Goal: Information Seeking & Learning: Find contact information

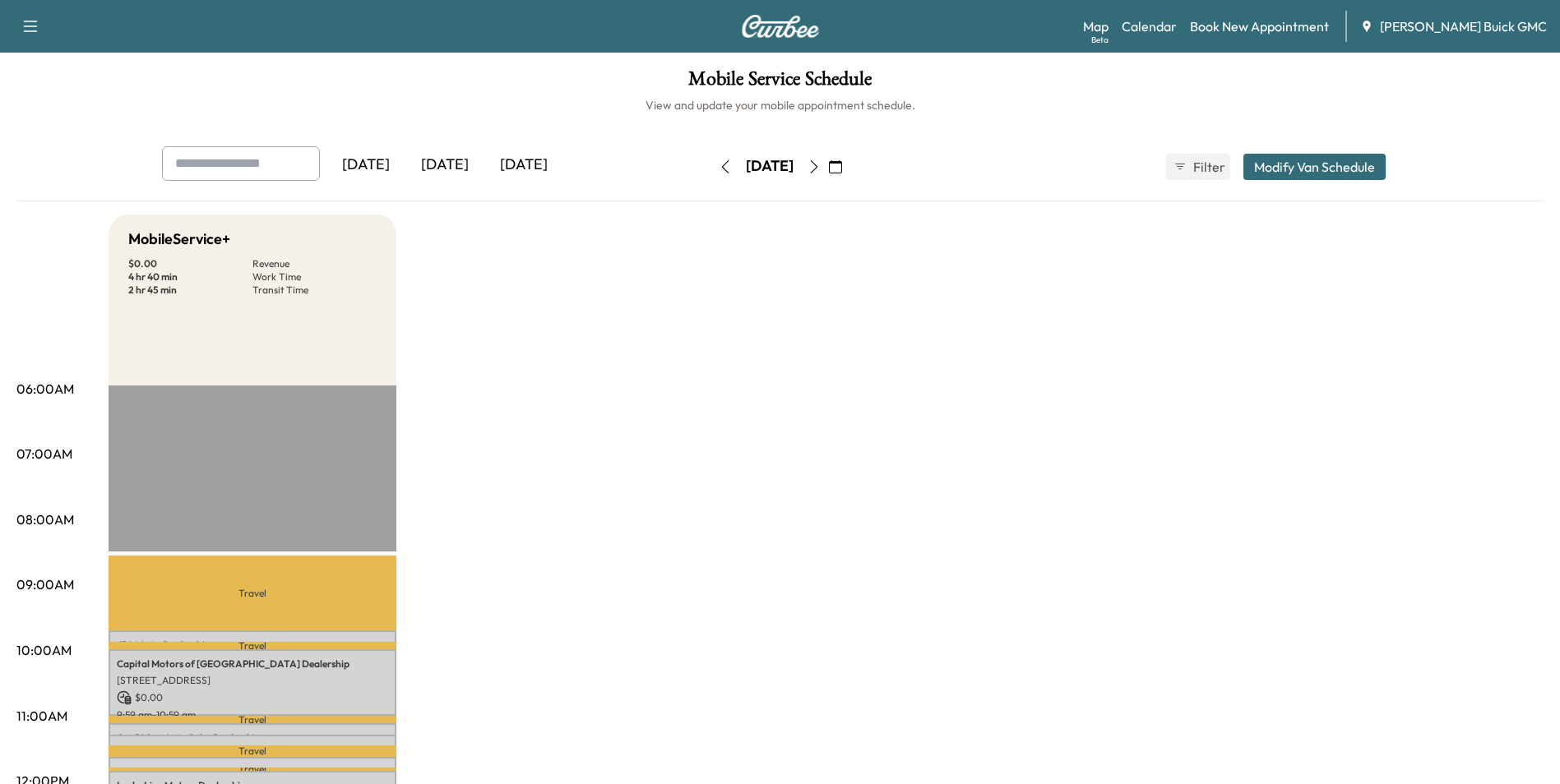
click at [718, 165] on icon "button" at bounding box center [725, 167] width 13 height 13
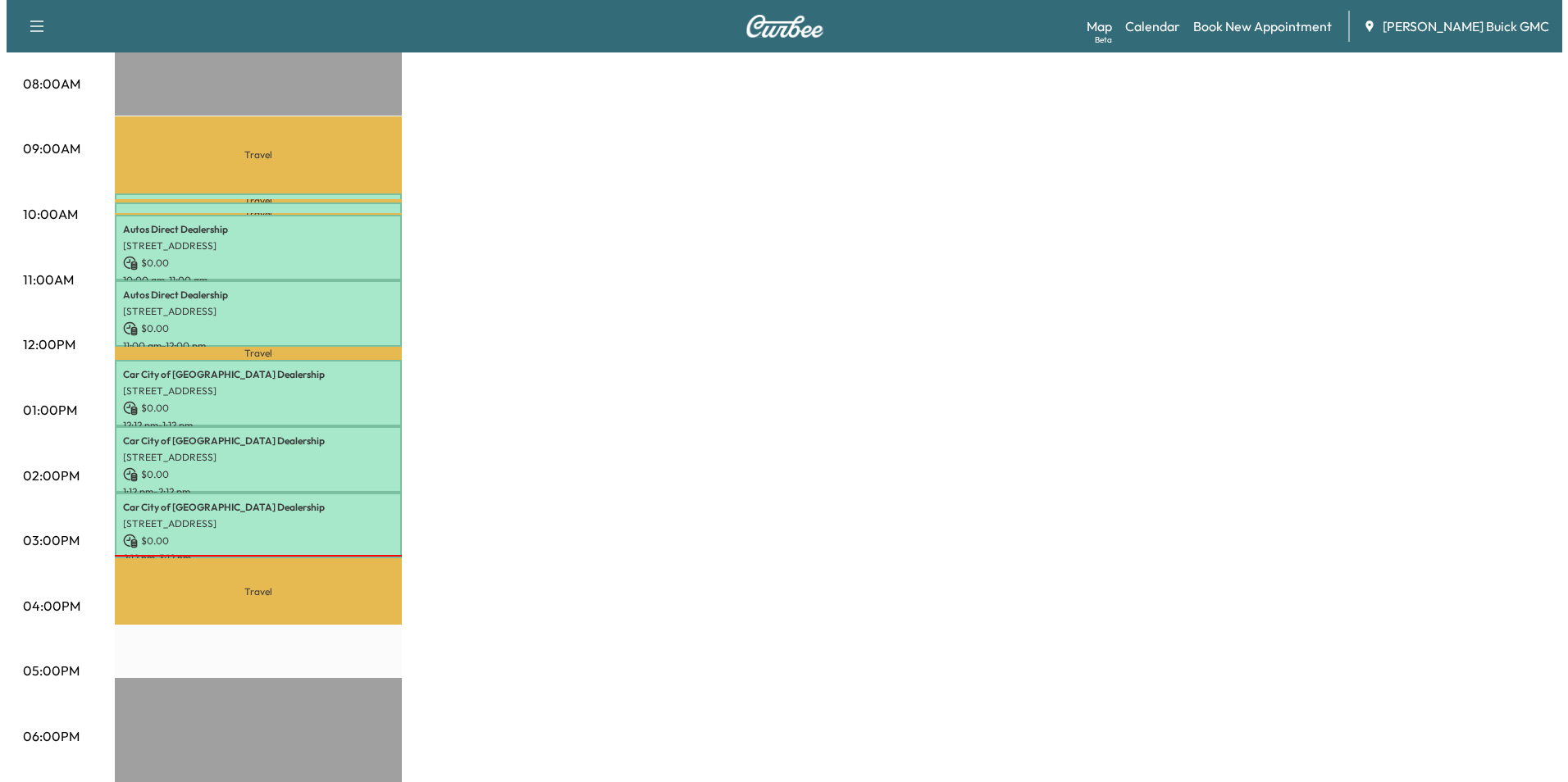
scroll to position [410, 0]
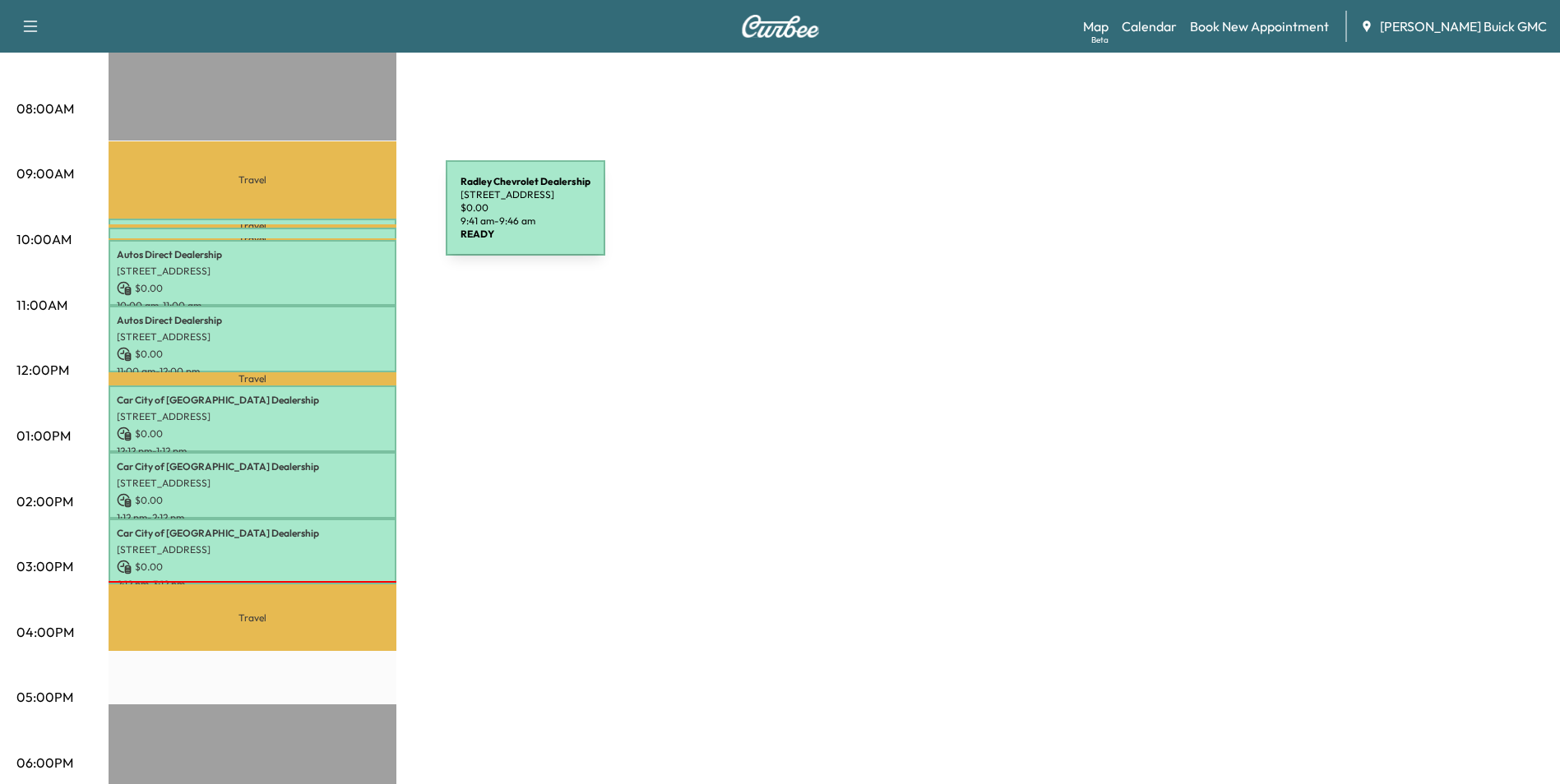
click at [323, 219] on div "Radley Chevrolet Dealership [STREET_ADDRESS] $ 0.00 9:41 am - 9:46 am" at bounding box center [252, 227] width 288 height 16
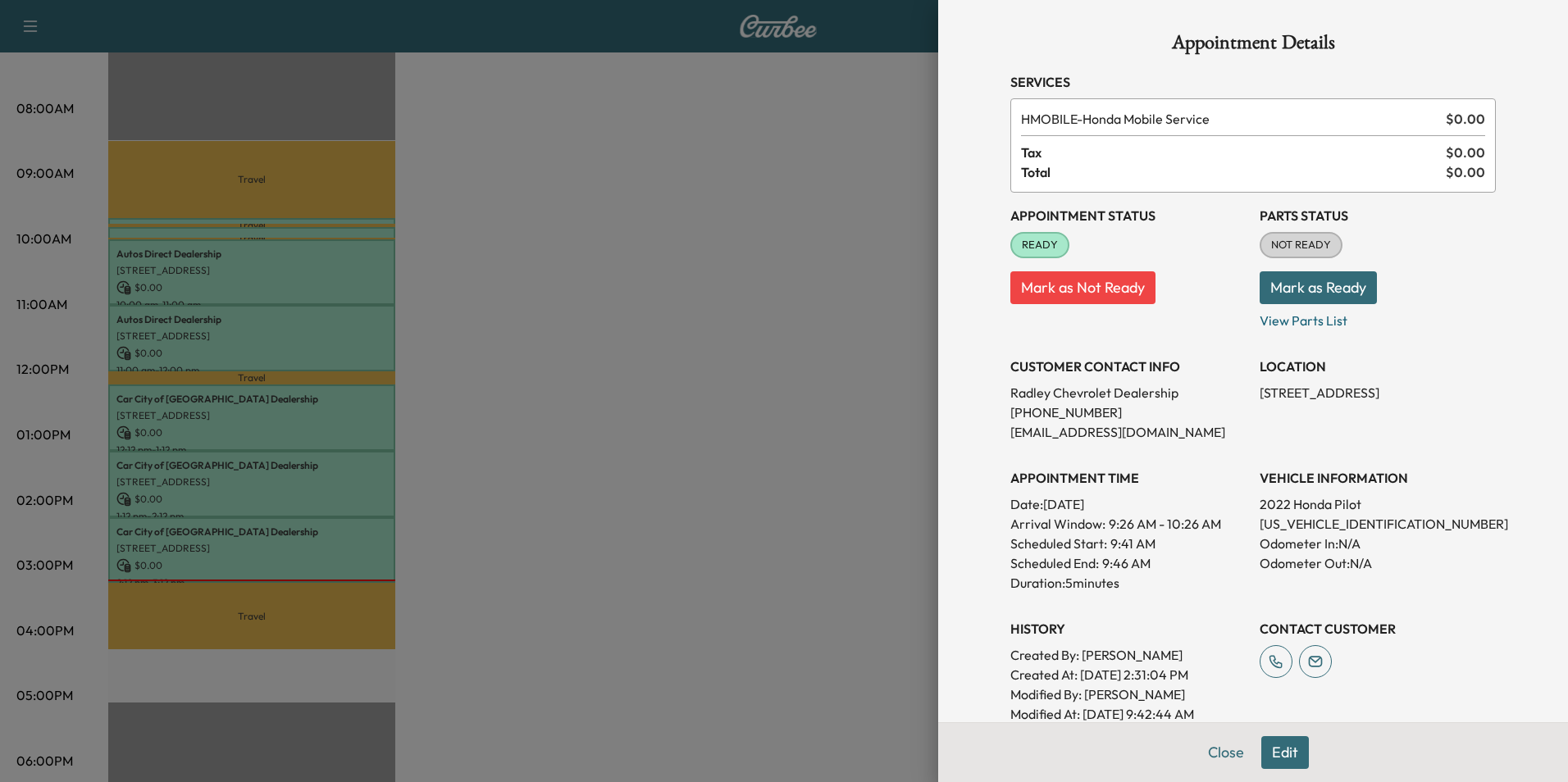
scroll to position [82, 0]
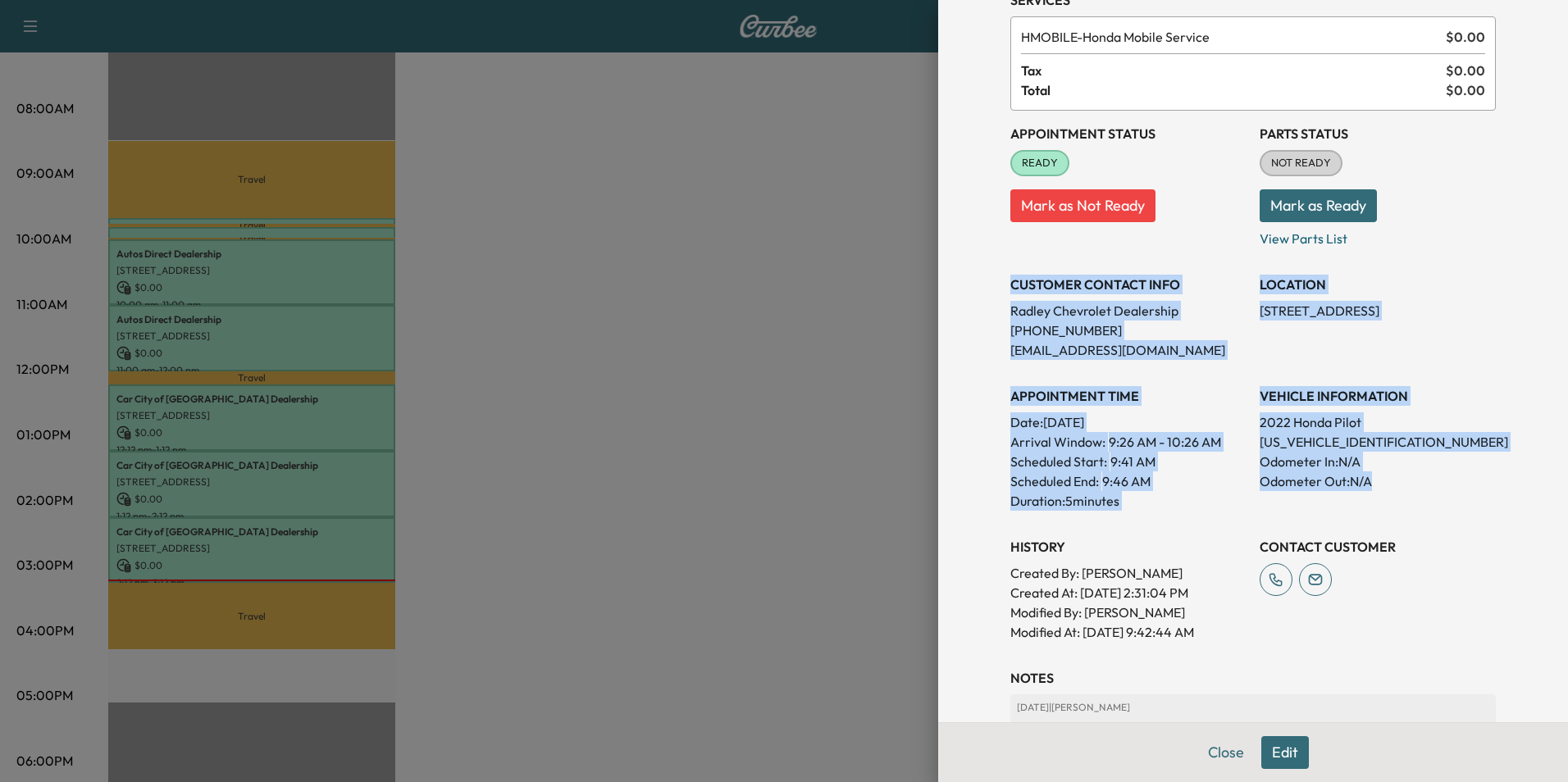
drag, startPoint x: 999, startPoint y: 284, endPoint x: 1394, endPoint y: 484, distance: 442.7
click at [1394, 484] on div "Appointment Status READY Mark as Not Ready Parts Status NOT READY Mark as Ready…" at bounding box center [1254, 376] width 486 height 532
copy div "CUSTOMER CONTACT INFO [PERSON_NAME] Chevrolet Dealership [PHONE_NUMBER] [EMAIL_…"
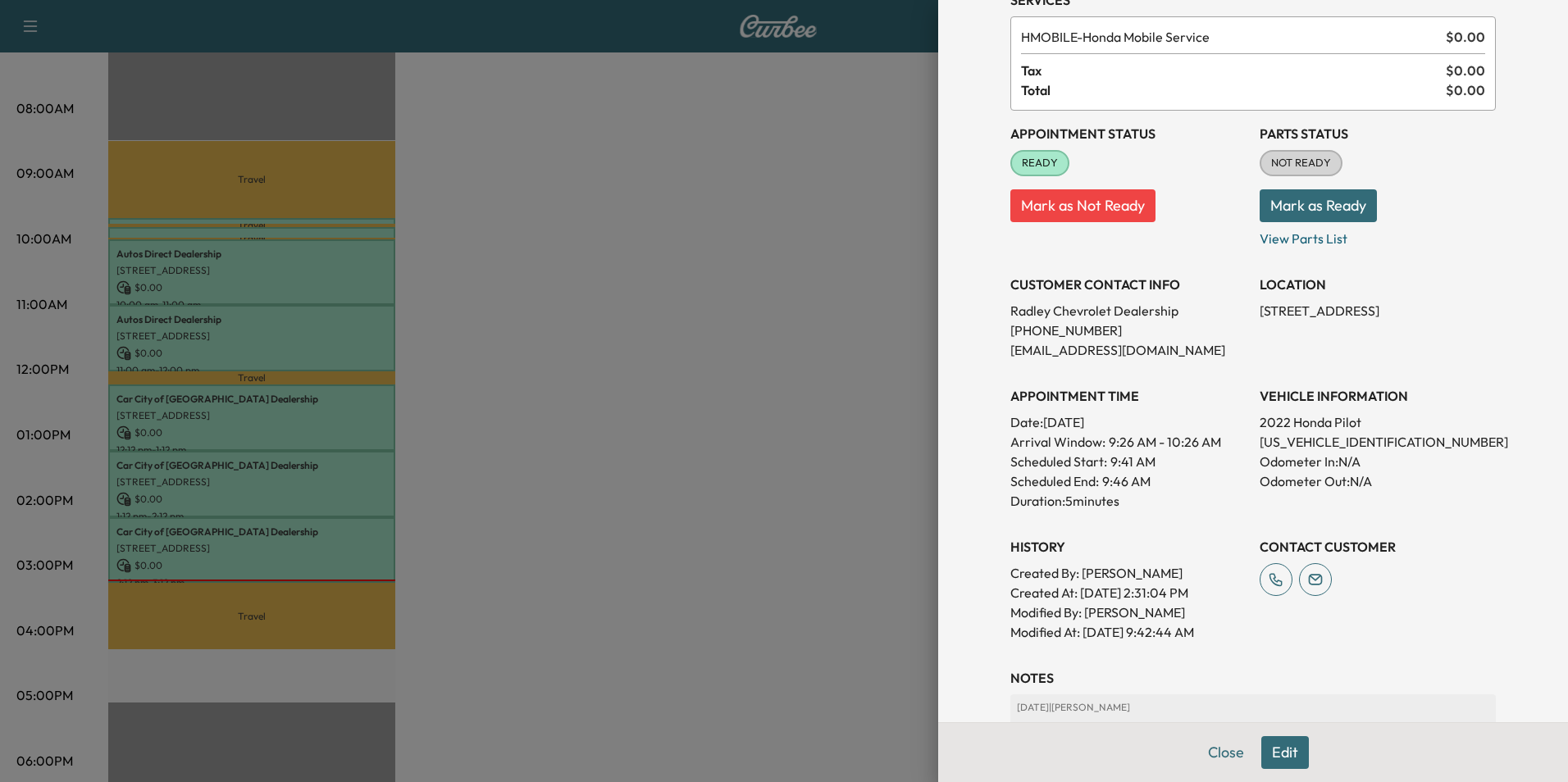
click at [724, 336] on div at bounding box center [784, 391] width 1568 height 782
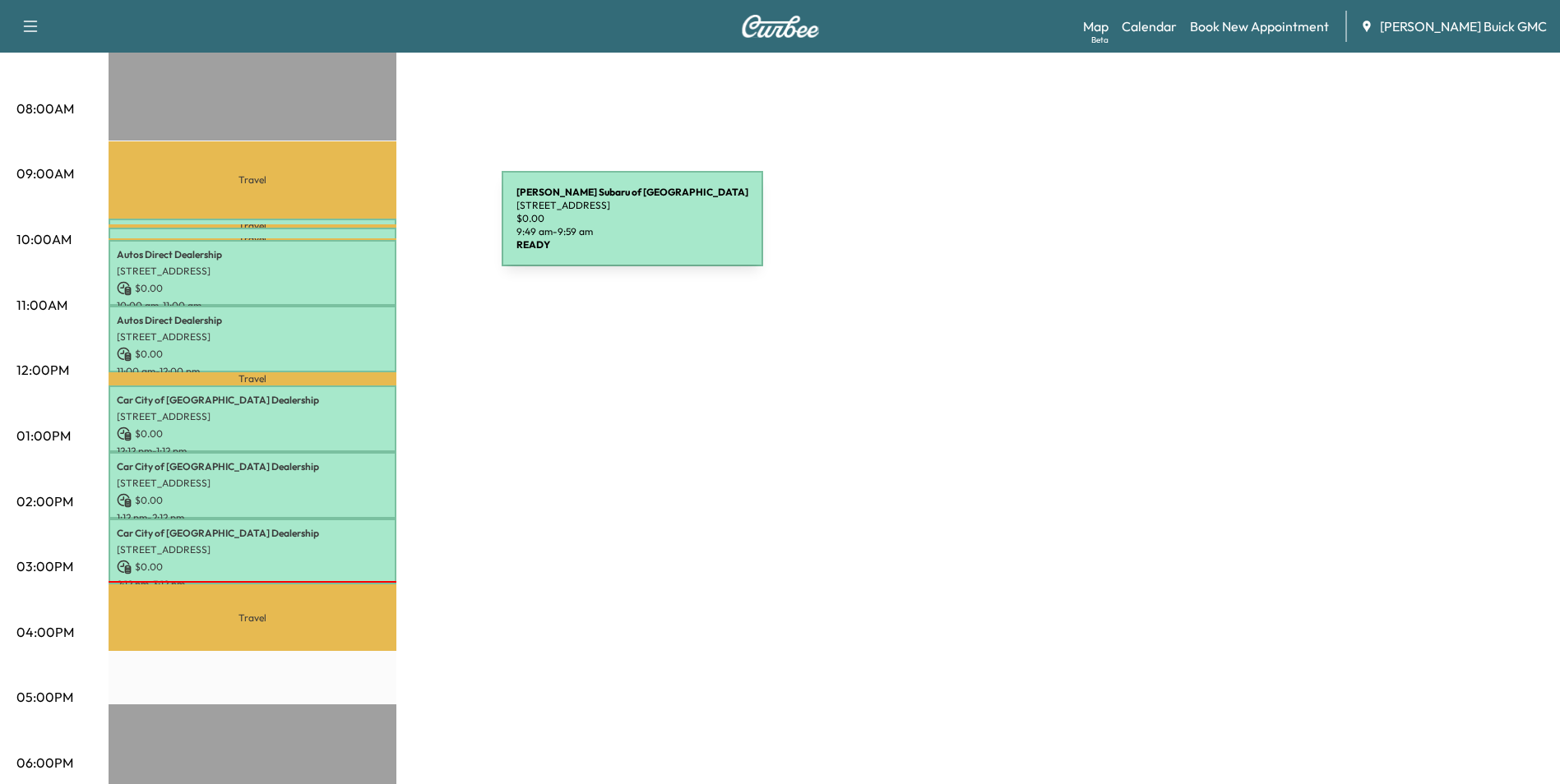
click at [378, 228] on div "[PERSON_NAME] of Fredericksburg [STREET_ADDRESS] $ 0.00 9:49 am - 9:59 am" at bounding box center [252, 235] width 288 height 16
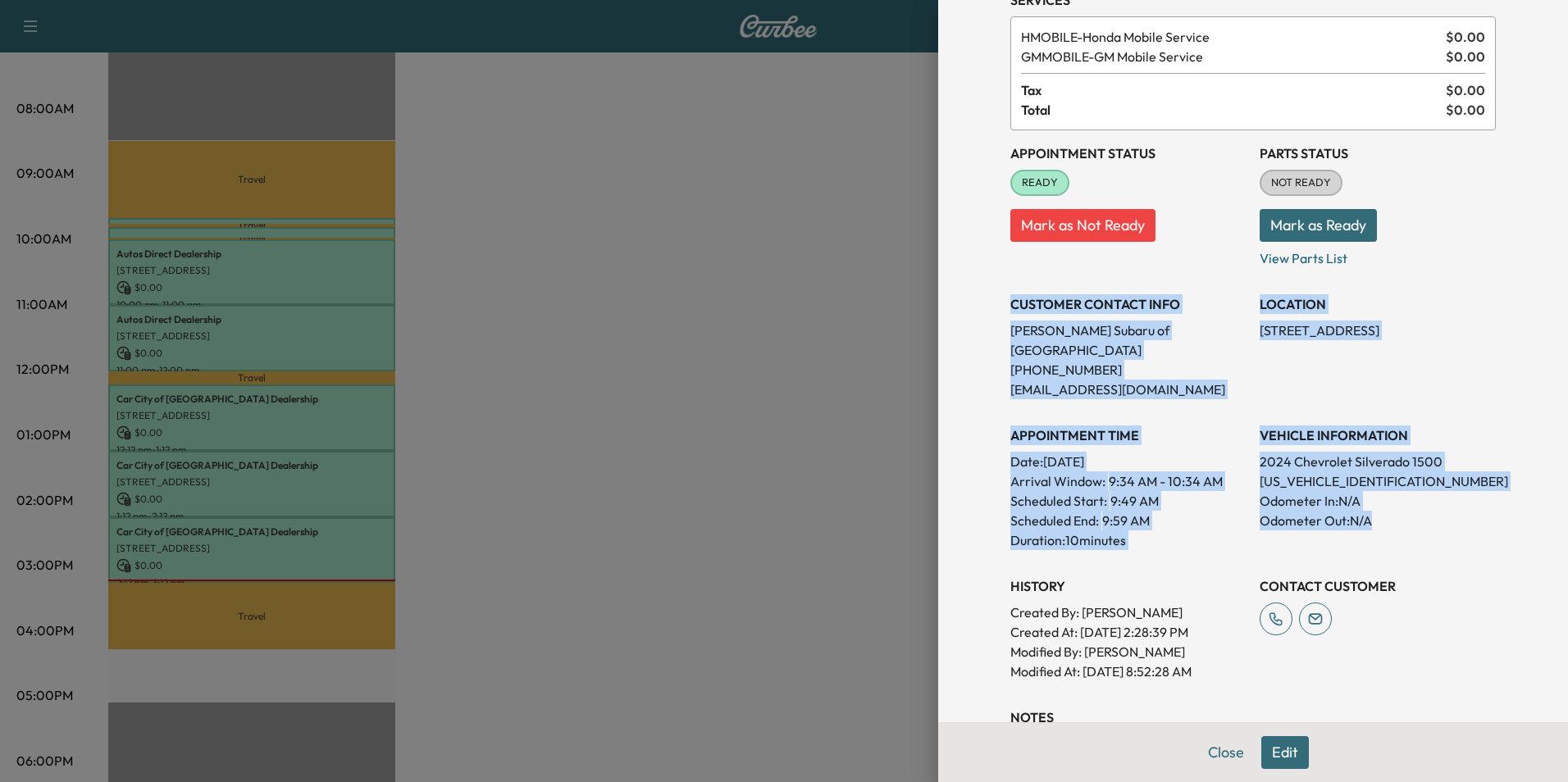
drag, startPoint x: 999, startPoint y: 303, endPoint x: 1464, endPoint y: 516, distance: 511.5
click at [1464, 516] on div "Appointment Status READY Mark as Not Ready Parts Status NOT READY Mark as Ready…" at bounding box center [1254, 406] width 486 height 551
copy div "CUSTOMER CONTACT INFO [PERSON_NAME] of [GEOGRAPHIC_DATA] [PHONE_NUMBER] [EMAIL_…"
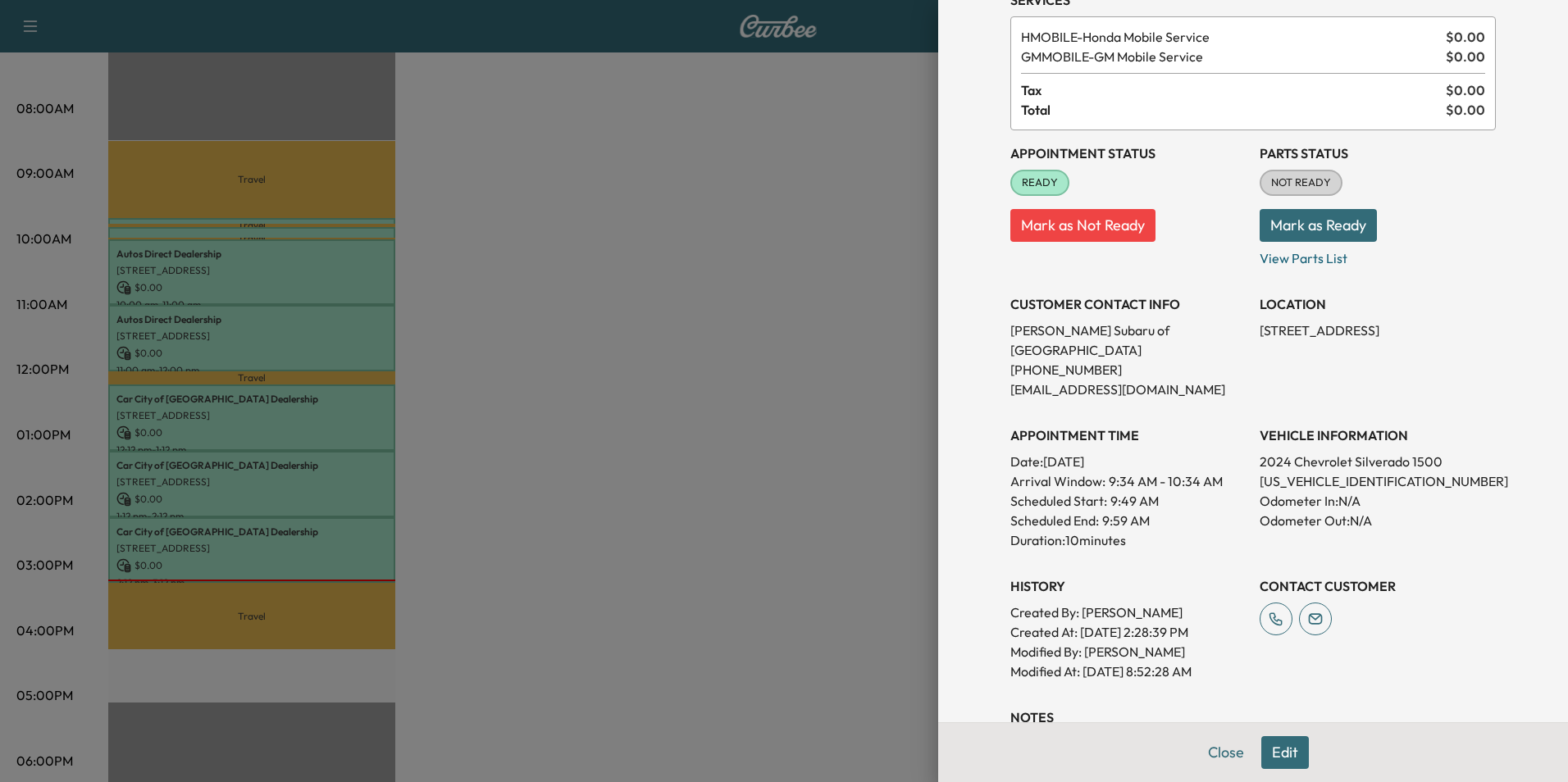
click at [644, 295] on div at bounding box center [784, 391] width 1568 height 782
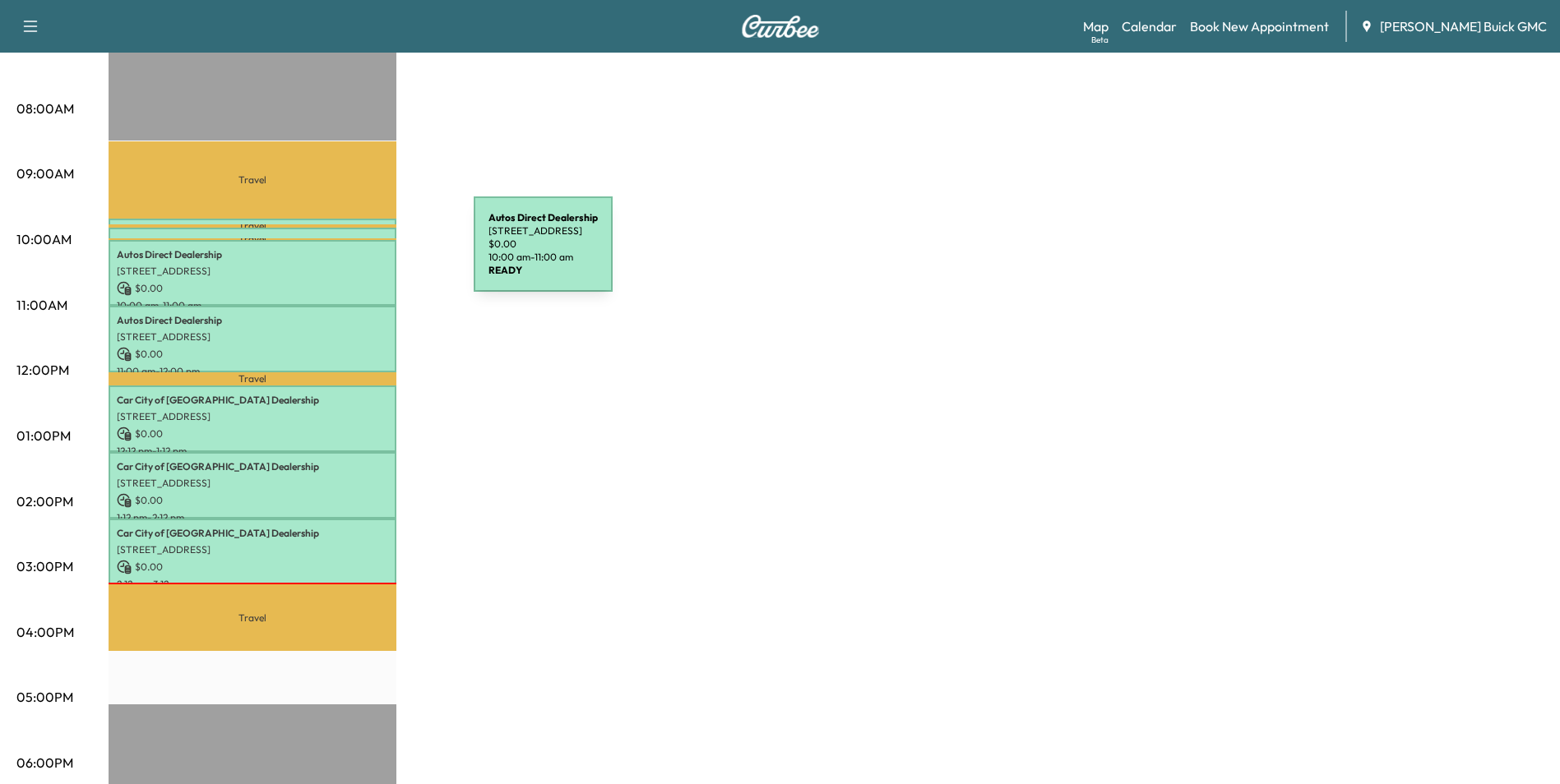
click at [351, 254] on p "Autos Direct Dealership" at bounding box center [252, 255] width 272 height 13
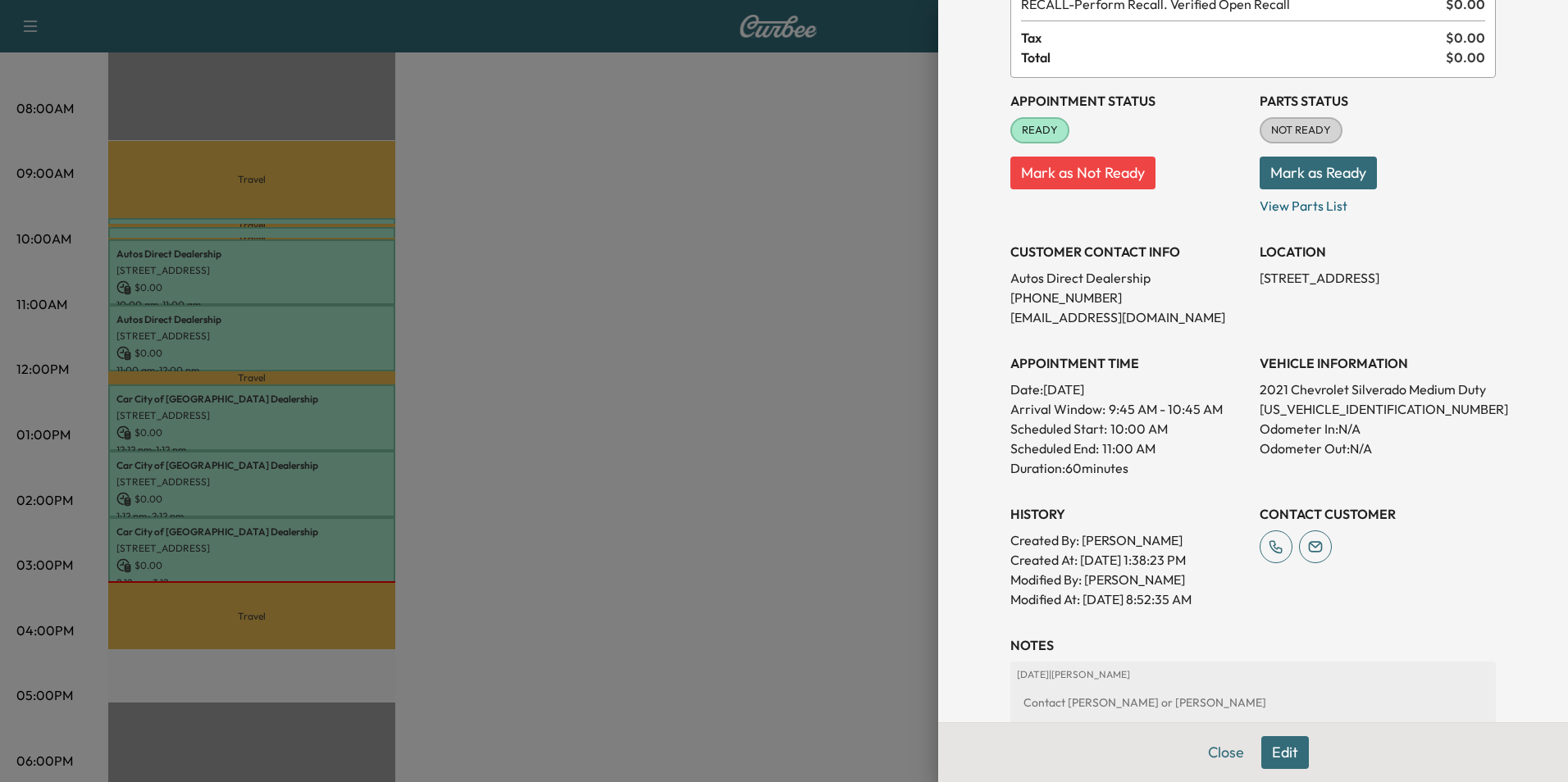
scroll to position [164, 0]
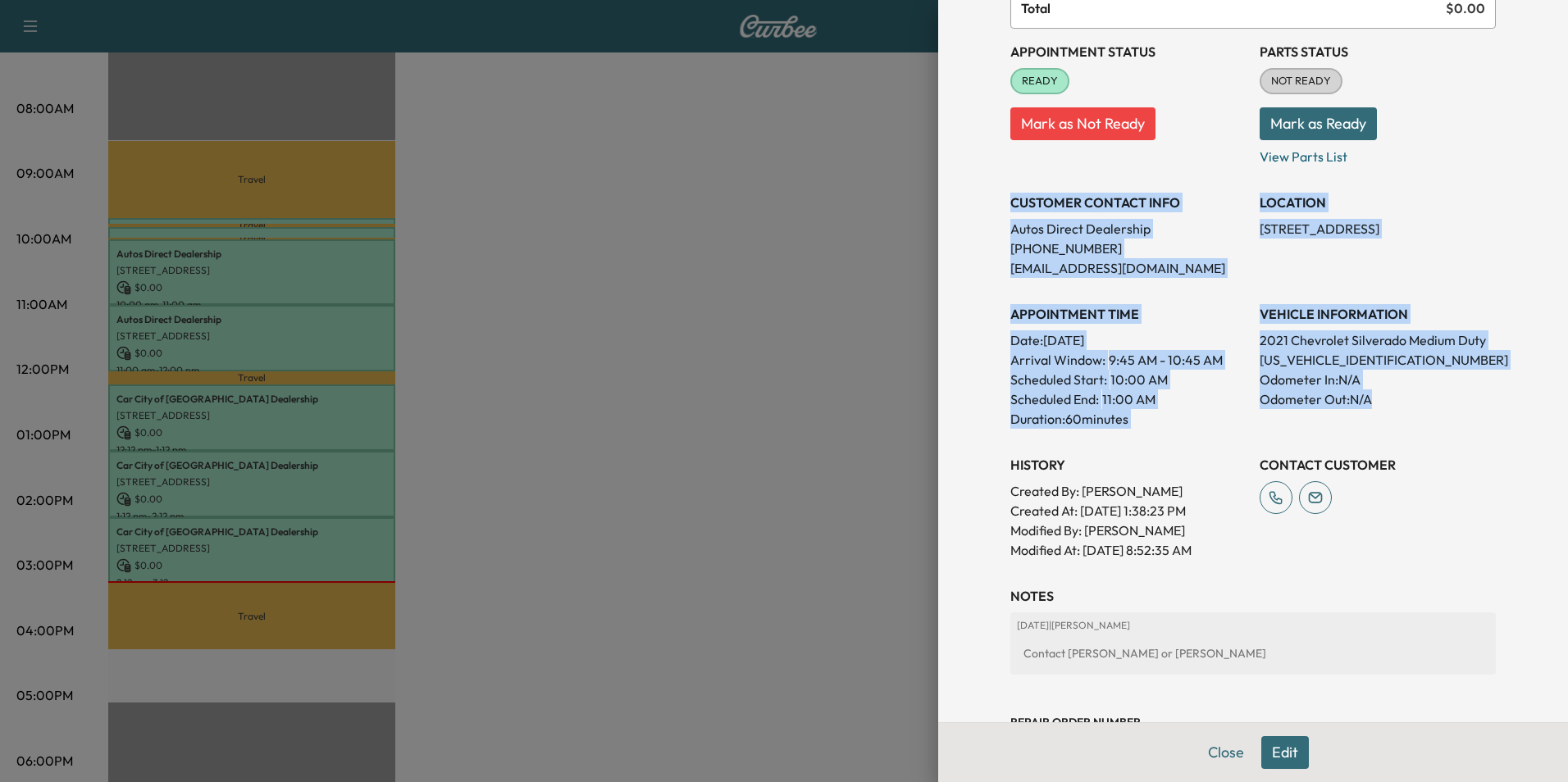
drag, startPoint x: 999, startPoint y: 200, endPoint x: 1422, endPoint y: 405, distance: 470.1
click at [1422, 405] on div "Appointment Status READY Mark as Not Ready Parts Status NOT READY Mark as Ready…" at bounding box center [1254, 294] width 486 height 532
copy div "CUSTOMER CONTACT INFO Autos Direct Dealership [PHONE_NUMBER] [EMAIL_ADDRESS][DO…"
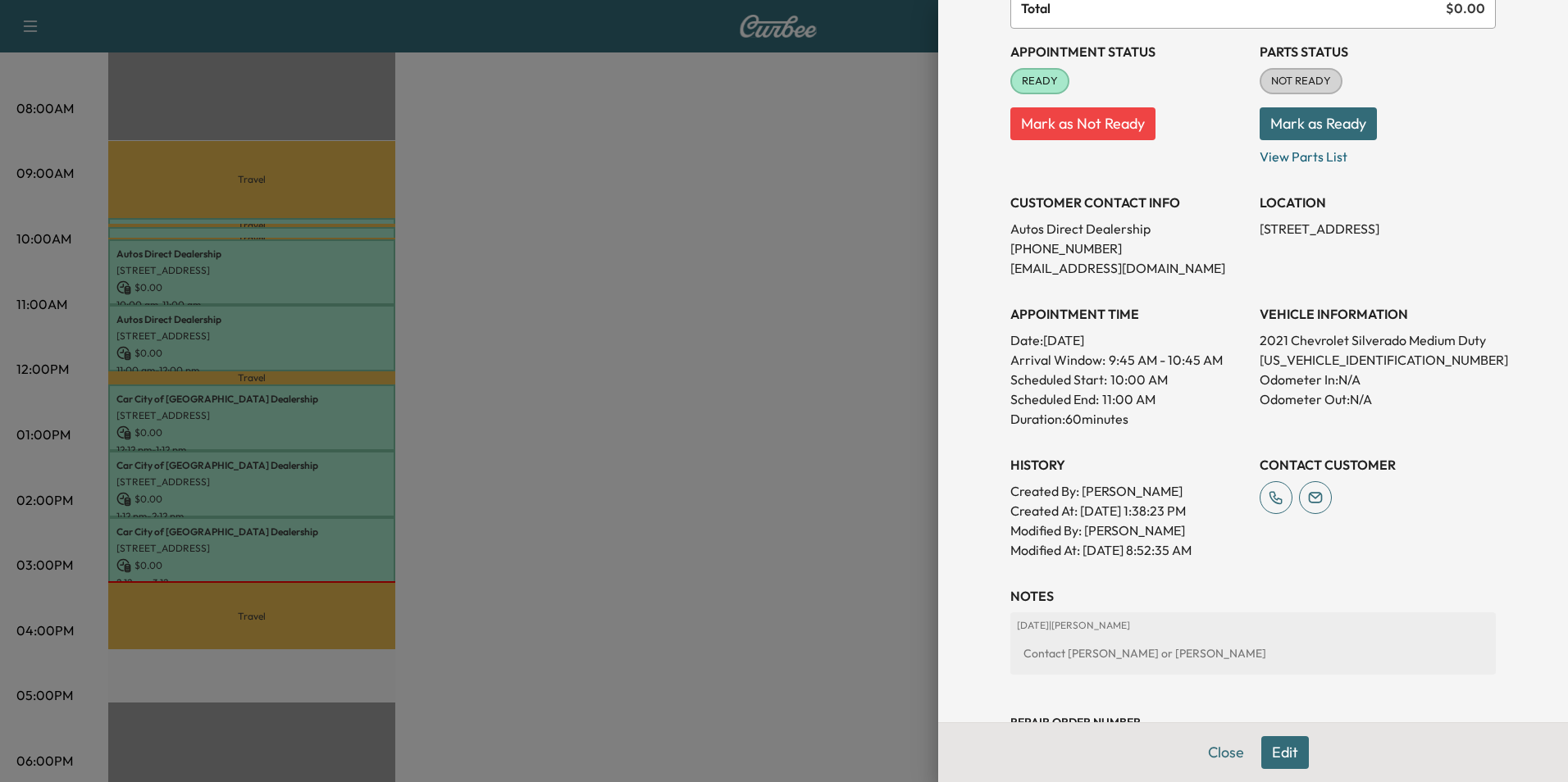
click at [504, 206] on div at bounding box center [784, 391] width 1568 height 782
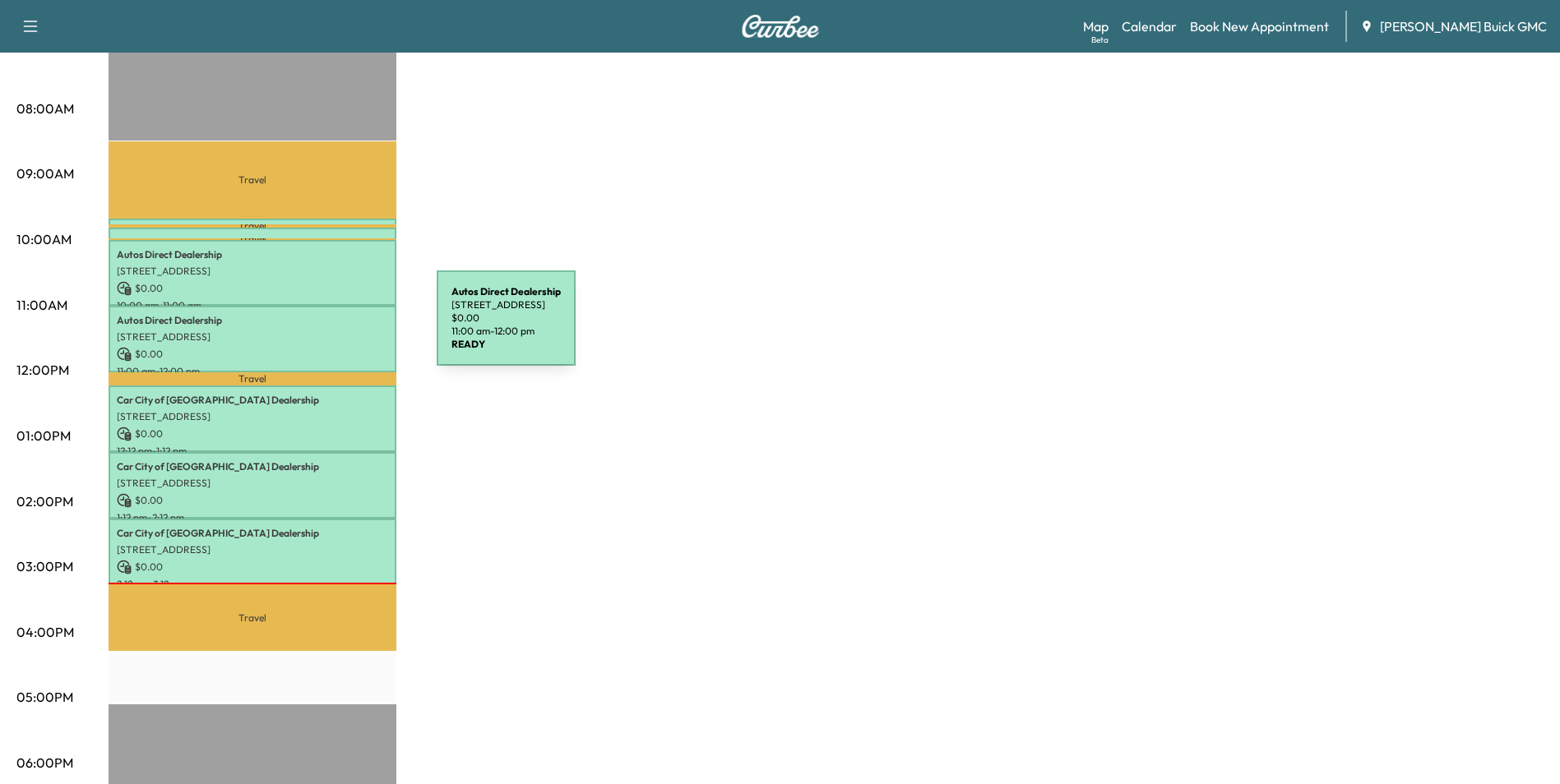
click at [313, 331] on p "[STREET_ADDRESS]" at bounding box center [252, 337] width 272 height 13
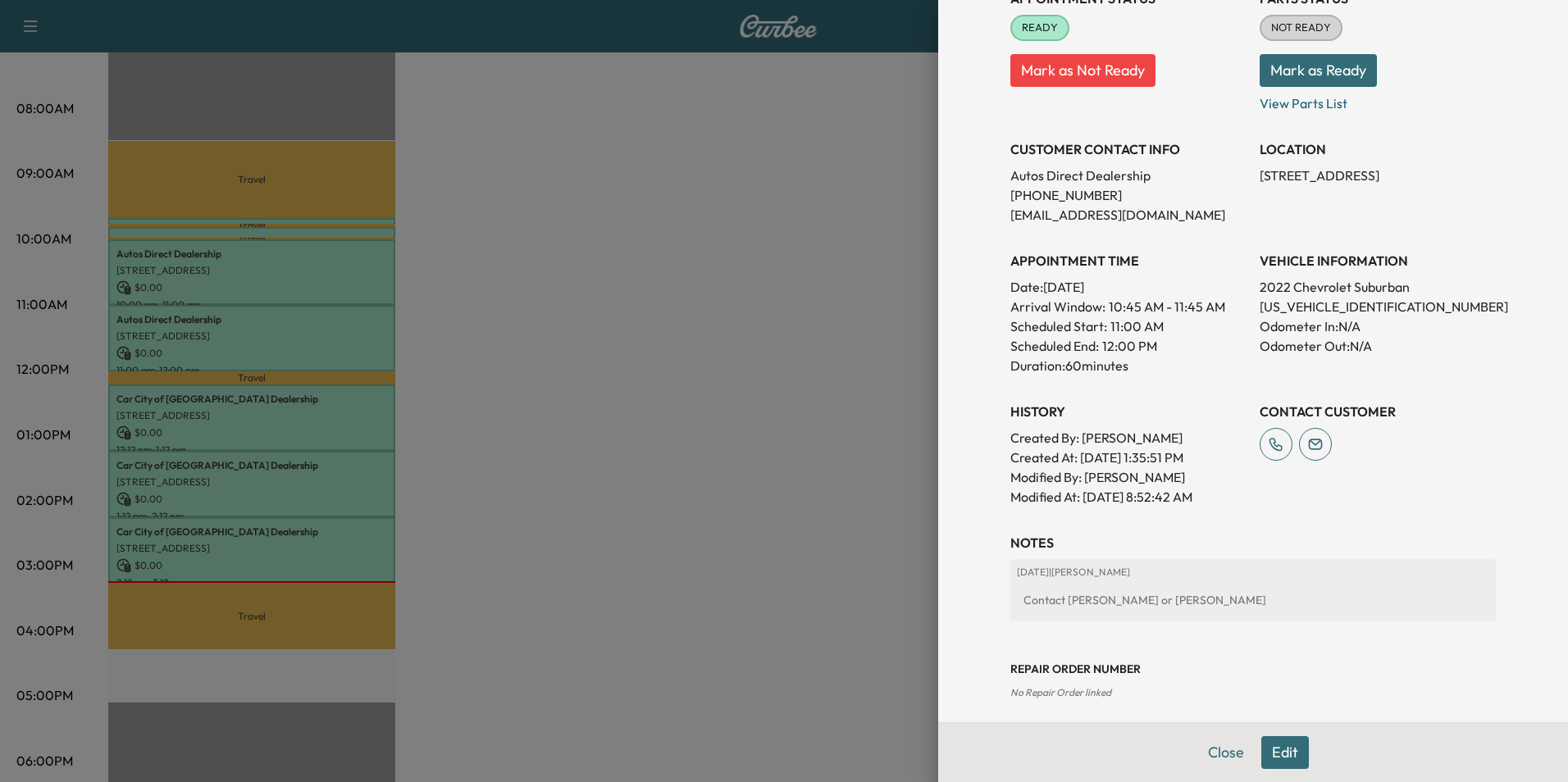
scroll to position [246, 0]
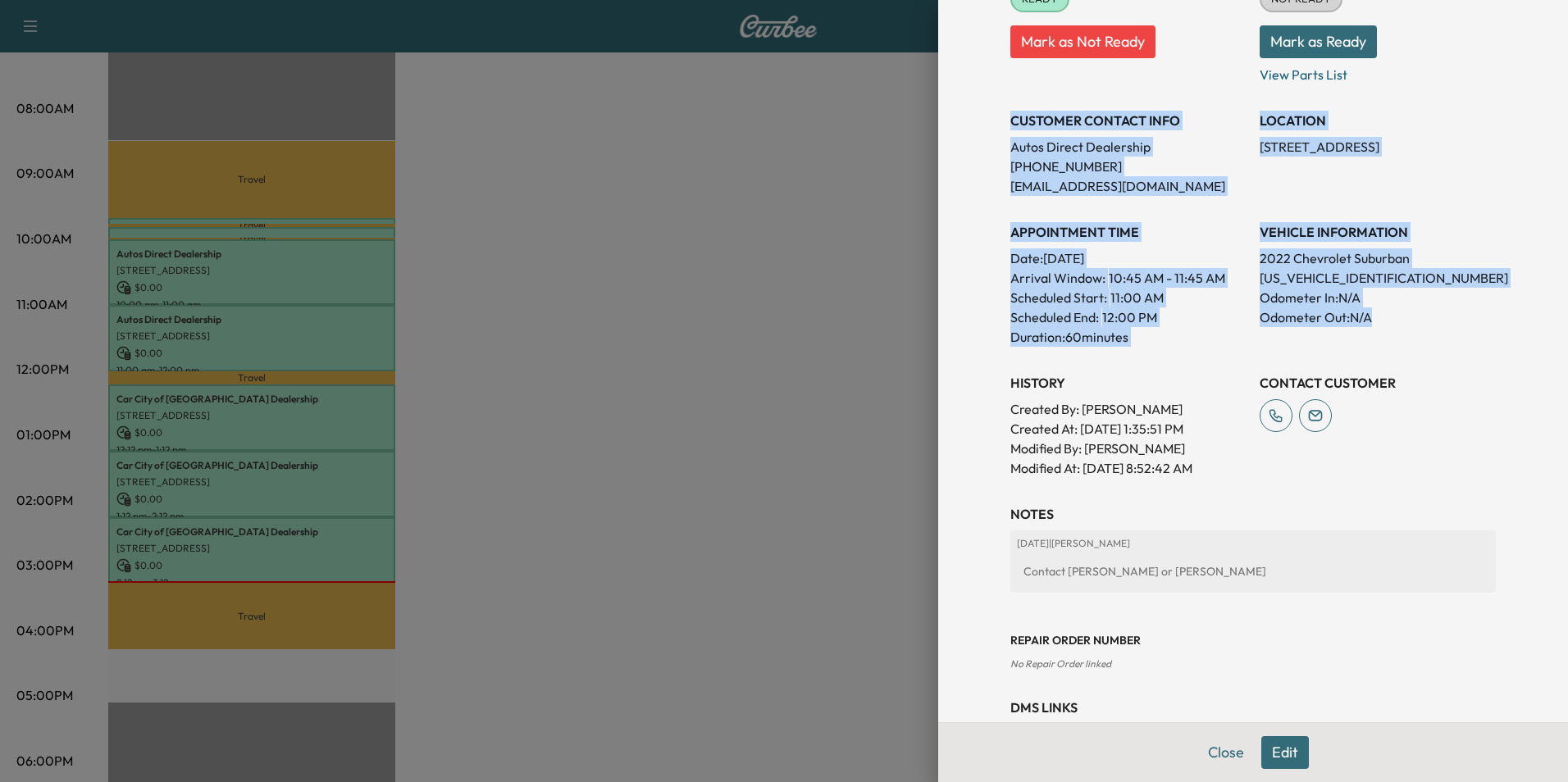
drag, startPoint x: 999, startPoint y: 117, endPoint x: 1431, endPoint y: 335, distance: 483.9
click at [1431, 335] on div "Appointment Status READY Mark as Not Ready Parts Status NOT READY Mark as Ready…" at bounding box center [1254, 212] width 486 height 532
copy div "CUSTOMER CONTACT INFO Autos Direct Dealership [PHONE_NUMBER] [EMAIL_ADDRESS][DO…"
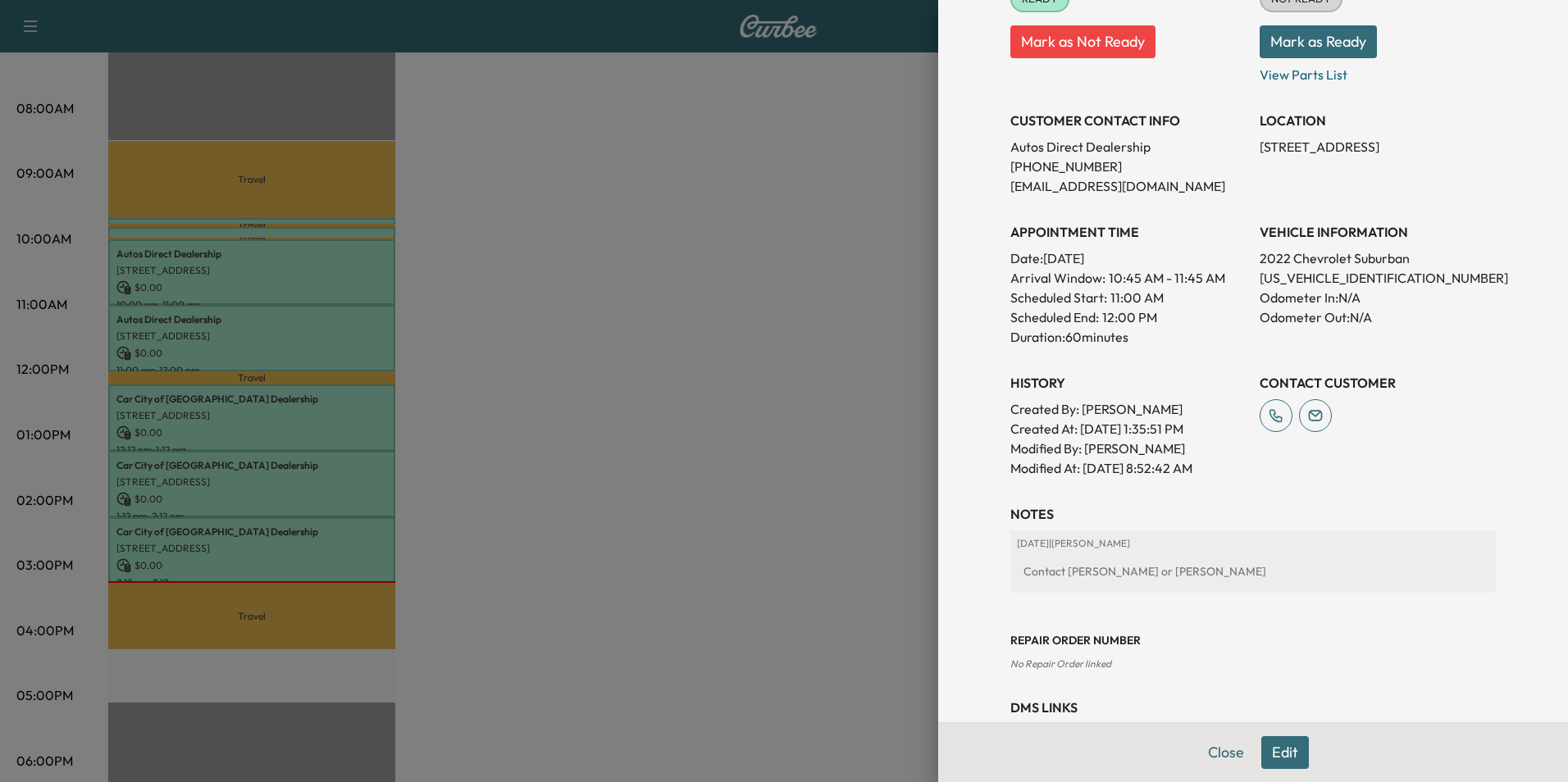
click at [570, 385] on div at bounding box center [784, 391] width 1568 height 782
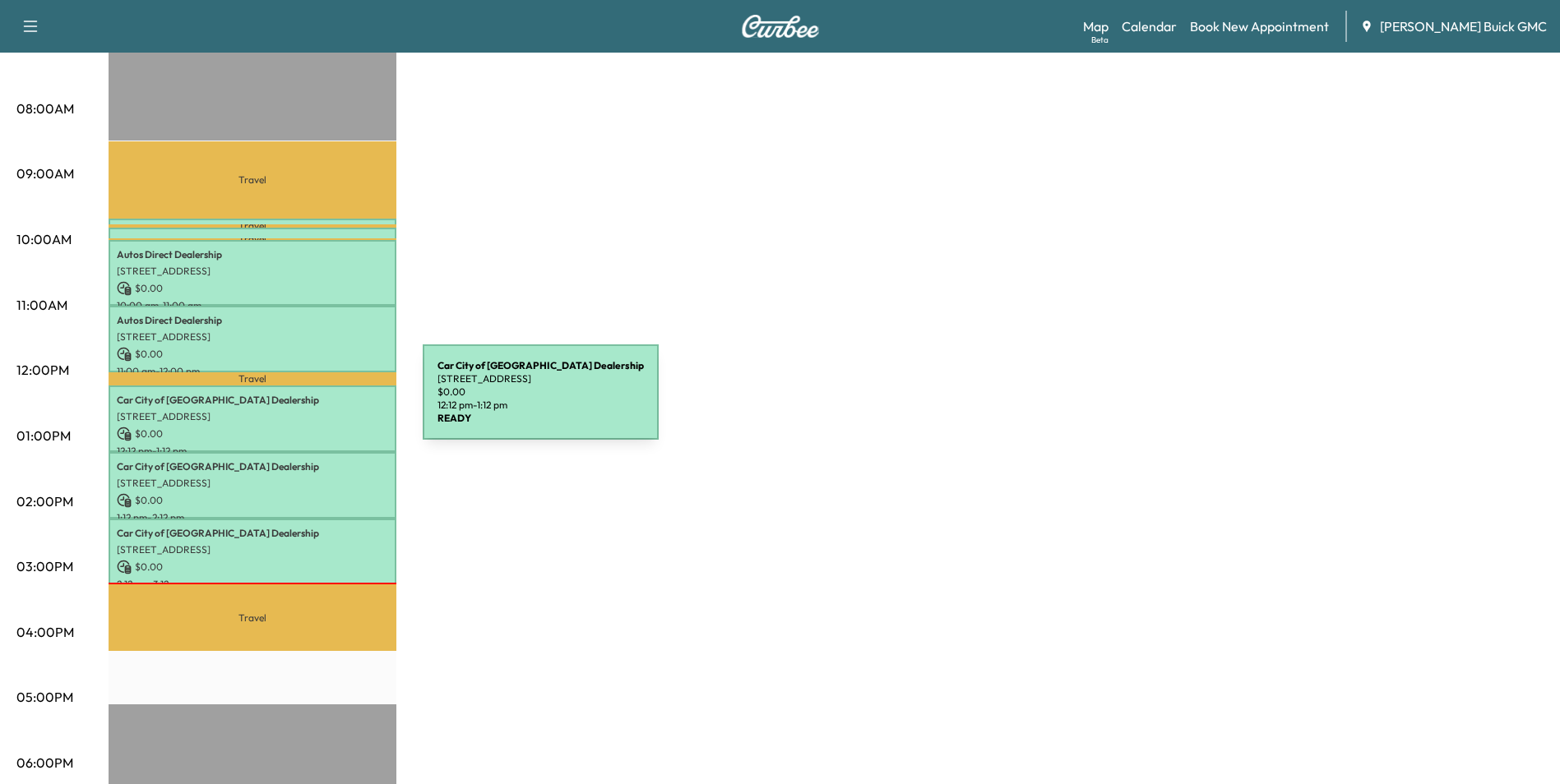
click at [299, 402] on p "Car City of [GEOGRAPHIC_DATA] Dealership" at bounding box center [252, 400] width 272 height 13
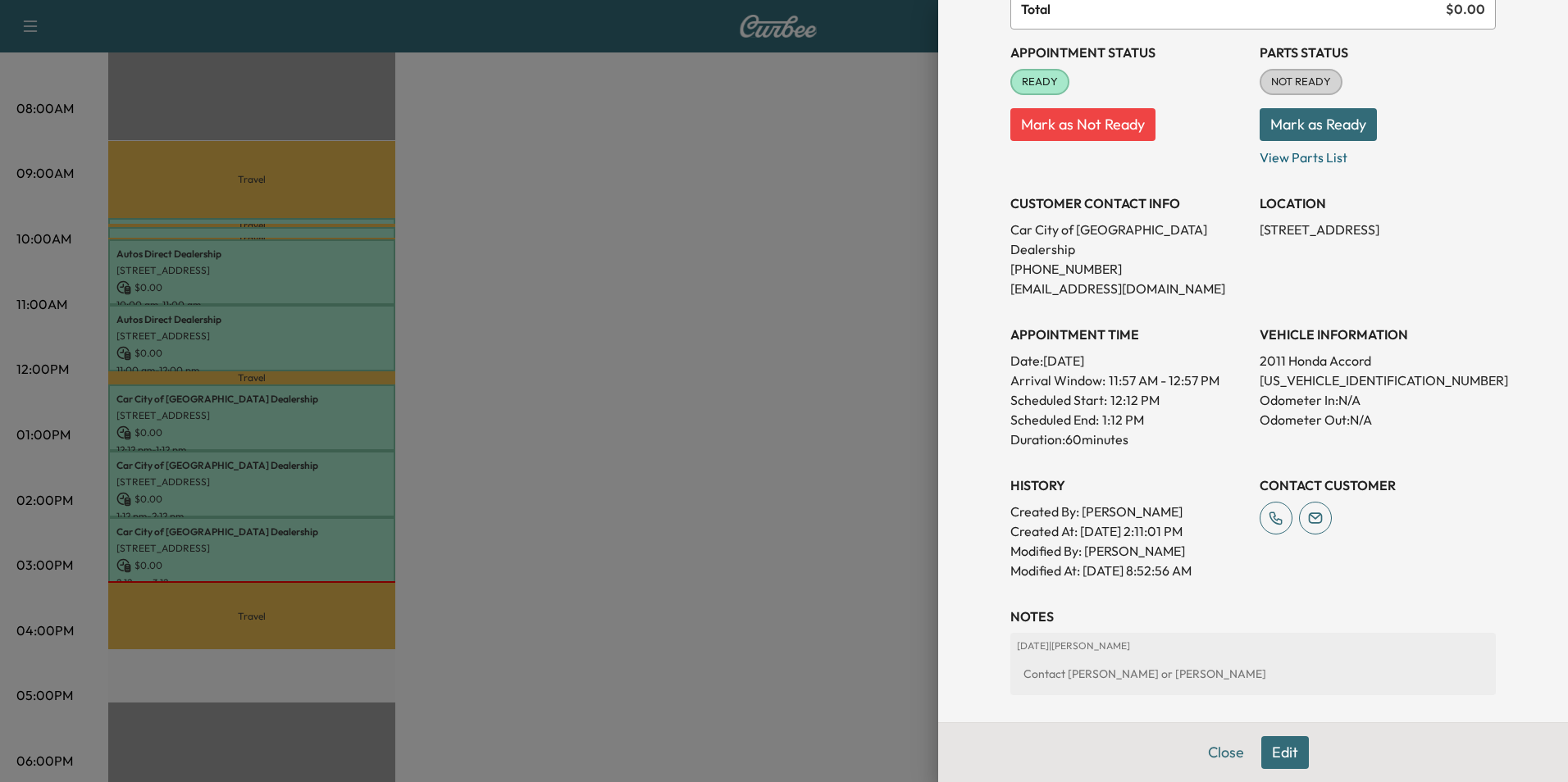
scroll to position [164, 0]
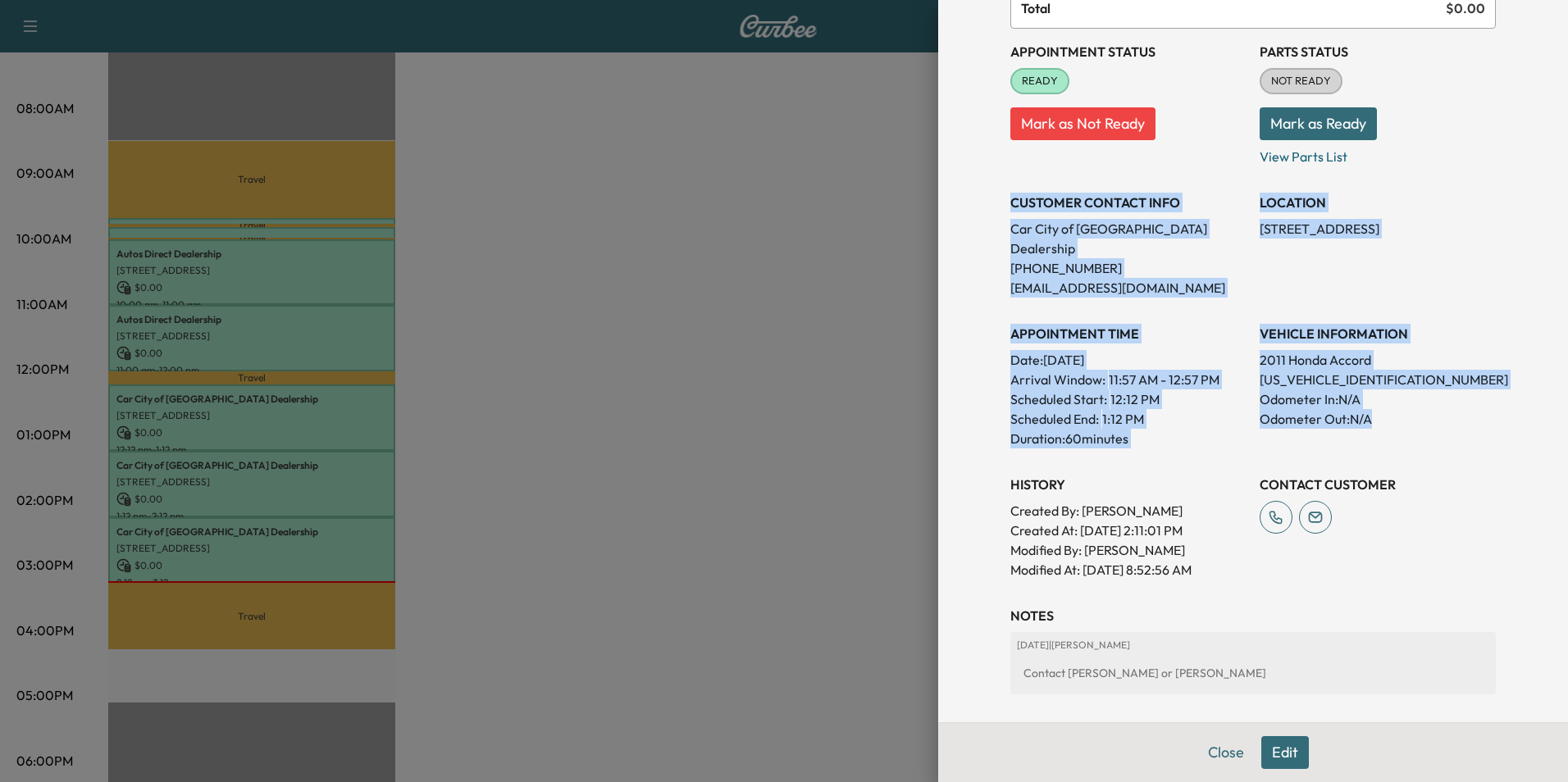
drag, startPoint x: 999, startPoint y: 202, endPoint x: 1386, endPoint y: 416, distance: 442.2
click at [1386, 416] on div "Appointment Status READY Mark as Not Ready Parts Status NOT READY Mark as Ready…" at bounding box center [1254, 305] width 486 height 551
copy div "CUSTOMER CONTACT INFO Car City of [GEOGRAPHIC_DATA] Dealership [PHONE_NUMBER] […"
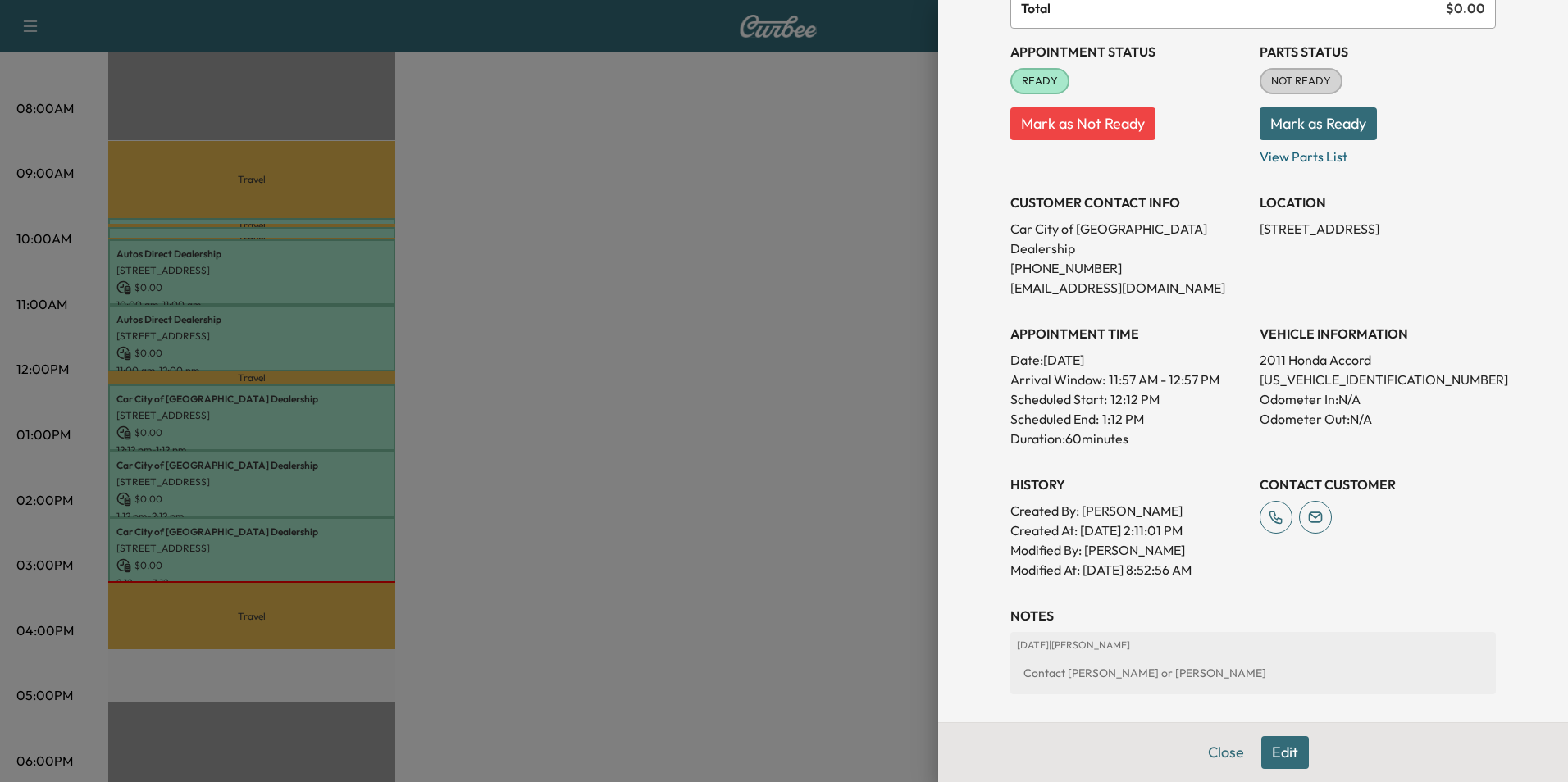
click at [704, 368] on div at bounding box center [784, 391] width 1568 height 782
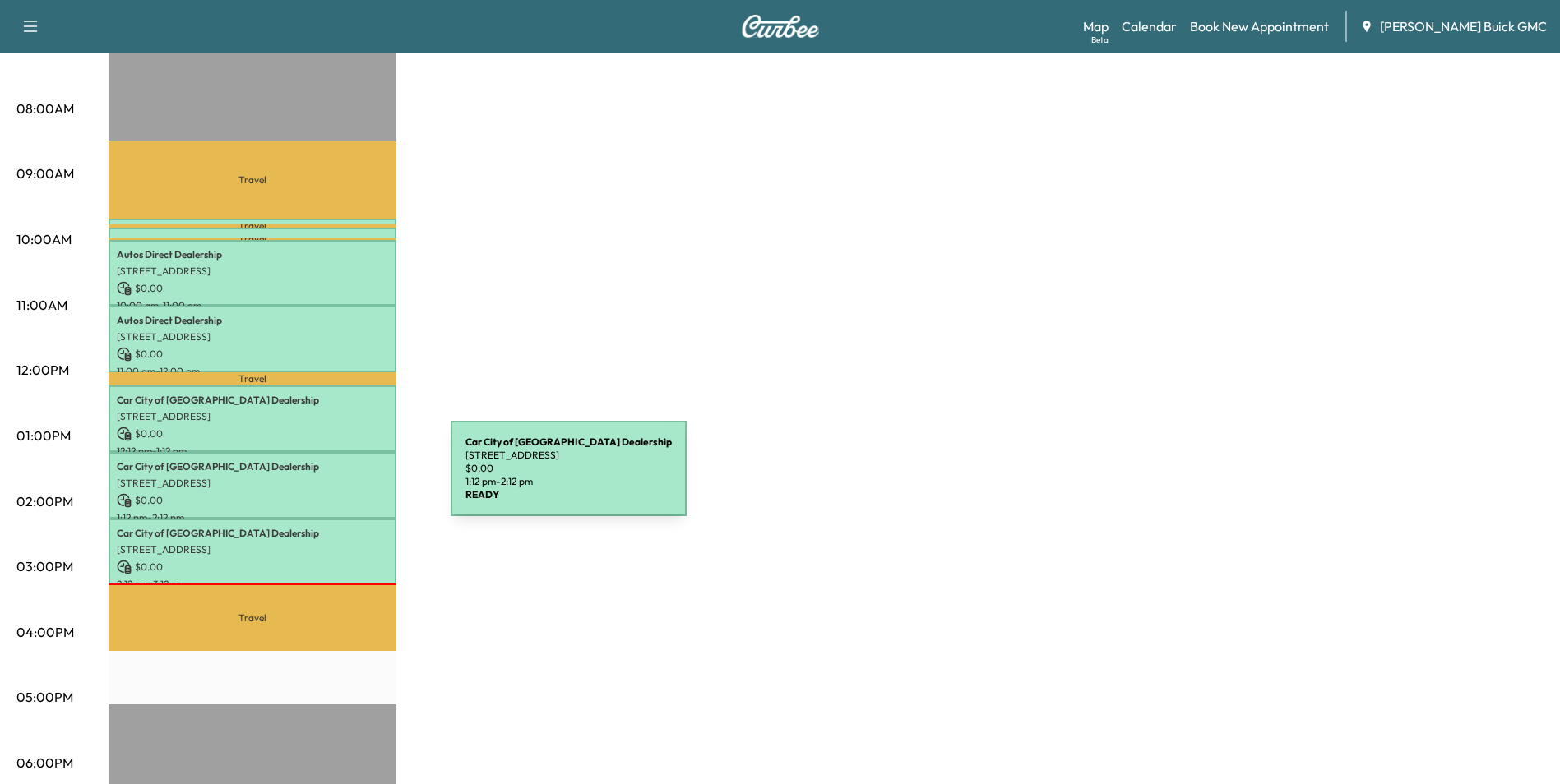
click at [327, 478] on p "[STREET_ADDRESS]" at bounding box center [252, 483] width 272 height 13
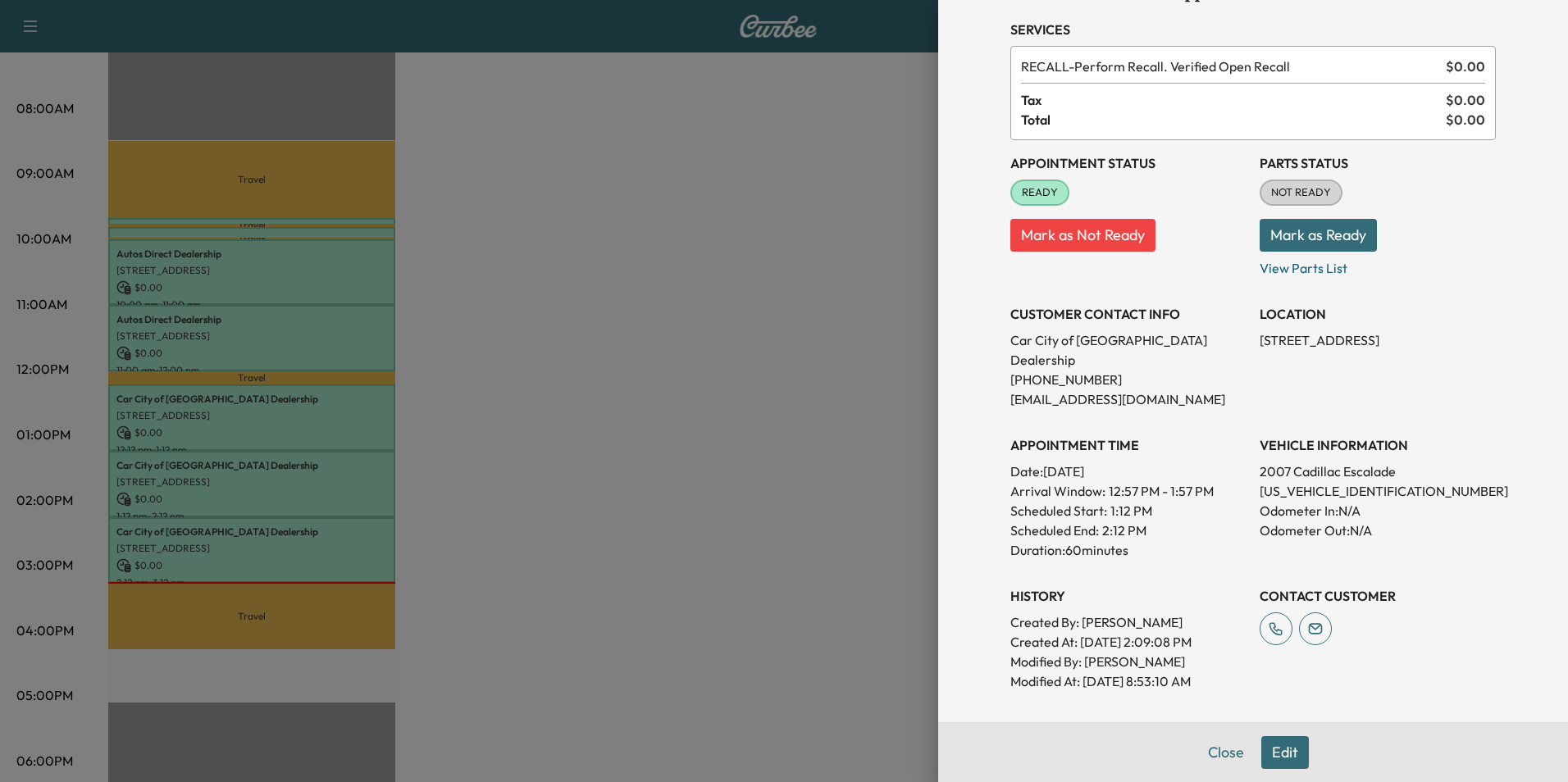
scroll to position [82, 0]
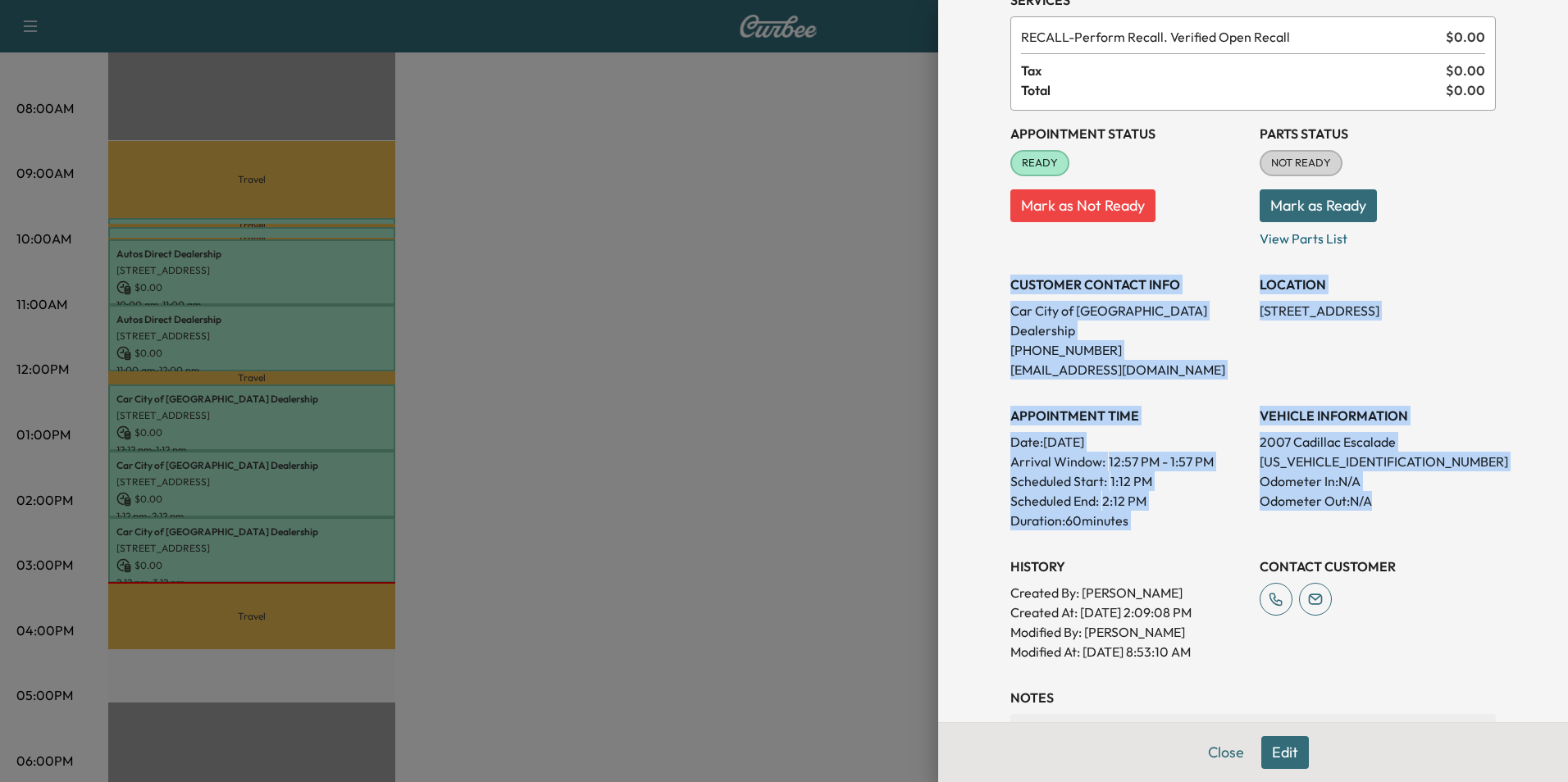
drag, startPoint x: 1000, startPoint y: 278, endPoint x: 1425, endPoint y: 489, distance: 474.5
click at [1425, 489] on div "Appointment Status READY Mark as Not Ready Parts Status NOT READY Mark as Ready…" at bounding box center [1254, 386] width 486 height 551
copy div "CUSTOMER CONTACT INFO Car City of [GEOGRAPHIC_DATA] Dealership [PHONE_NUMBER] […"
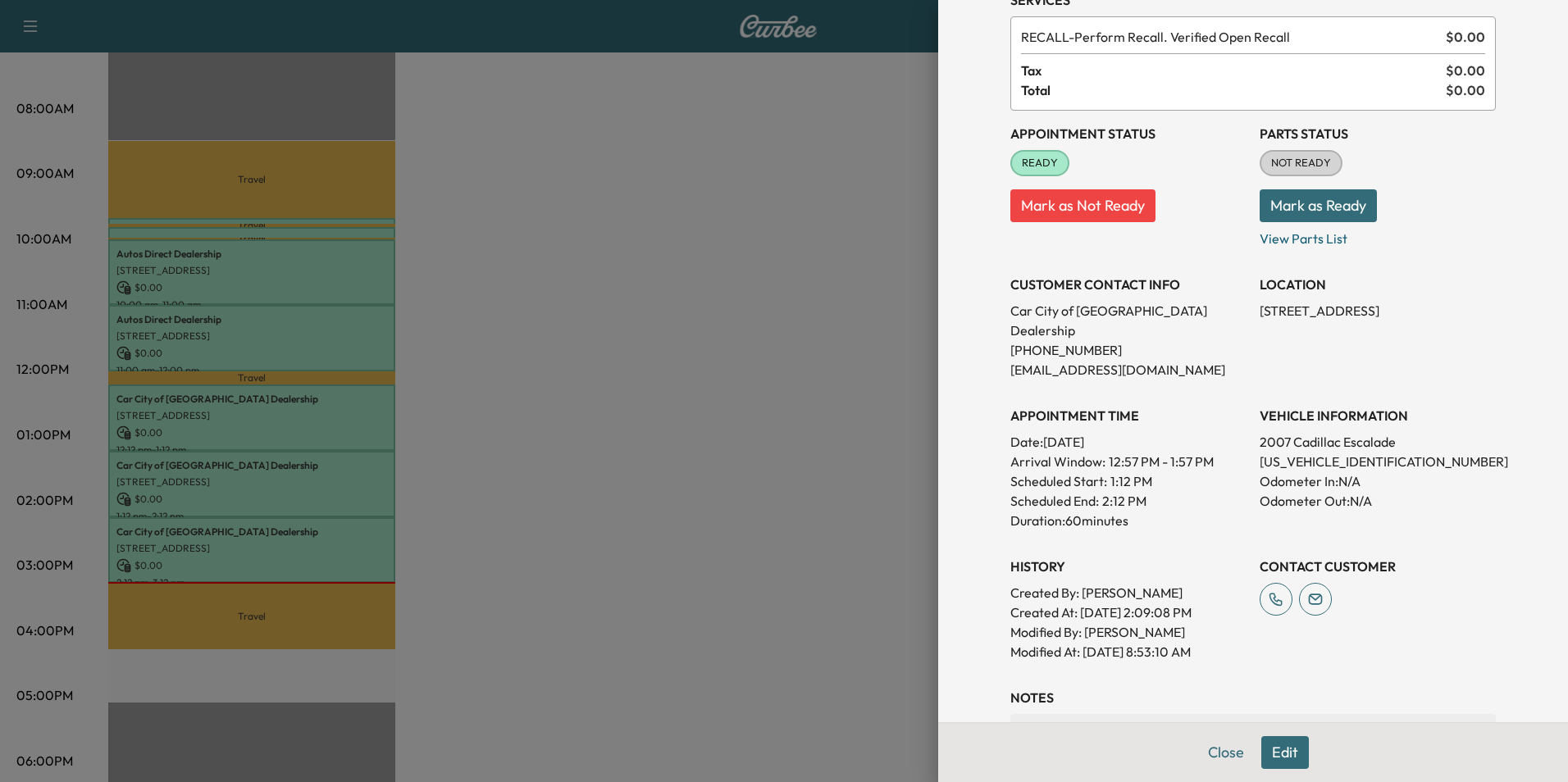
click at [690, 495] on div at bounding box center [784, 391] width 1568 height 782
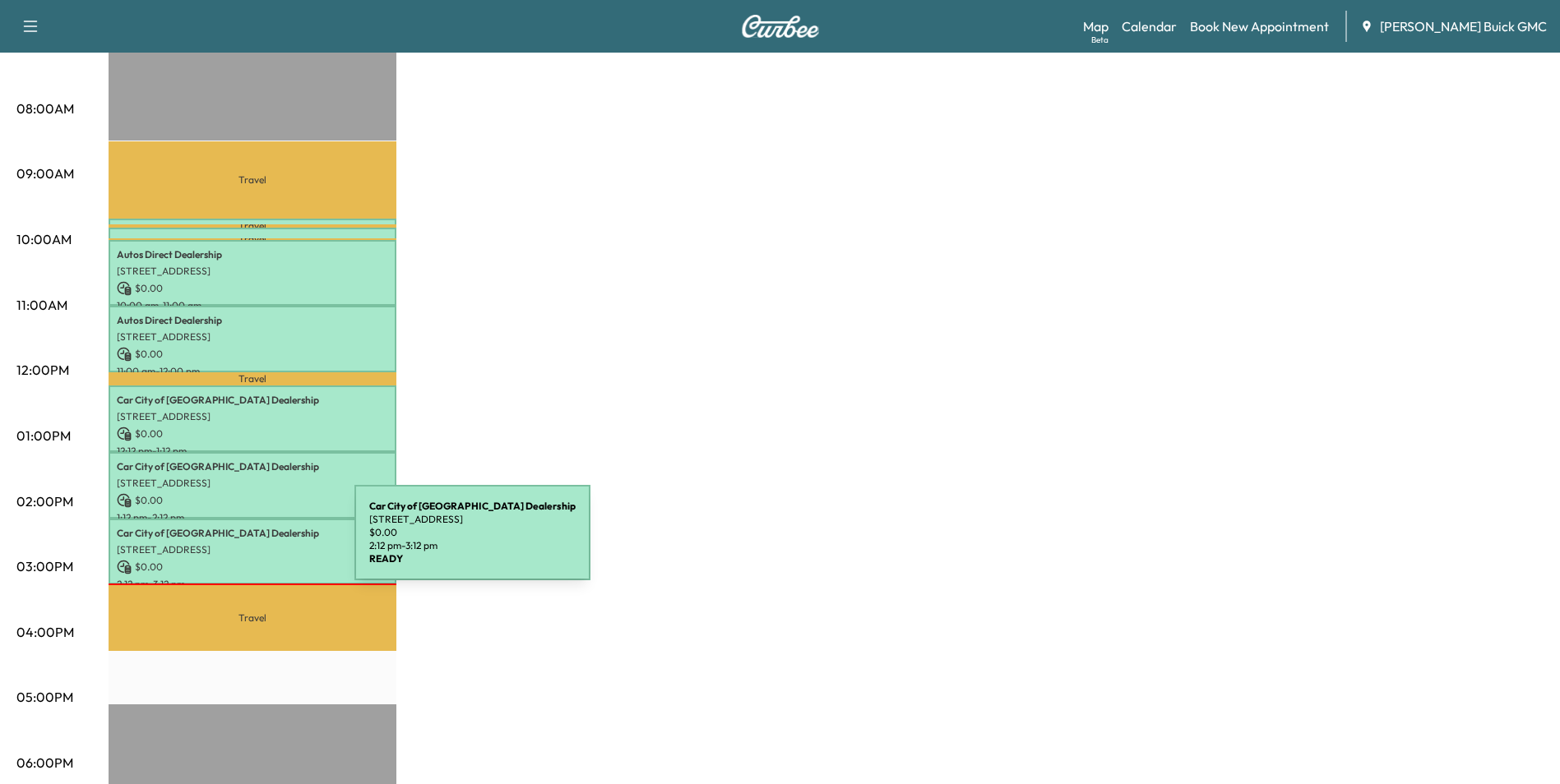
click at [231, 543] on p "[STREET_ADDRESS]" at bounding box center [252, 550] width 272 height 13
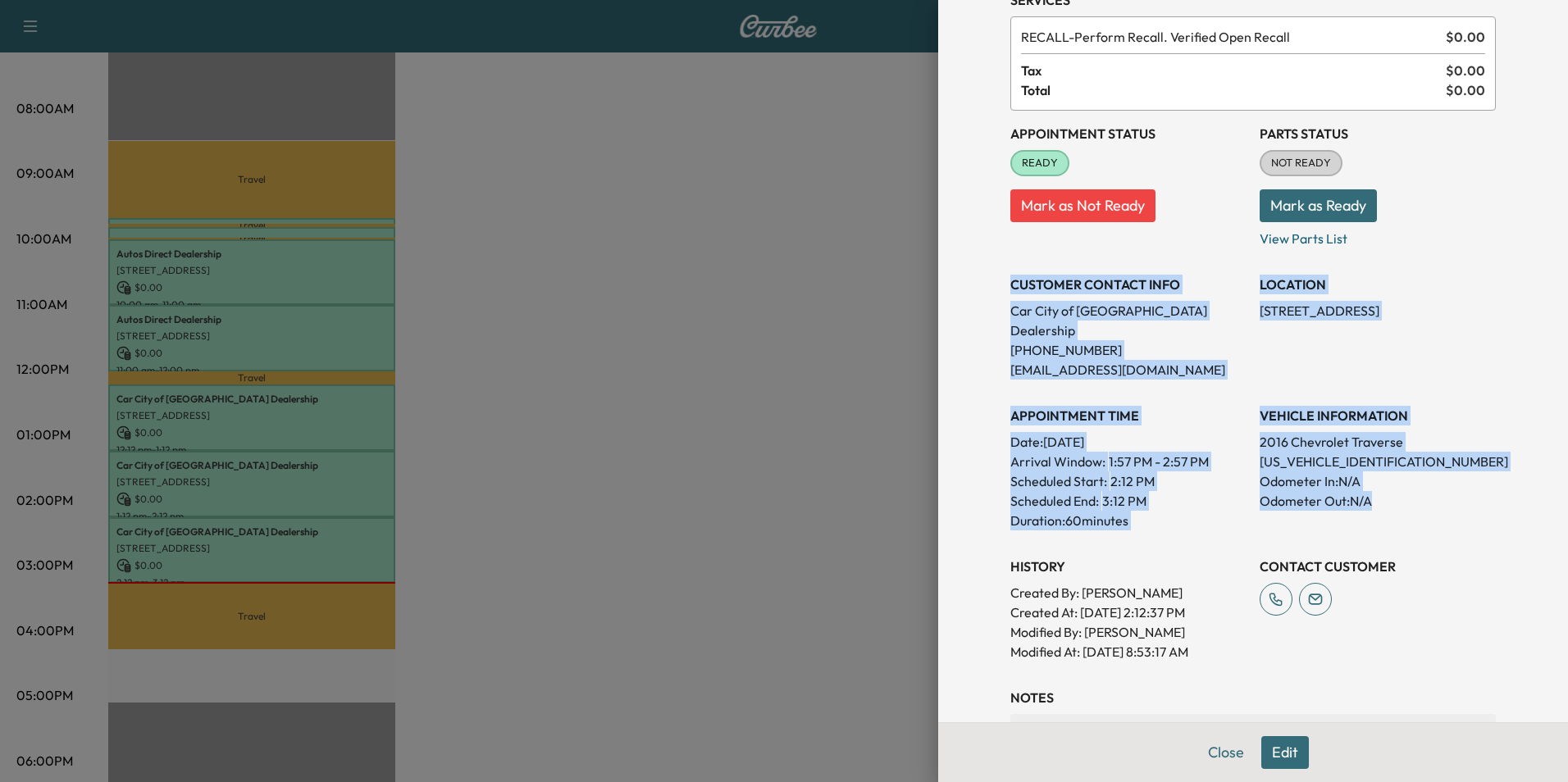
drag, startPoint x: 999, startPoint y: 282, endPoint x: 1405, endPoint y: 478, distance: 450.8
click at [1405, 478] on div "Appointment Status READY Mark as Not Ready Parts Status NOT READY Mark as Ready…" at bounding box center [1254, 386] width 486 height 551
copy div "CUSTOMER CONTACT INFO Car City of [GEOGRAPHIC_DATA] Dealership [PHONE_NUMBER] […"
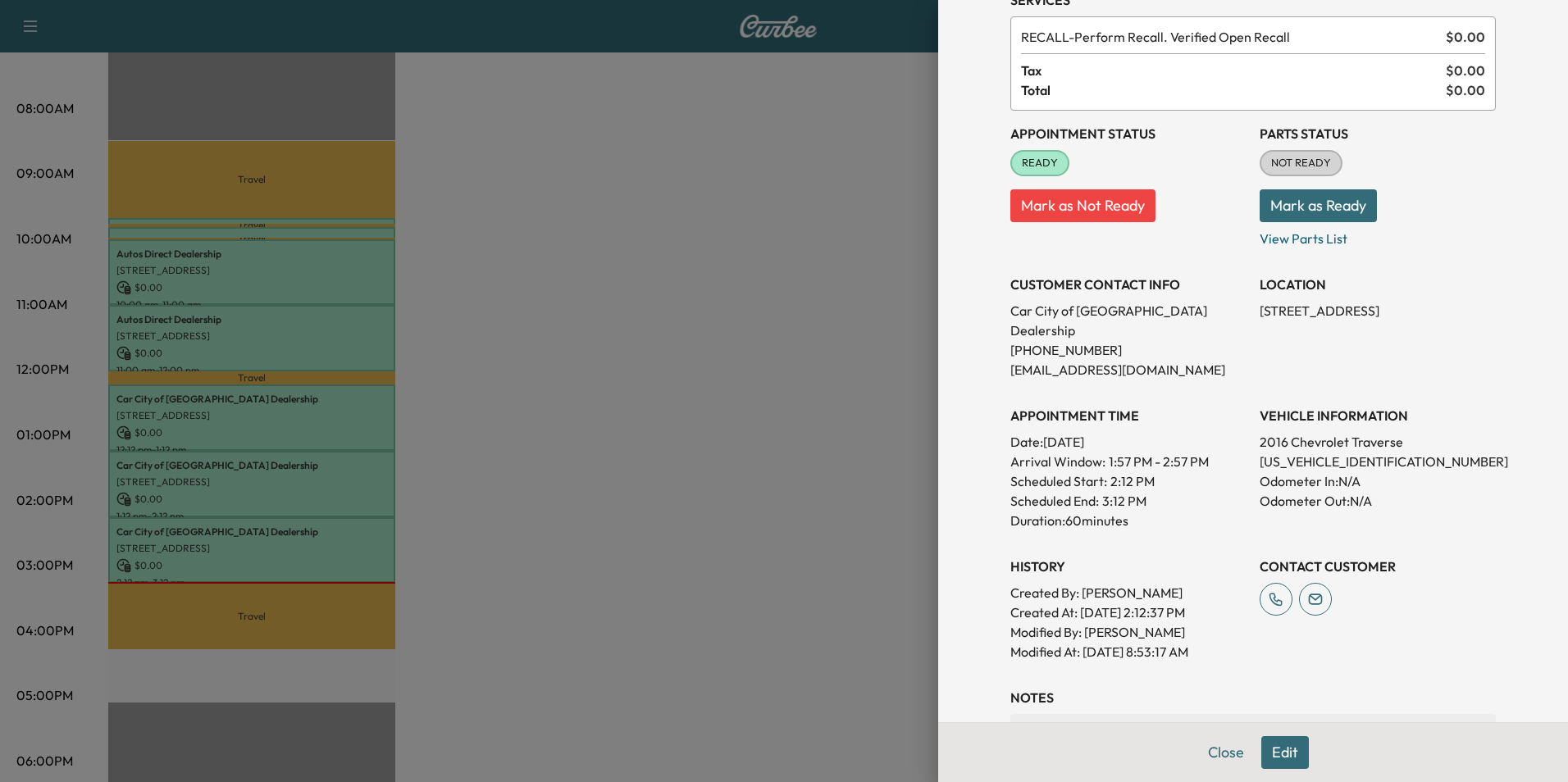
click at [624, 563] on div at bounding box center [784, 391] width 1568 height 782
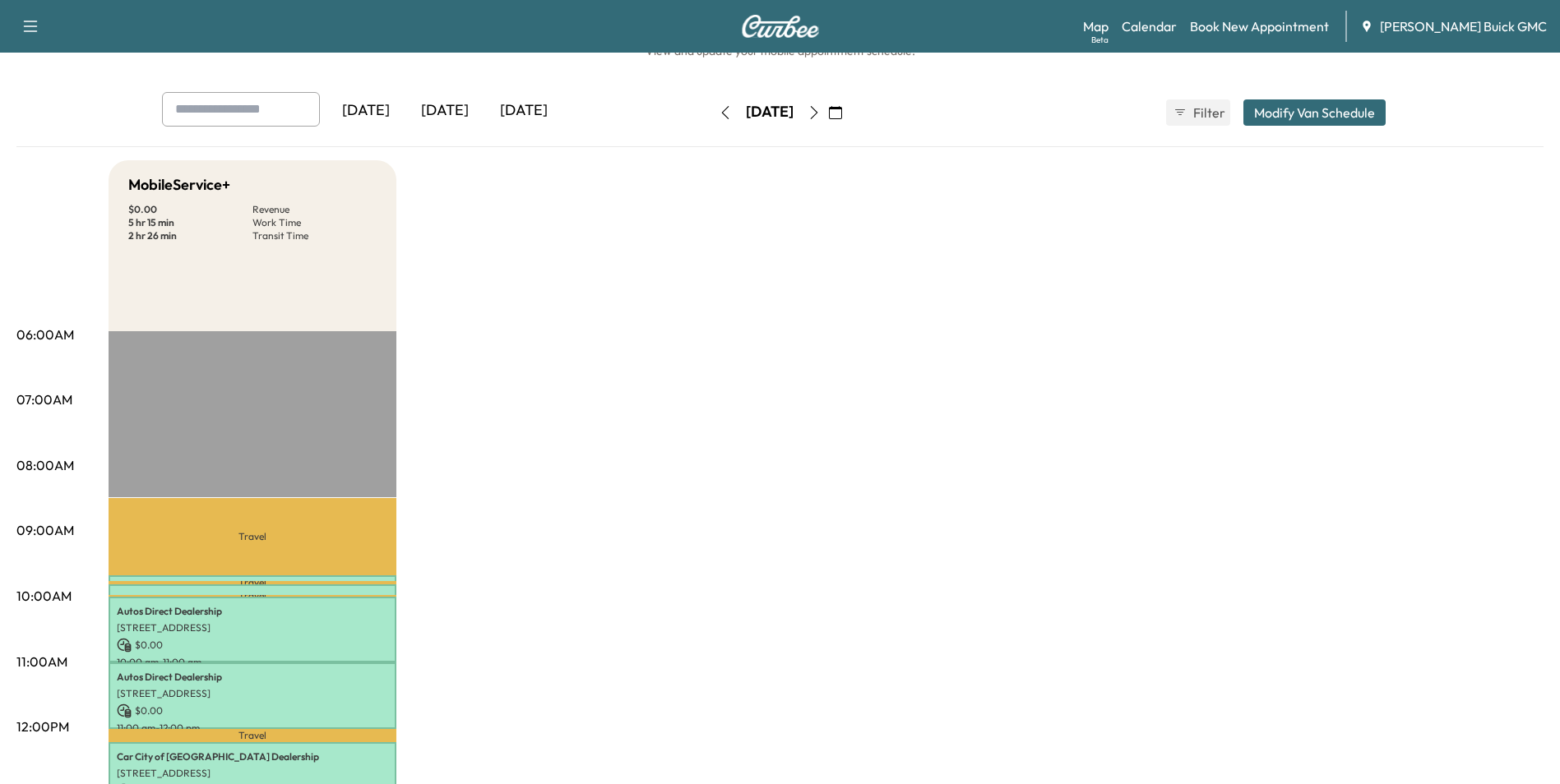
scroll to position [0, 0]
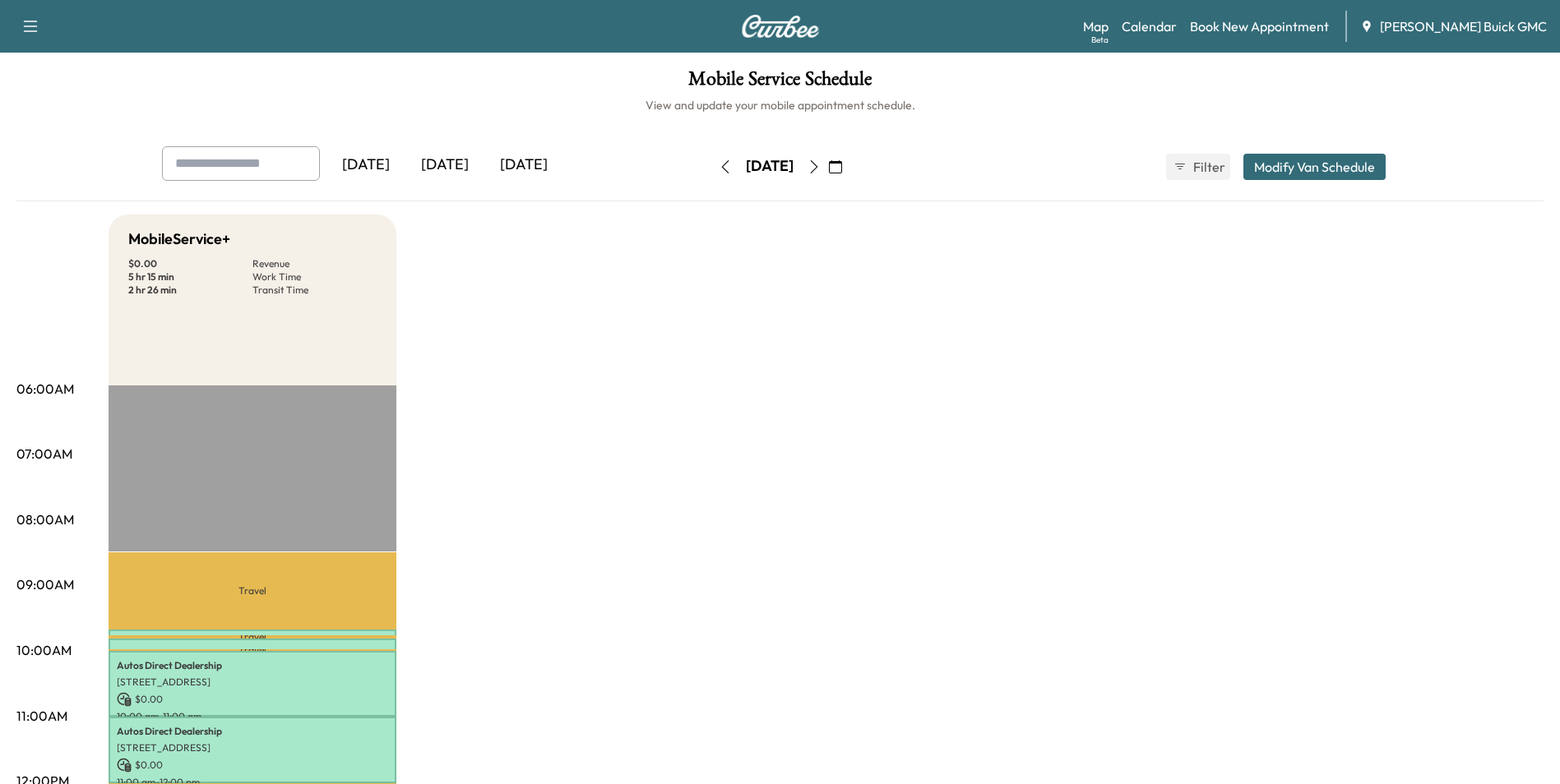
click at [821, 165] on icon "button" at bounding box center [814, 167] width 13 height 13
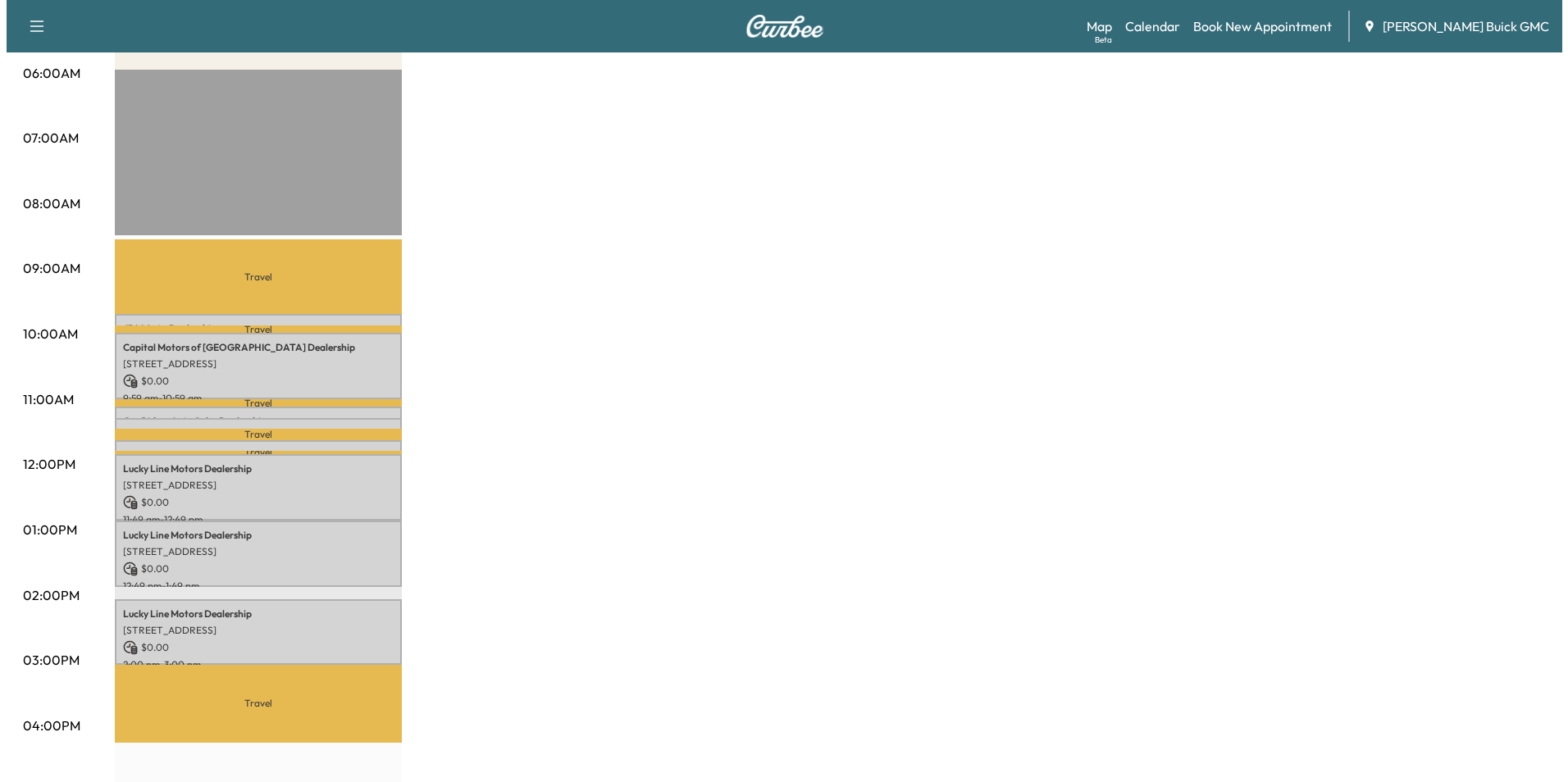
scroll to position [328, 0]
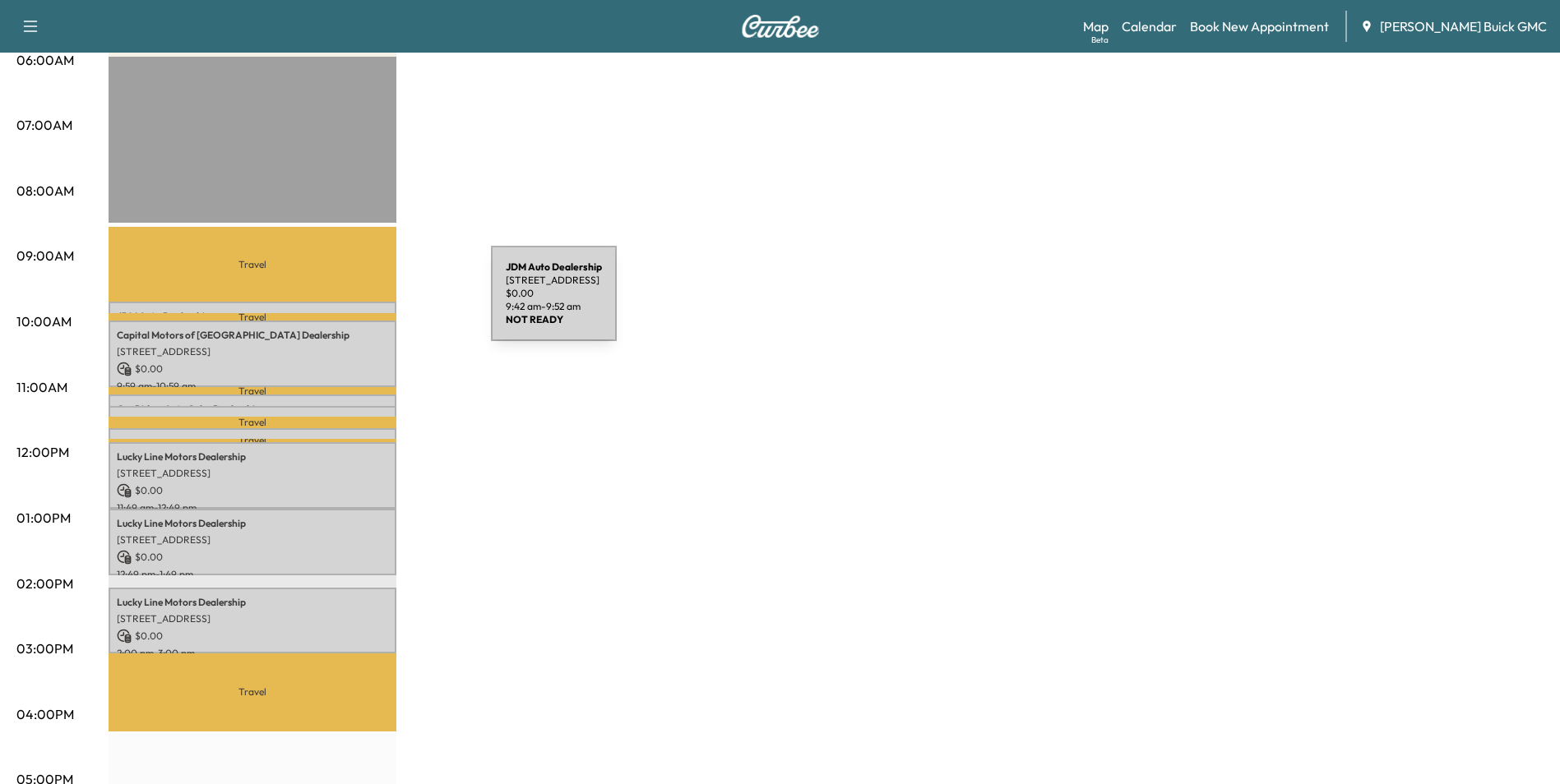
click at [368, 304] on div "JDM Auto Dealership [STREET_ADDRESS] $ 0.00 9:42 am - 9:52 am" at bounding box center [252, 309] width 288 height 16
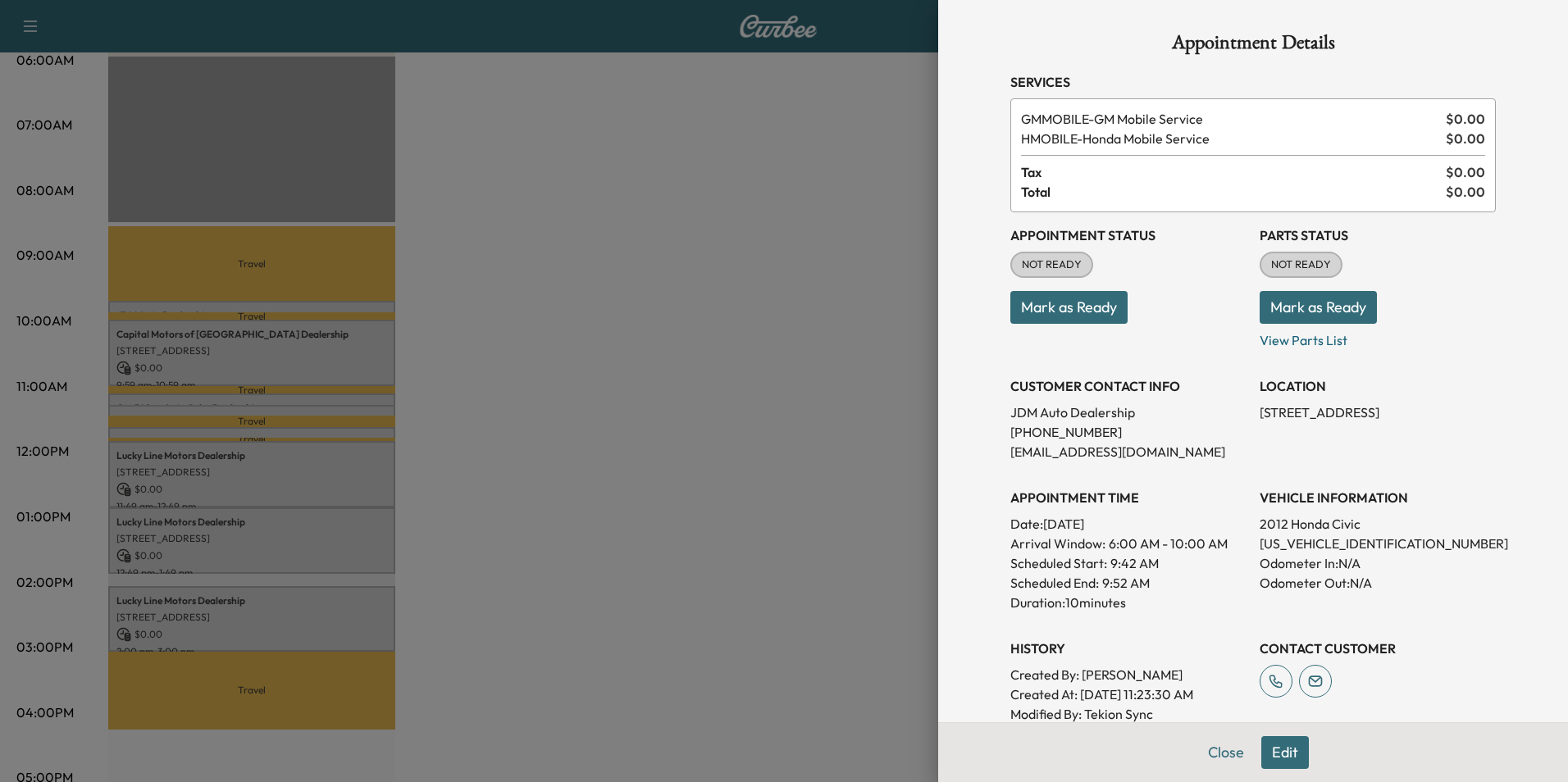
scroll to position [164, 0]
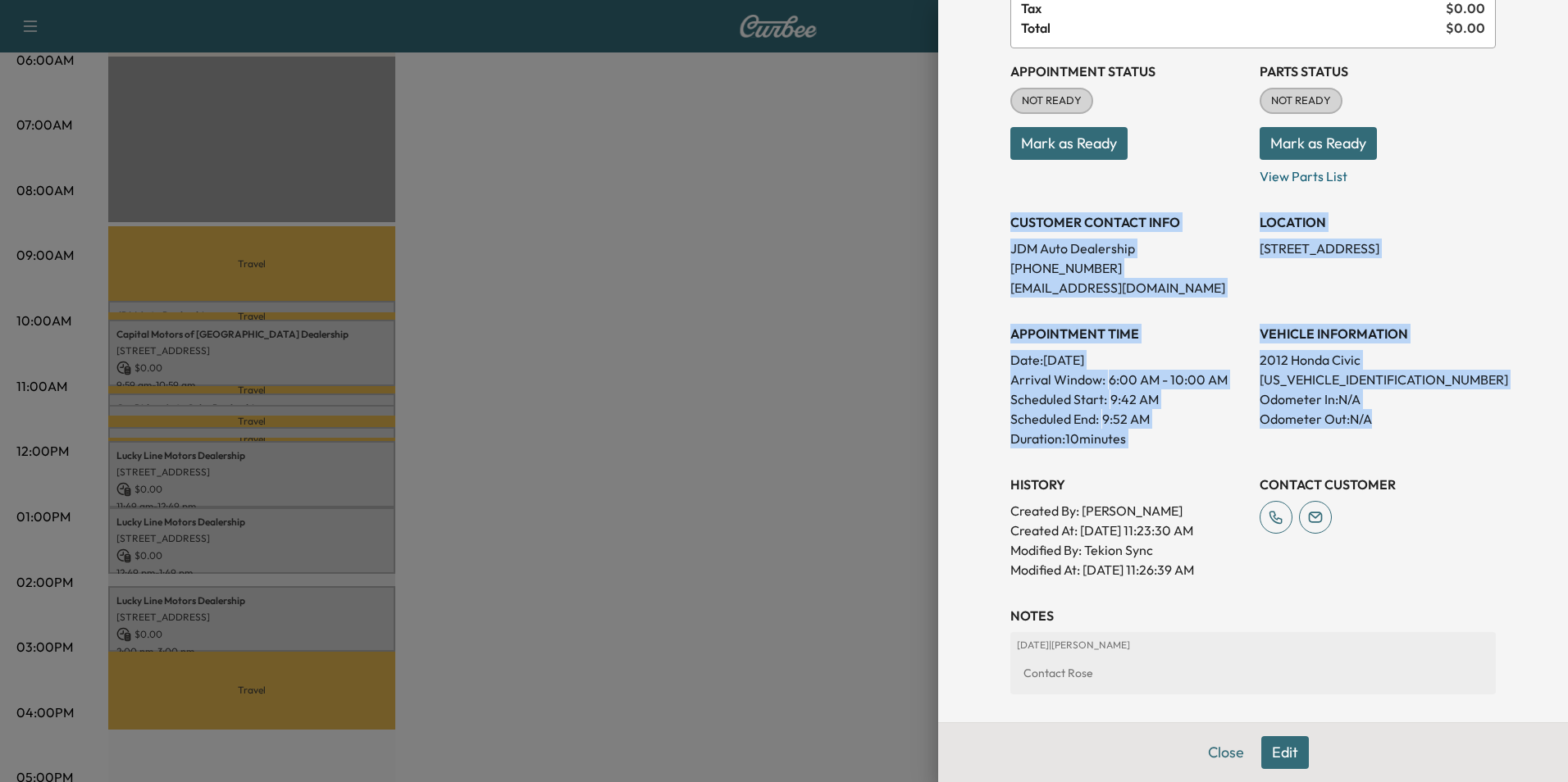
drag, startPoint x: 999, startPoint y: 219, endPoint x: 1455, endPoint y: 421, distance: 498.7
click at [1455, 421] on div "Appointment Status NOT READY Mark as Ready Parts Status NOT READY Mark as Ready…" at bounding box center [1254, 314] width 486 height 532
copy div "CUSTOMER CONTACT INFO JDM Auto Dealership [PHONE_NUMBER] [EMAIL_ADDRESS][DOMAIN…"
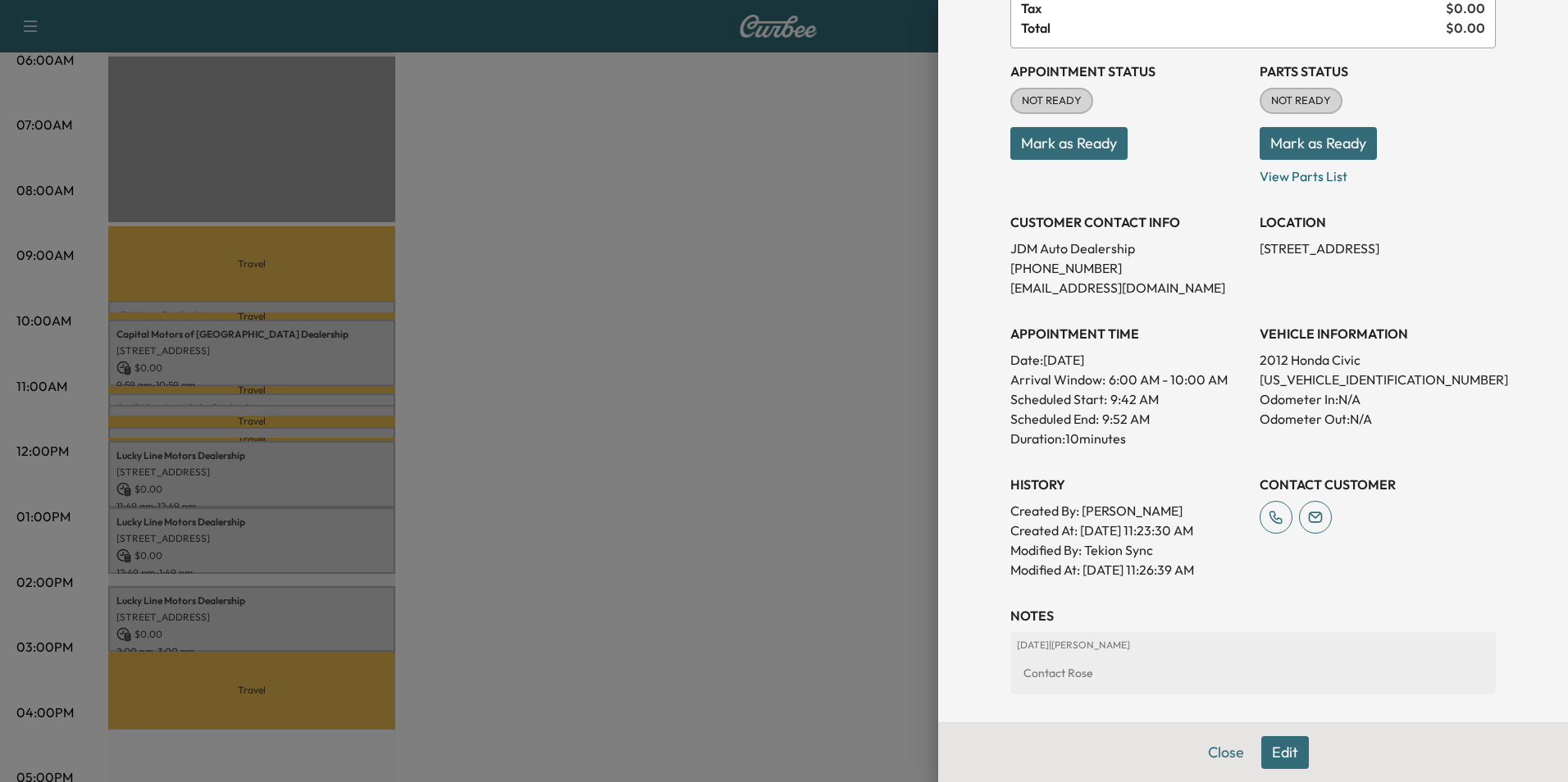
click at [697, 259] on div at bounding box center [784, 391] width 1568 height 782
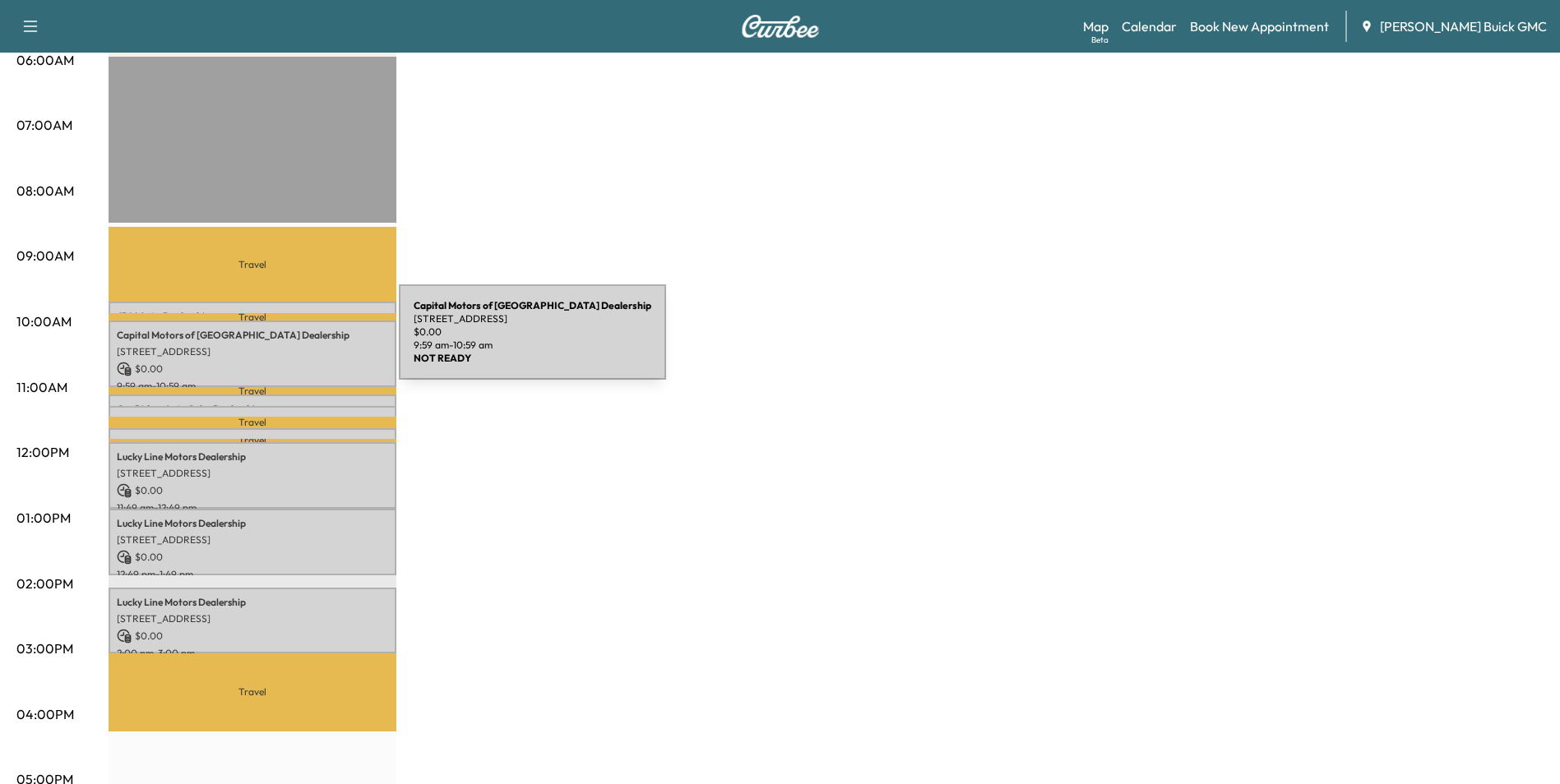
click at [276, 345] on p "[STREET_ADDRESS]" at bounding box center [252, 352] width 272 height 13
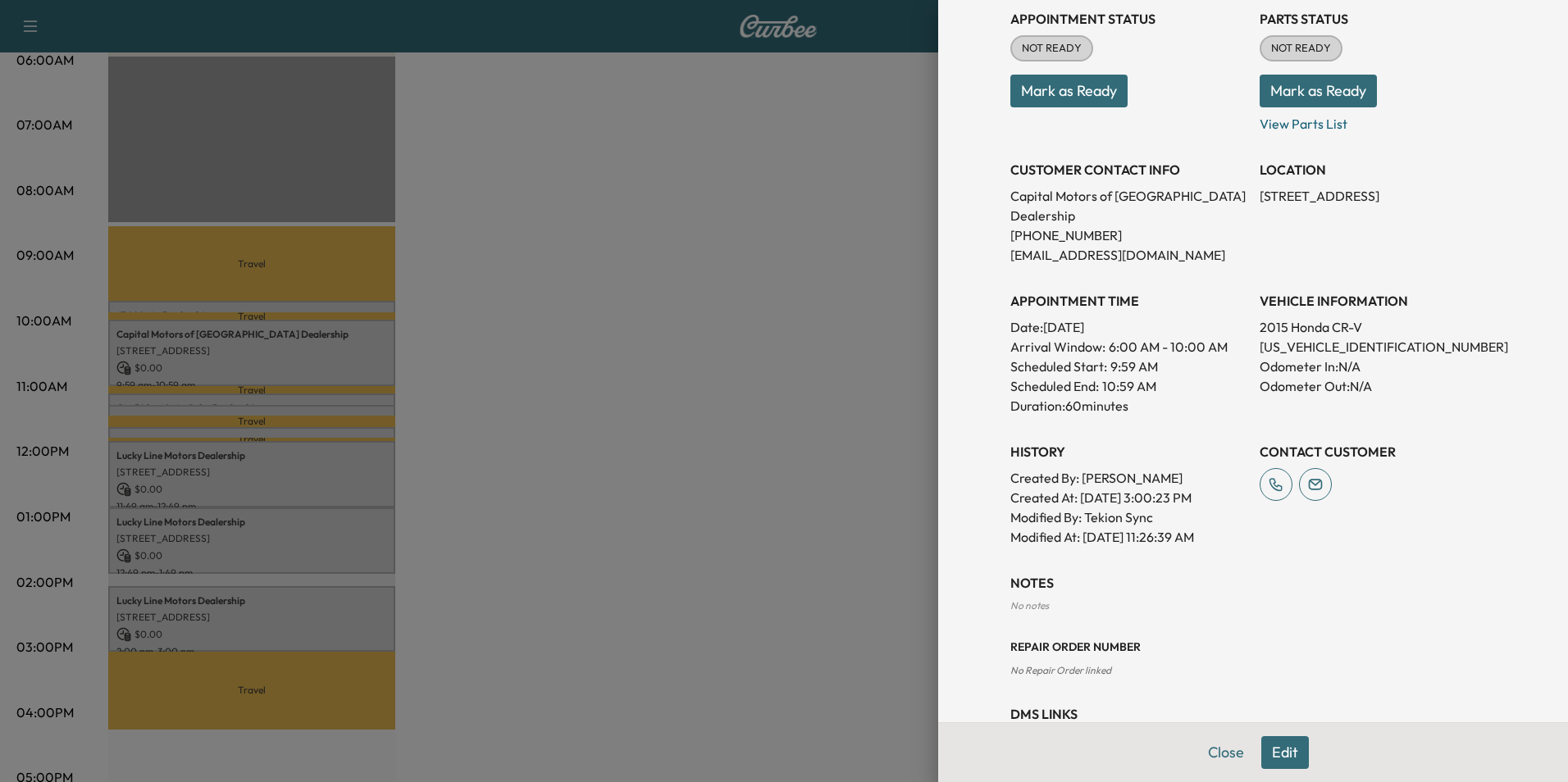
scroll to position [246, 0]
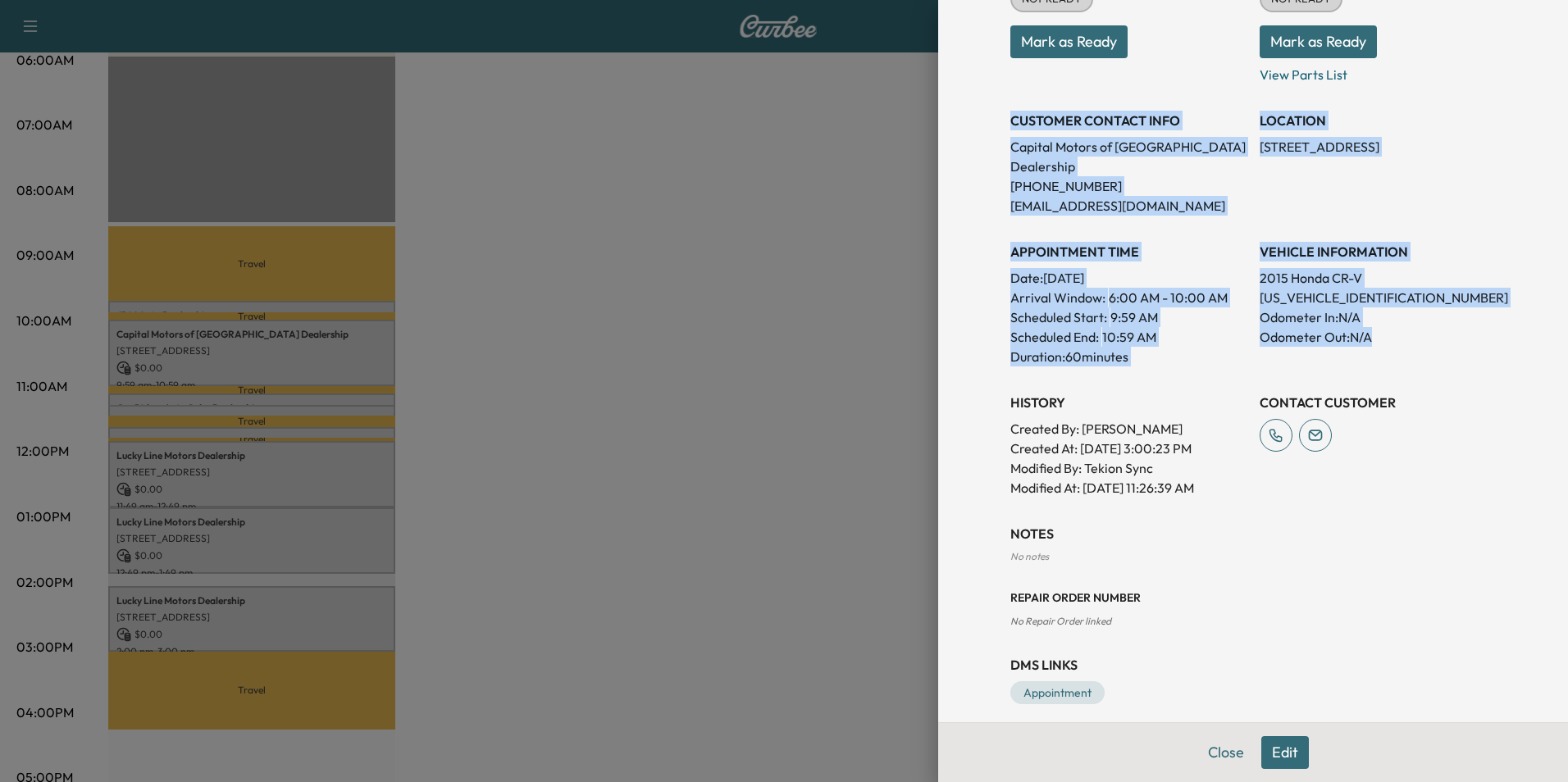
drag, startPoint x: 999, startPoint y: 118, endPoint x: 1396, endPoint y: 341, distance: 455.3
click at [1396, 341] on div "Appointment Status NOT READY Mark as Ready Parts Status NOT READY Mark as Ready…" at bounding box center [1254, 222] width 486 height 551
copy div "CUSTOMER CONTACT INFO Capital Motors of Central Park Dealership [PHONE_NUMBER] …"
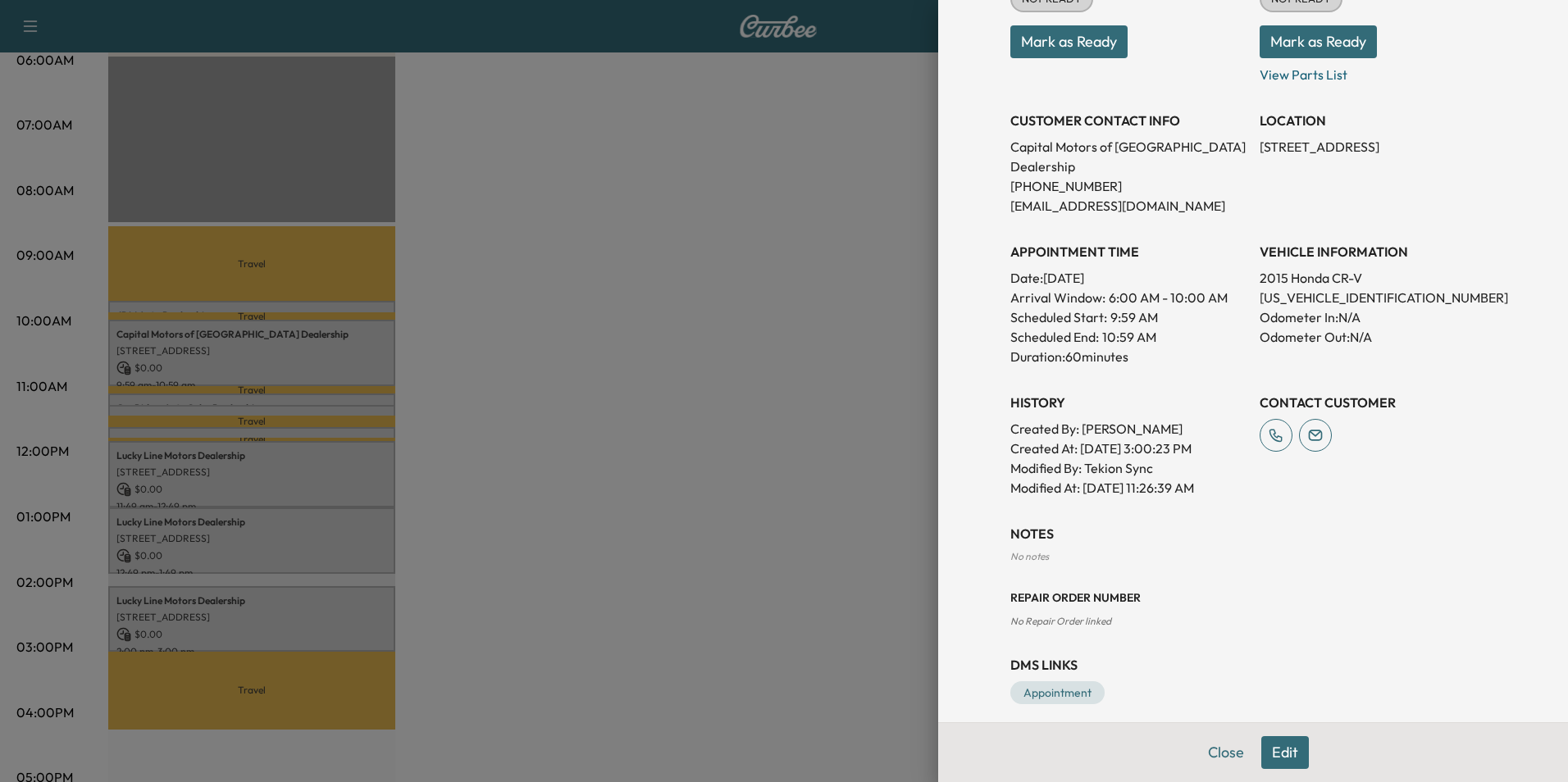
click at [641, 172] on div at bounding box center [784, 391] width 1568 height 782
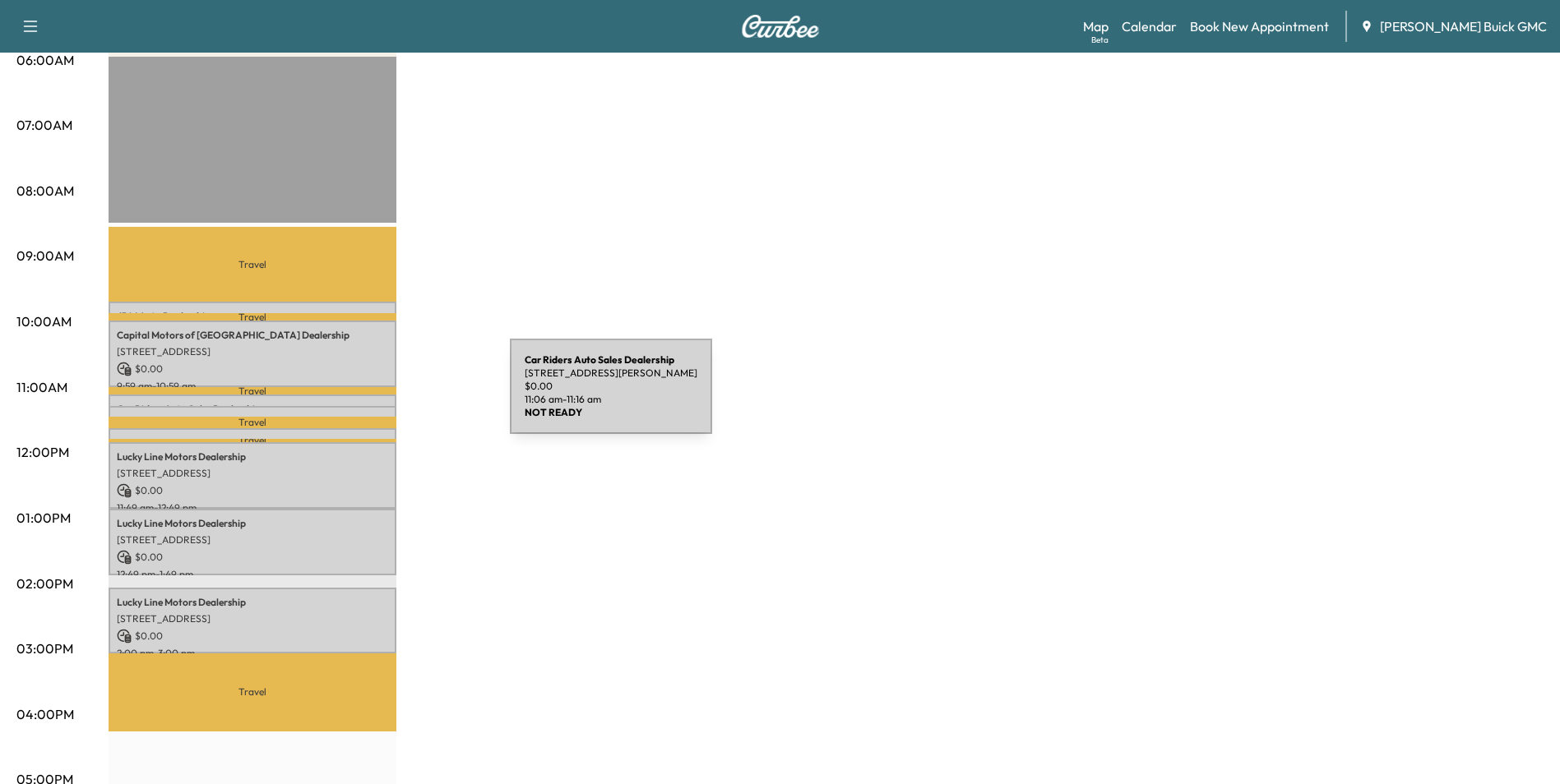
click at [387, 397] on div "Car Riders Auto Sales Dealership [STREET_ADDRESS][PERSON_NAME] $ 0.00 11:06 am …" at bounding box center [252, 402] width 288 height 16
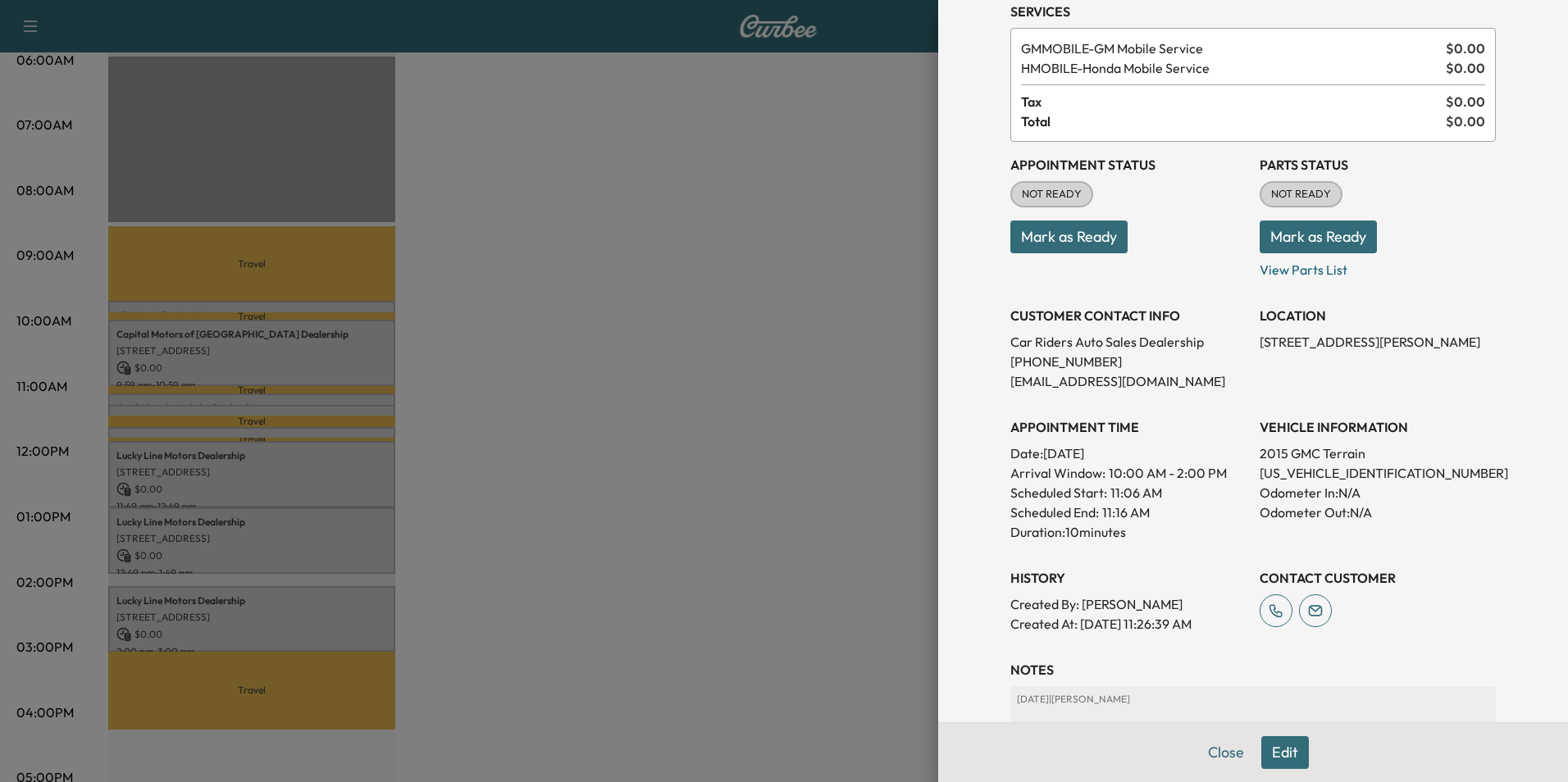
scroll to position [164, 0]
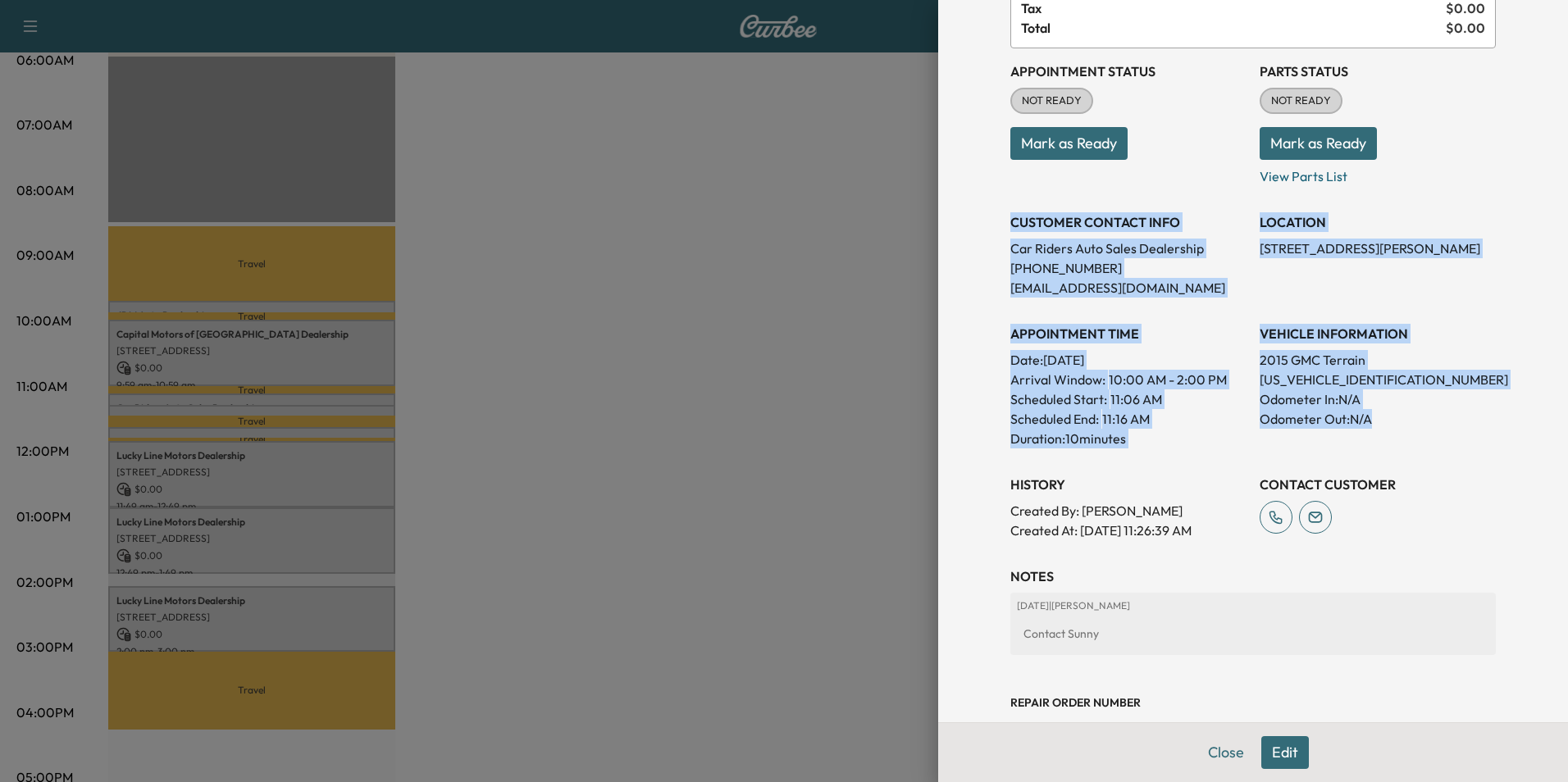
drag, startPoint x: 999, startPoint y: 220, endPoint x: 1386, endPoint y: 415, distance: 433.4
click at [1386, 415] on div "Appointment Status NOT READY Mark as Ready Parts Status NOT READY Mark as Ready…" at bounding box center [1254, 294] width 486 height 492
copy div "CUSTOMER CONTACT INFO Car Riders Auto Sales Dealership [PHONE_NUMBER] [EMAIL_AD…"
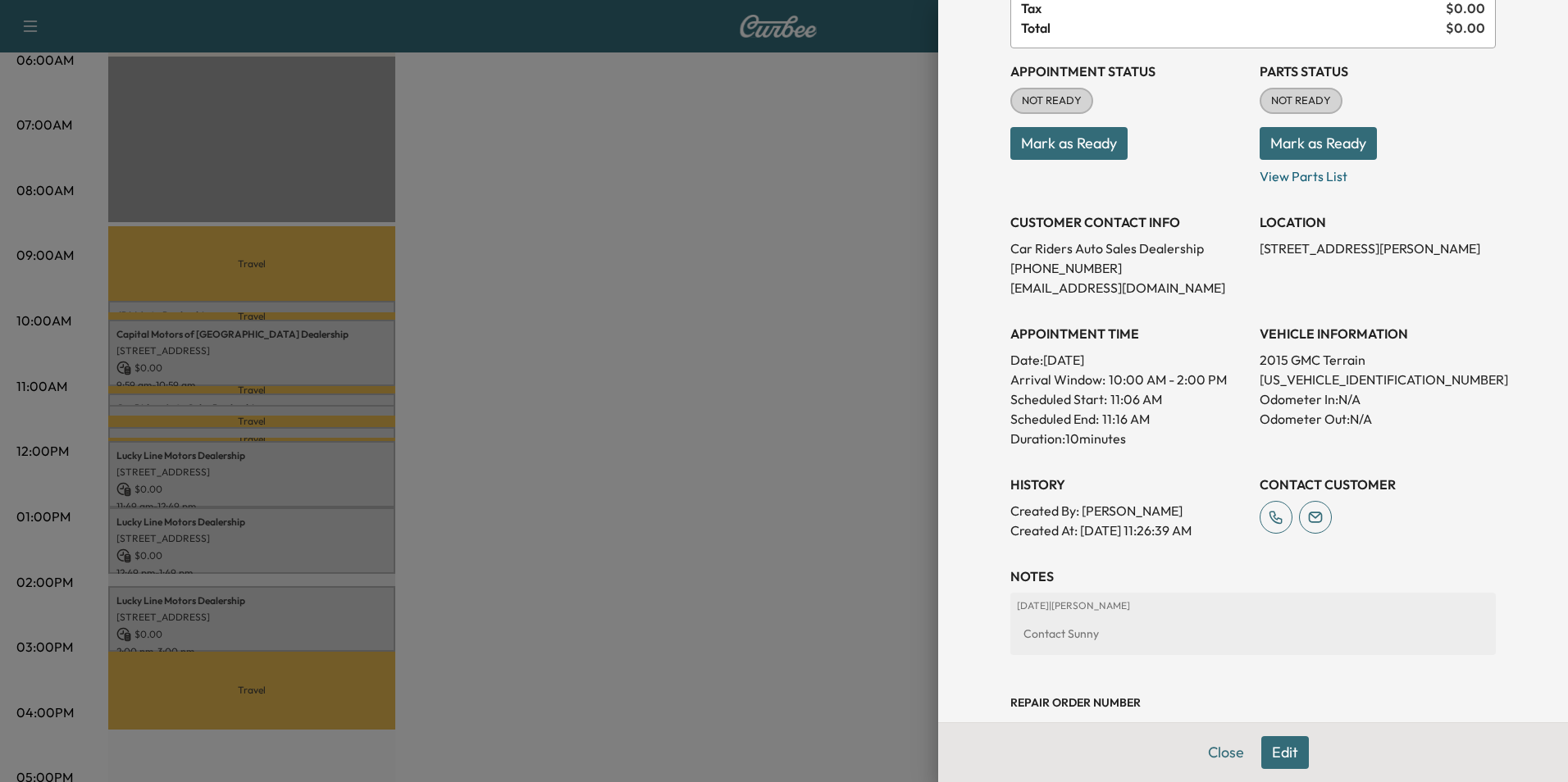
click at [723, 231] on div at bounding box center [784, 391] width 1568 height 782
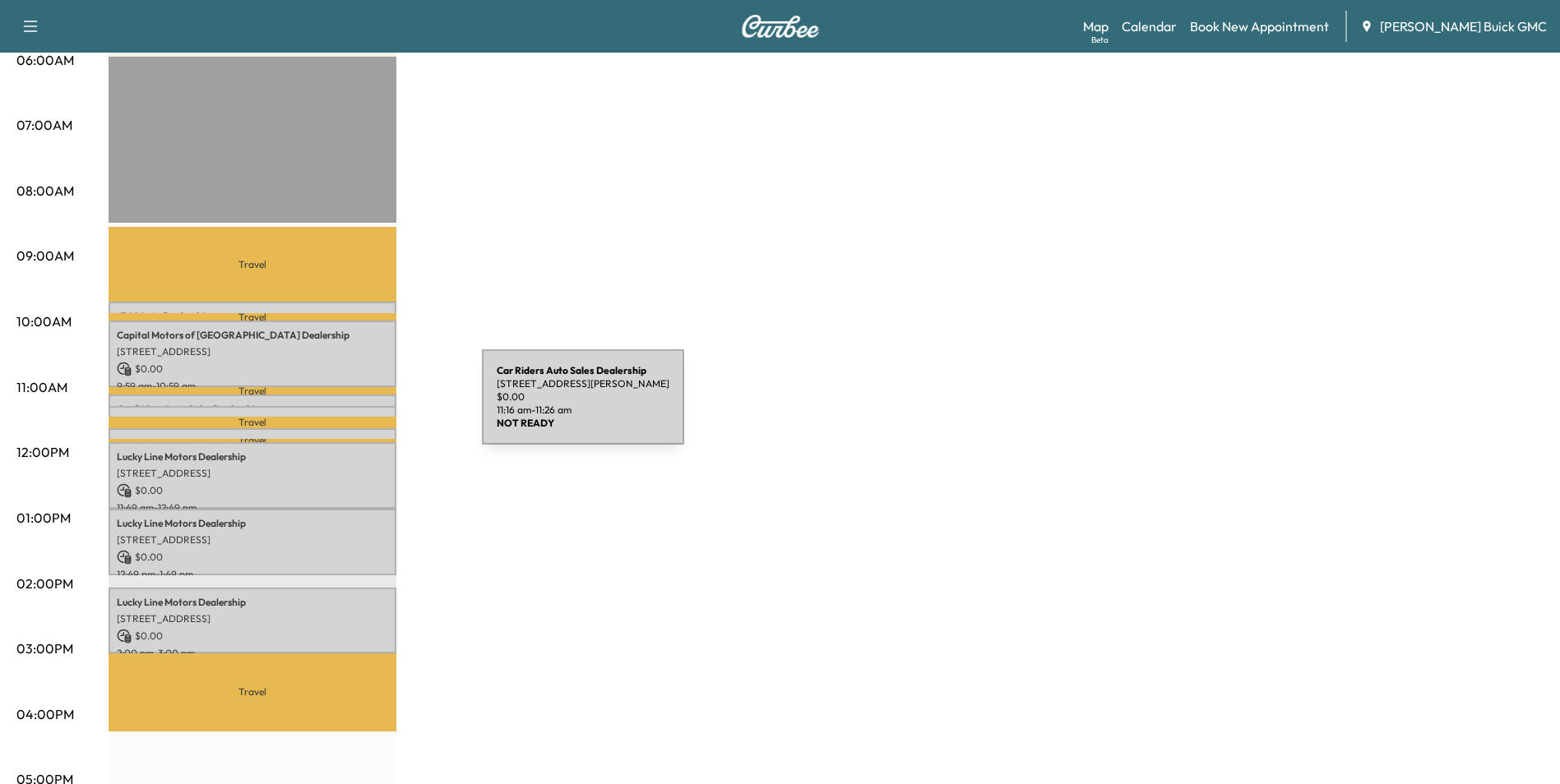
click at [358, 407] on div "Car Riders Auto Sales Dealership [STREET_ADDRESS][PERSON_NAME] $ 0.00 11:16 am …" at bounding box center [252, 414] width 288 height 16
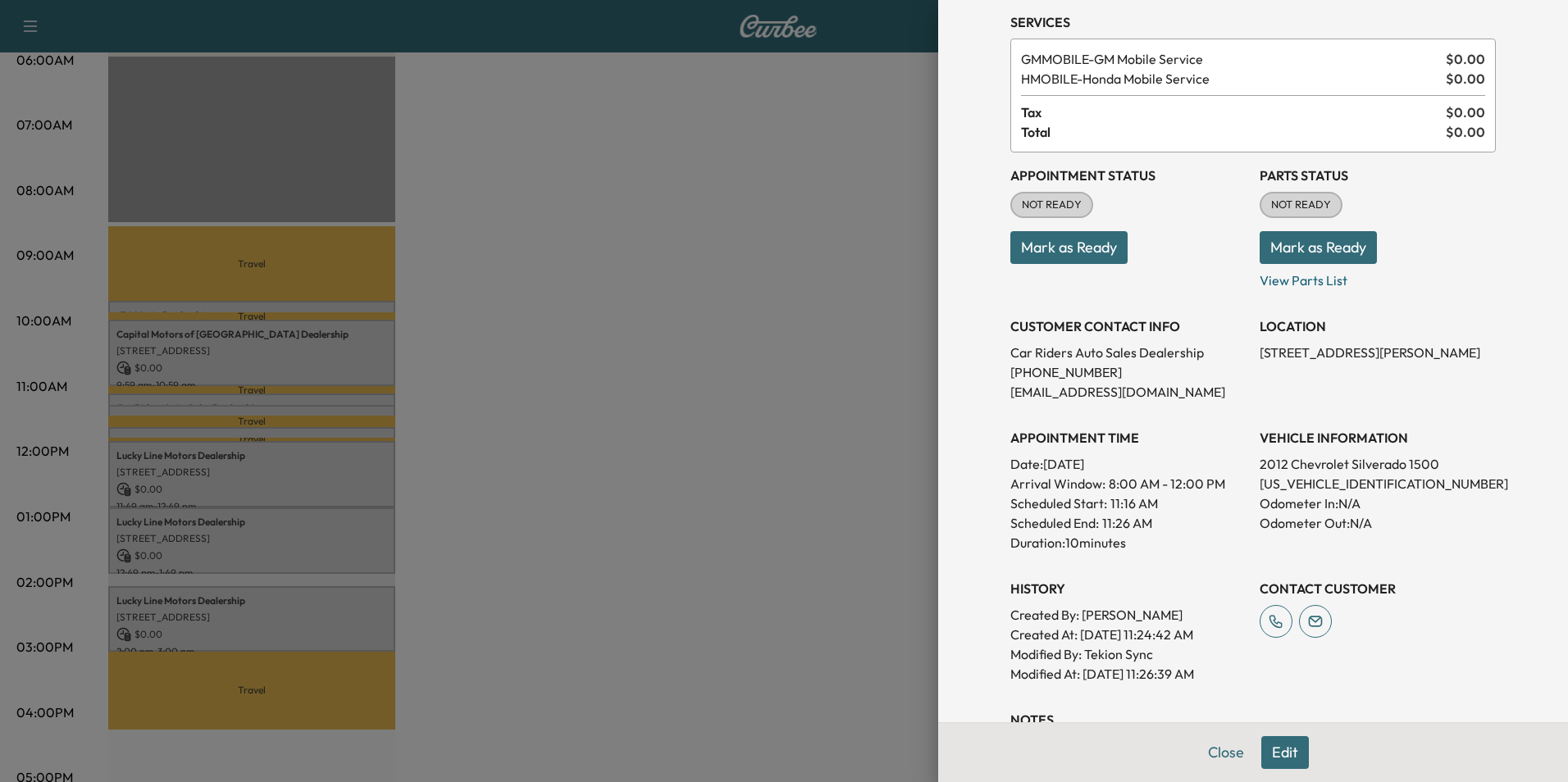
scroll to position [246, 0]
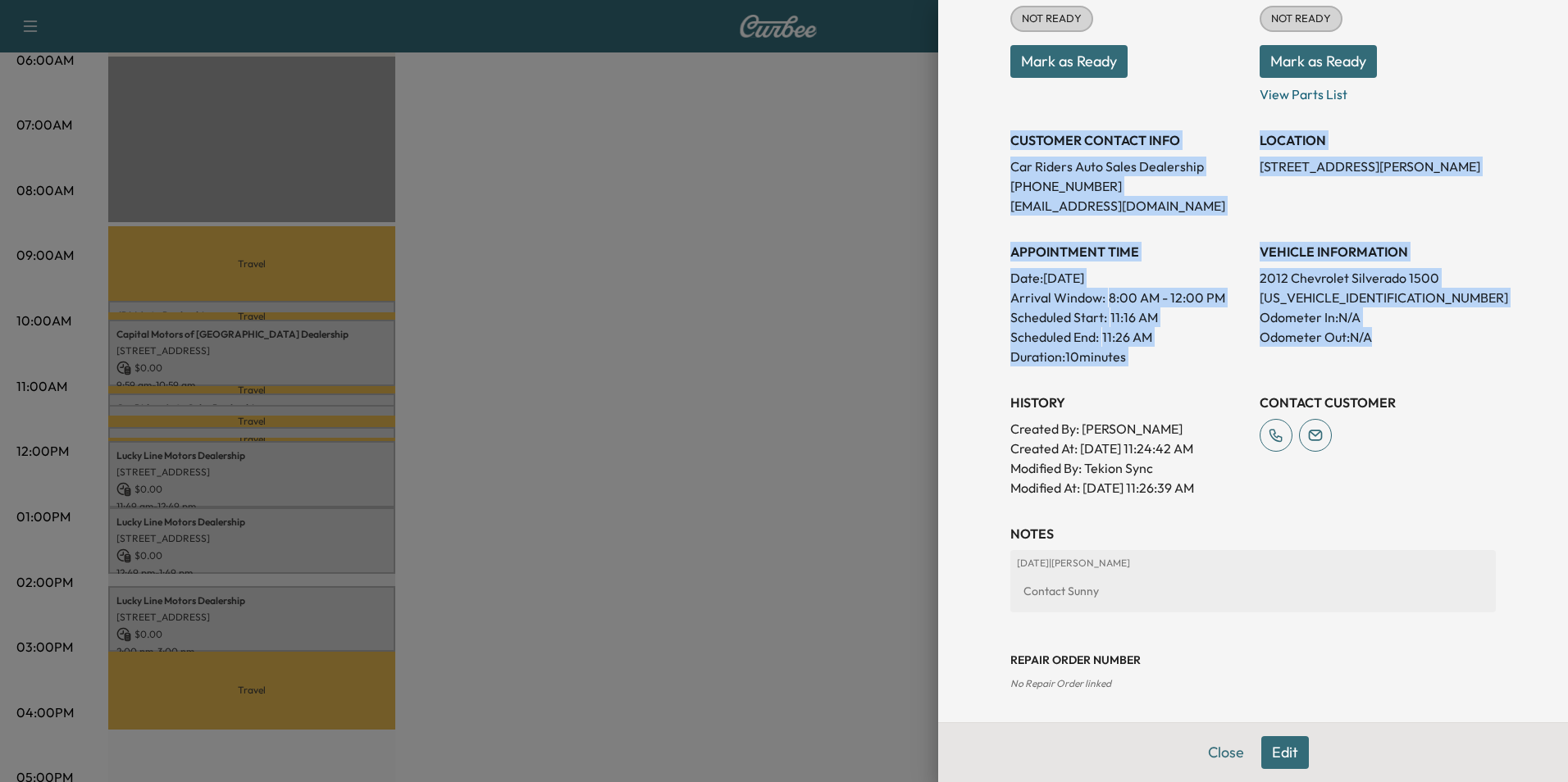
drag, startPoint x: 999, startPoint y: 135, endPoint x: 1404, endPoint y: 329, distance: 449.1
click at [1404, 329] on div "Appointment Status NOT READY Mark as Ready Parts Status NOT READY Mark as Ready…" at bounding box center [1254, 232] width 486 height 532
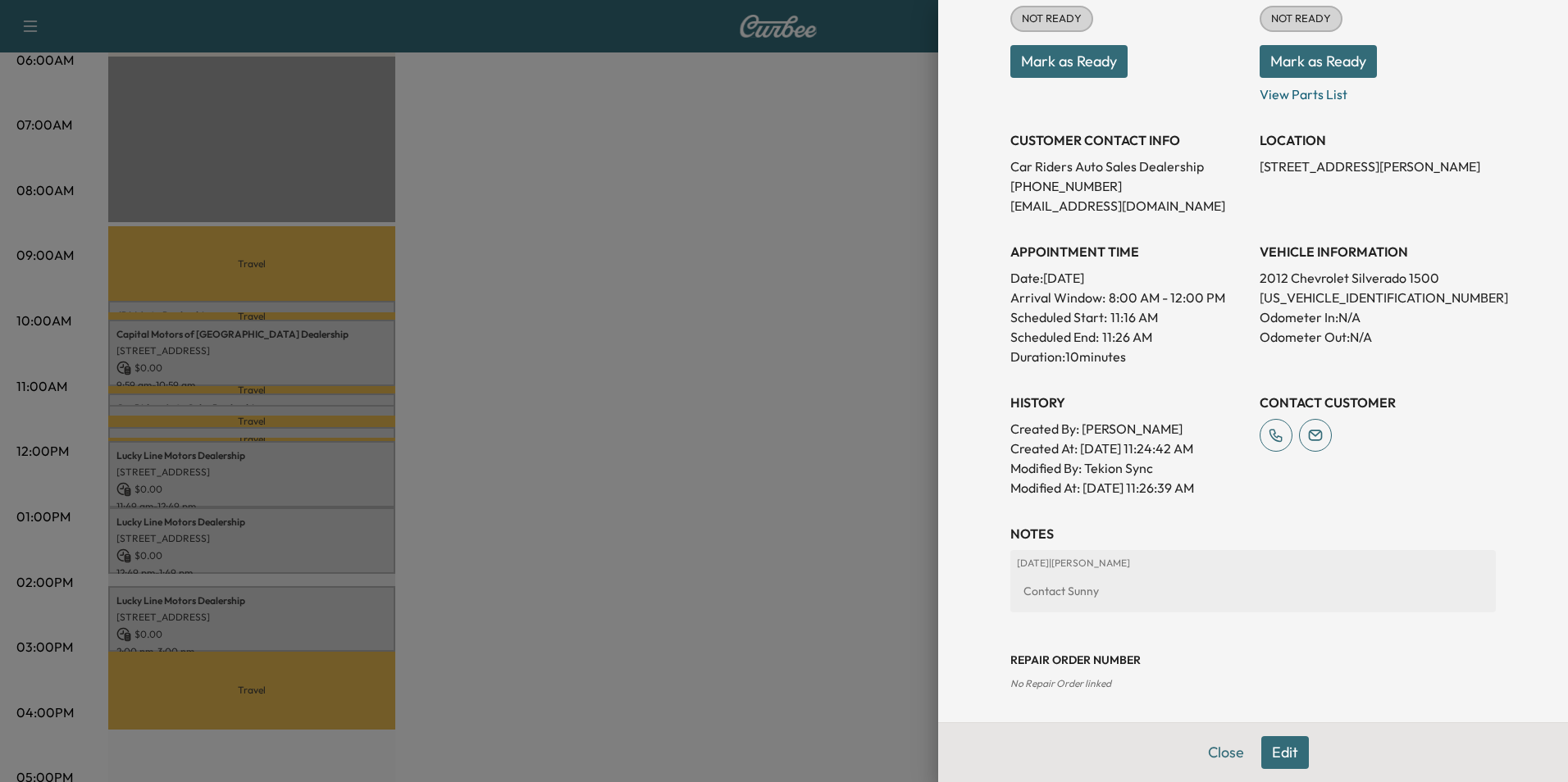
click at [731, 233] on div at bounding box center [784, 391] width 1568 height 782
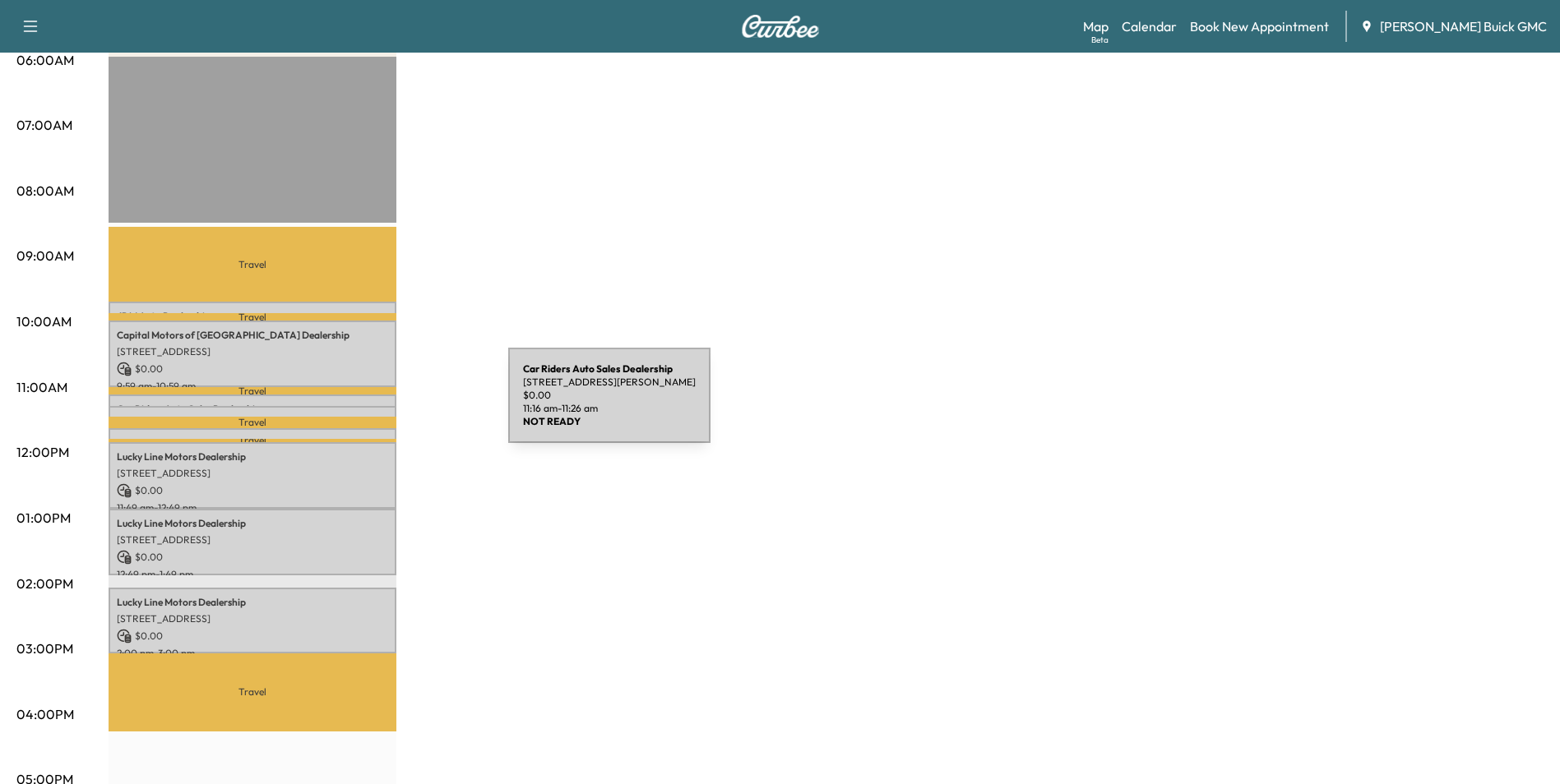
click at [385, 406] on div "Car Riders Auto Sales Dealership [STREET_ADDRESS][PERSON_NAME] $ 0.00 11:16 am …" at bounding box center [252, 414] width 288 height 16
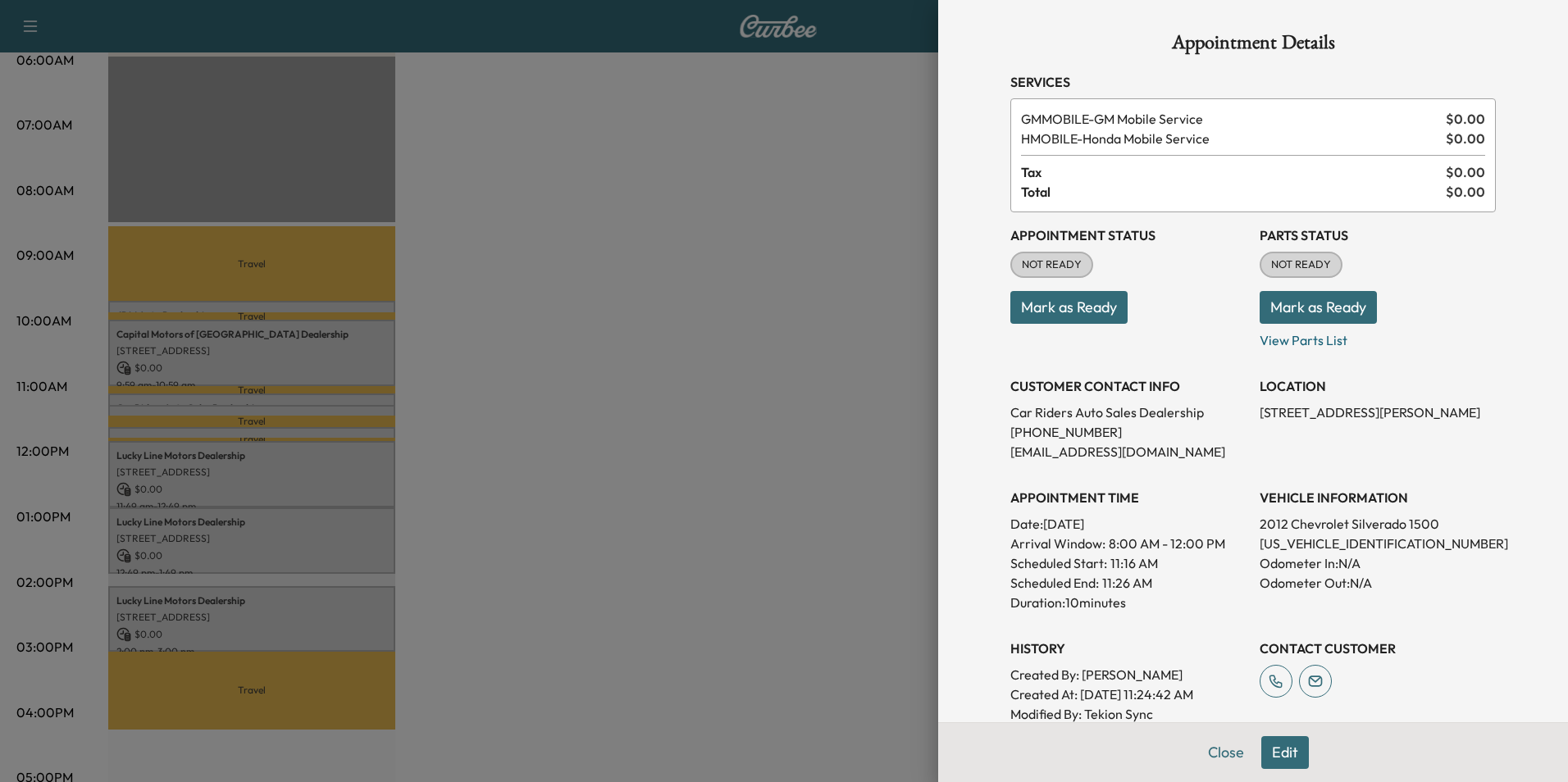
click at [639, 357] on div at bounding box center [784, 391] width 1568 height 782
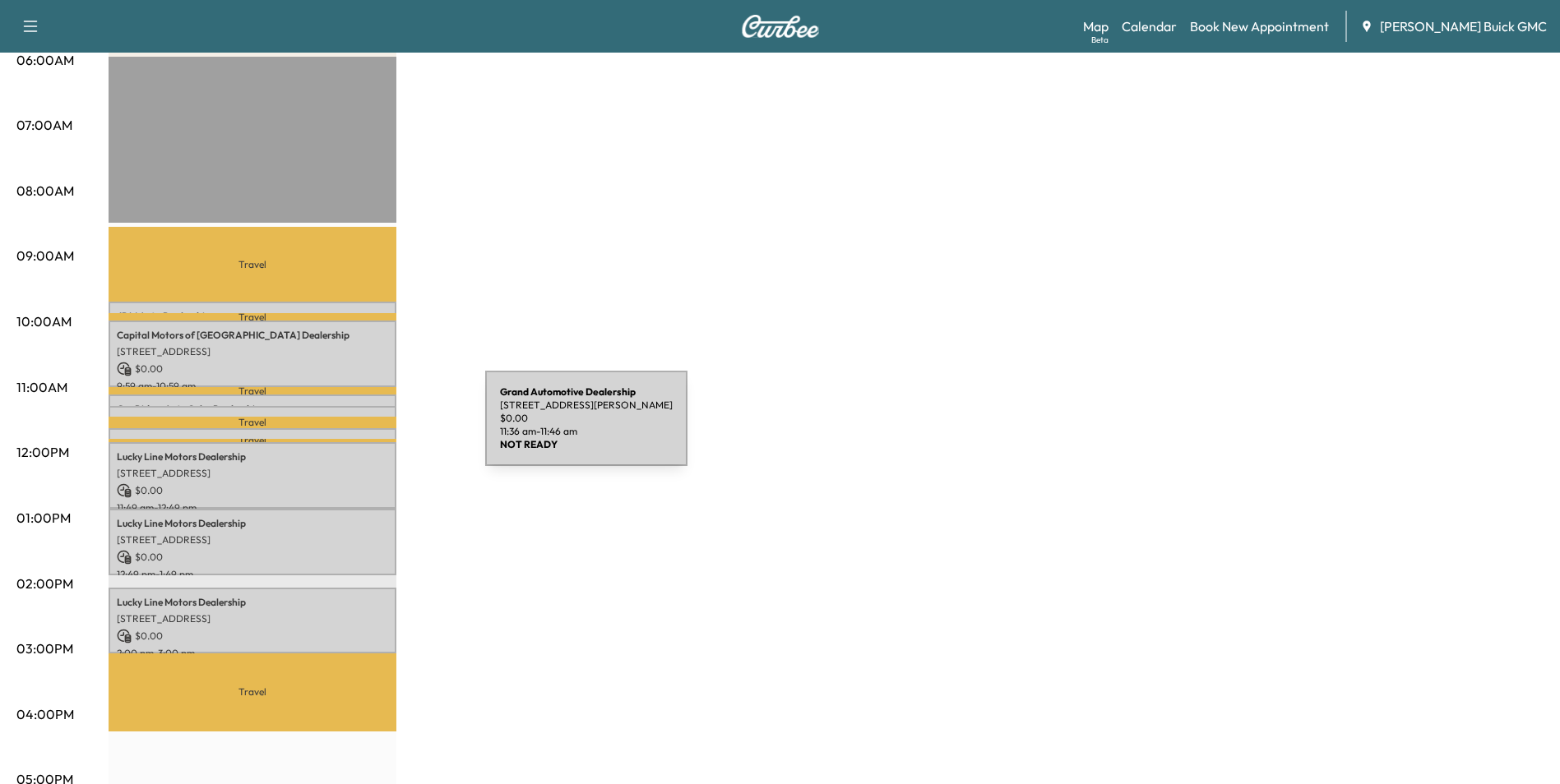
click at [362, 429] on div "Grand Automotive Dealership [STREET_ADDRESS][PERSON_NAME] $ 0.00 11:36 am - 11:…" at bounding box center [252, 436] width 288 height 16
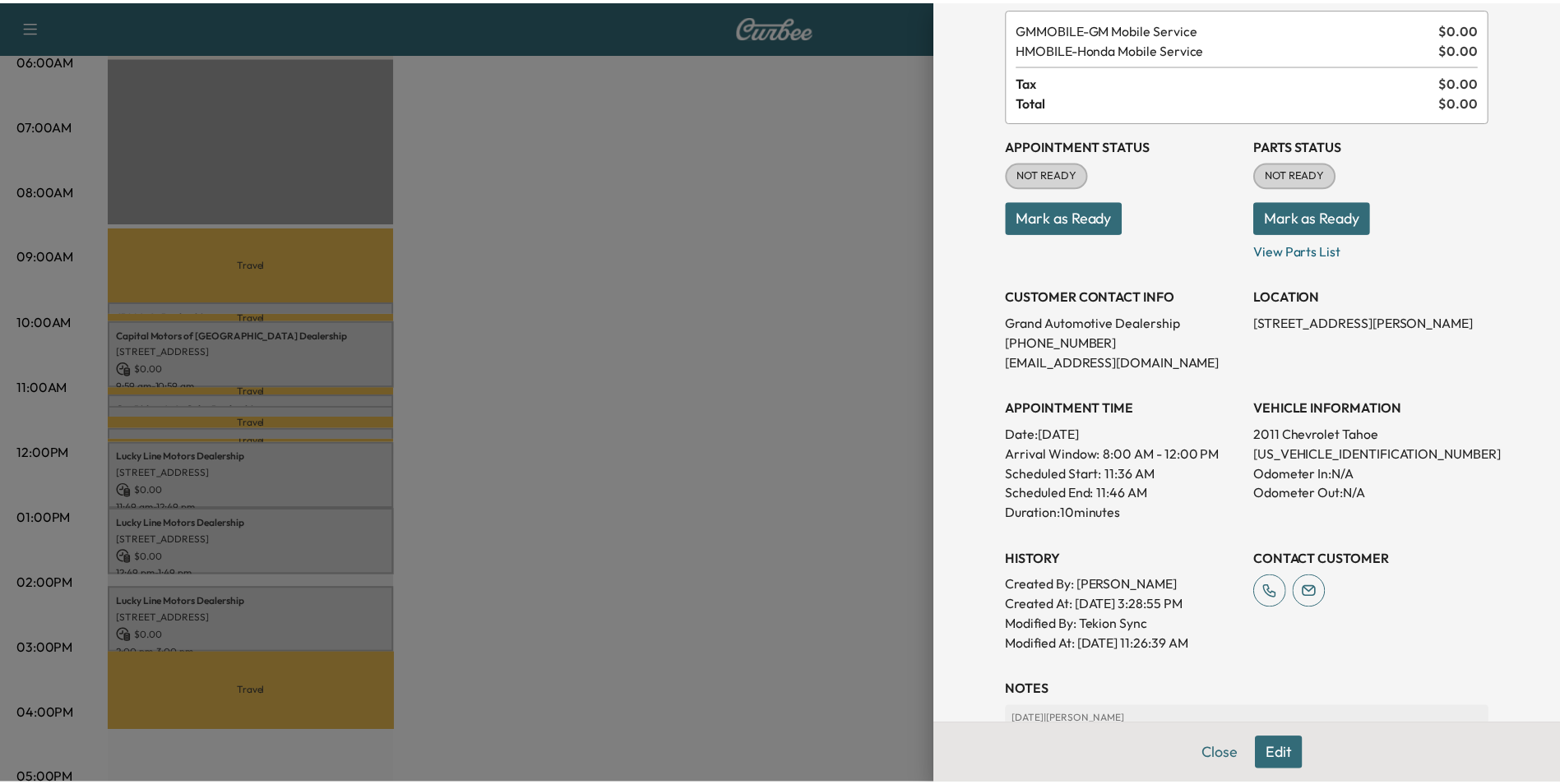
scroll to position [165, 0]
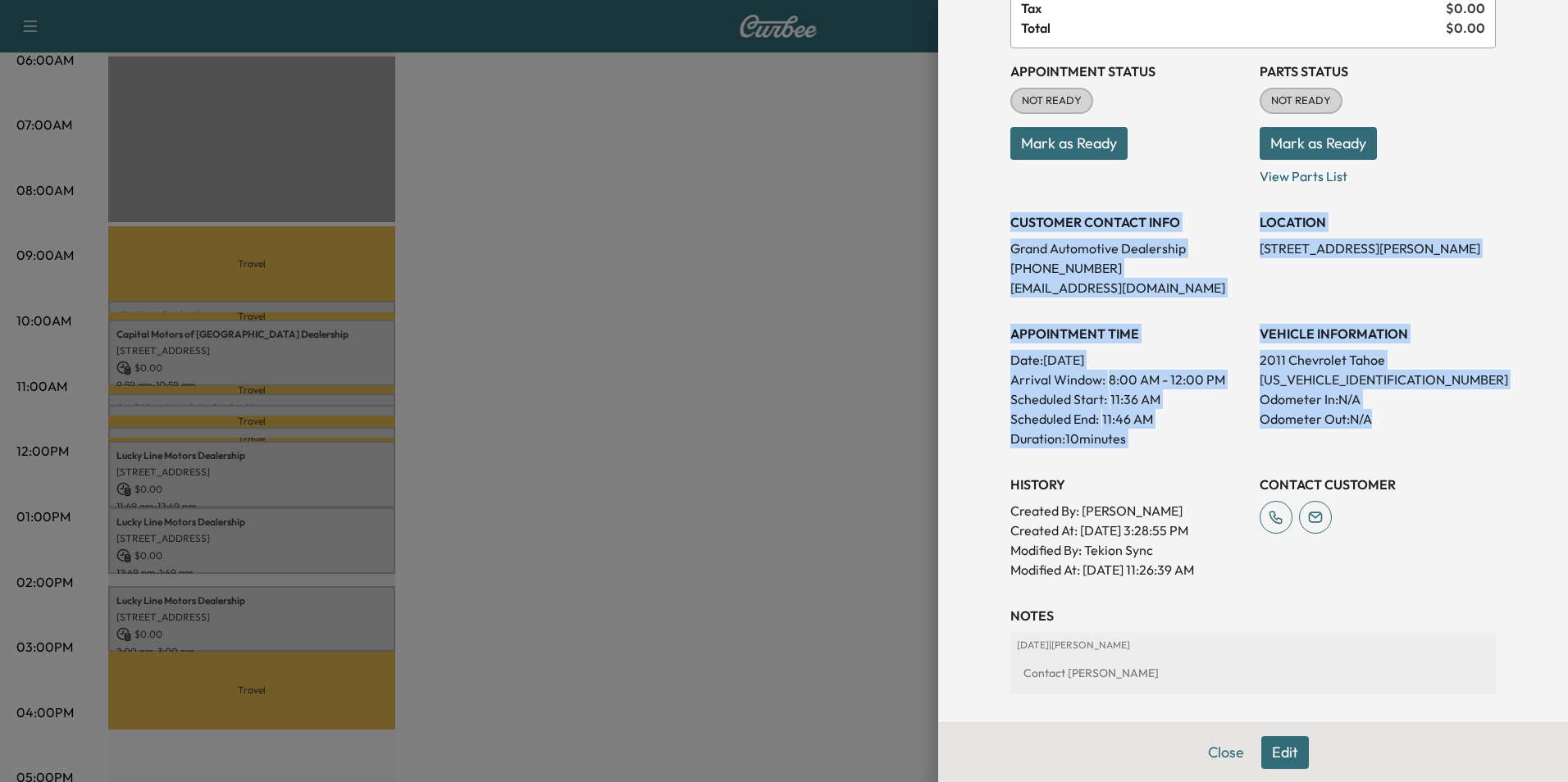
drag, startPoint x: 1000, startPoint y: 220, endPoint x: 1416, endPoint y: 435, distance: 468.3
click at [1416, 435] on div "Appointment Status NOT READY Mark as Ready Parts Status NOT READY Mark as Ready…" at bounding box center [1254, 314] width 486 height 532
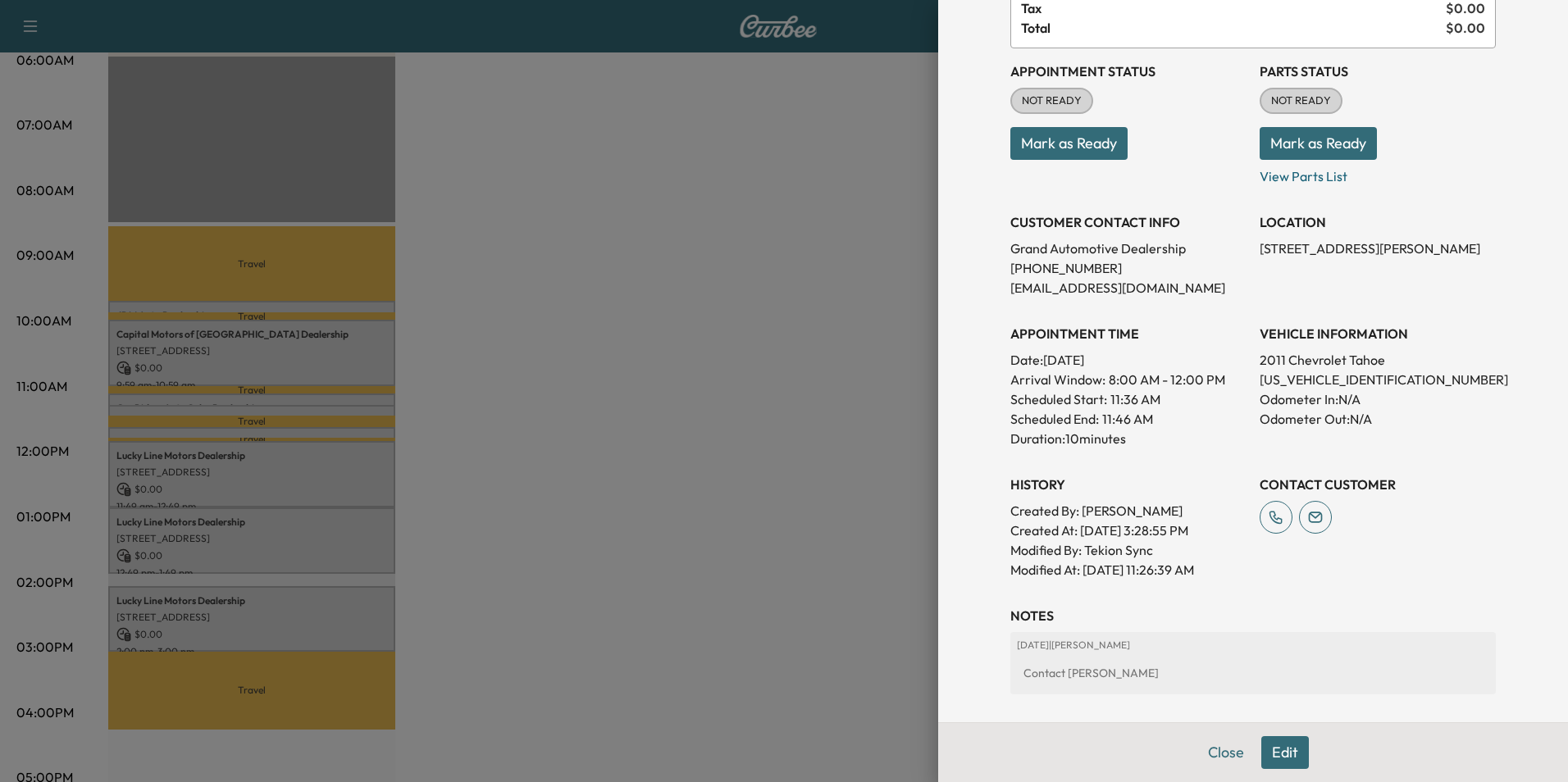
click at [633, 388] on div at bounding box center [784, 391] width 1568 height 782
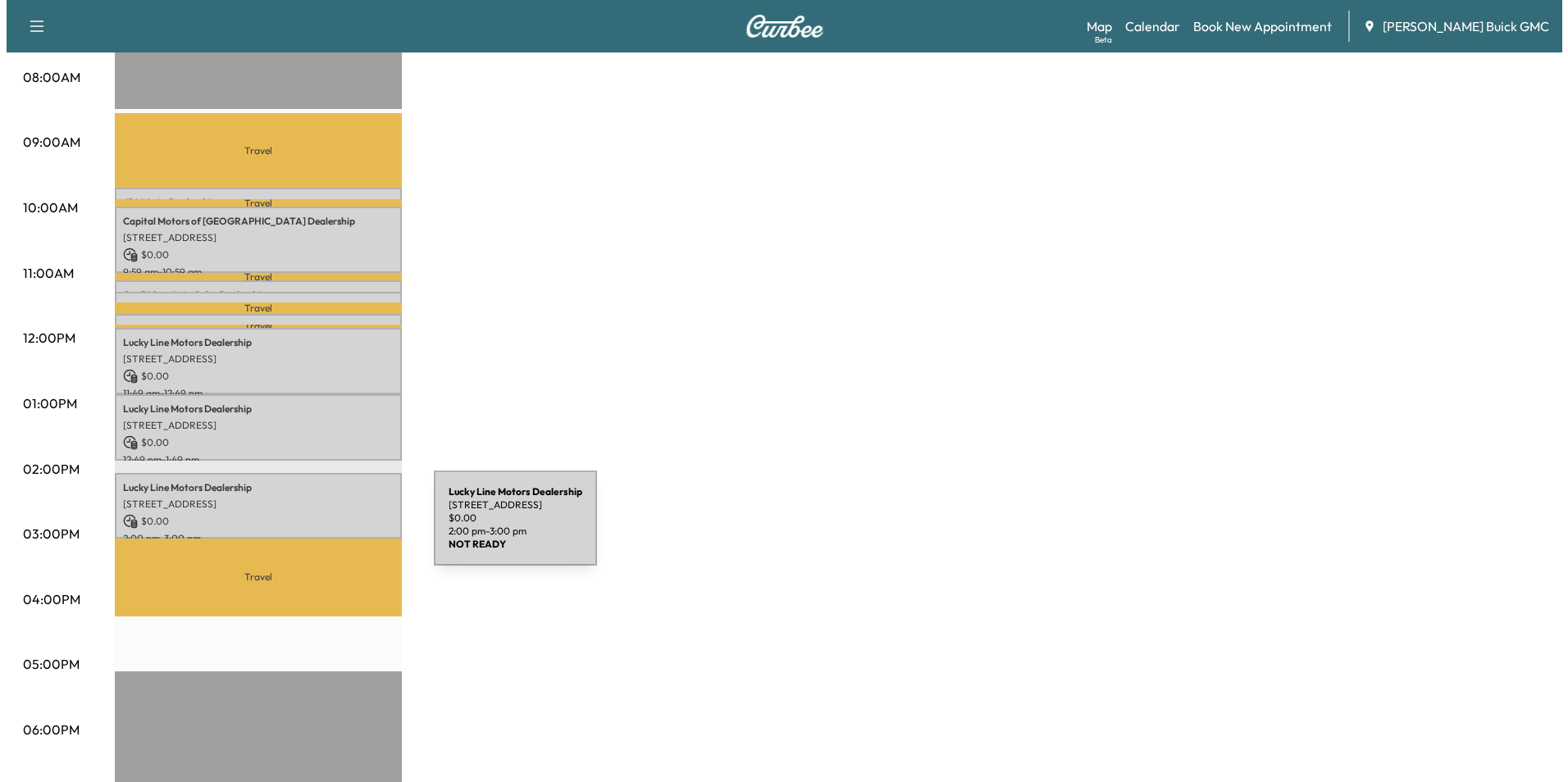
scroll to position [492, 0]
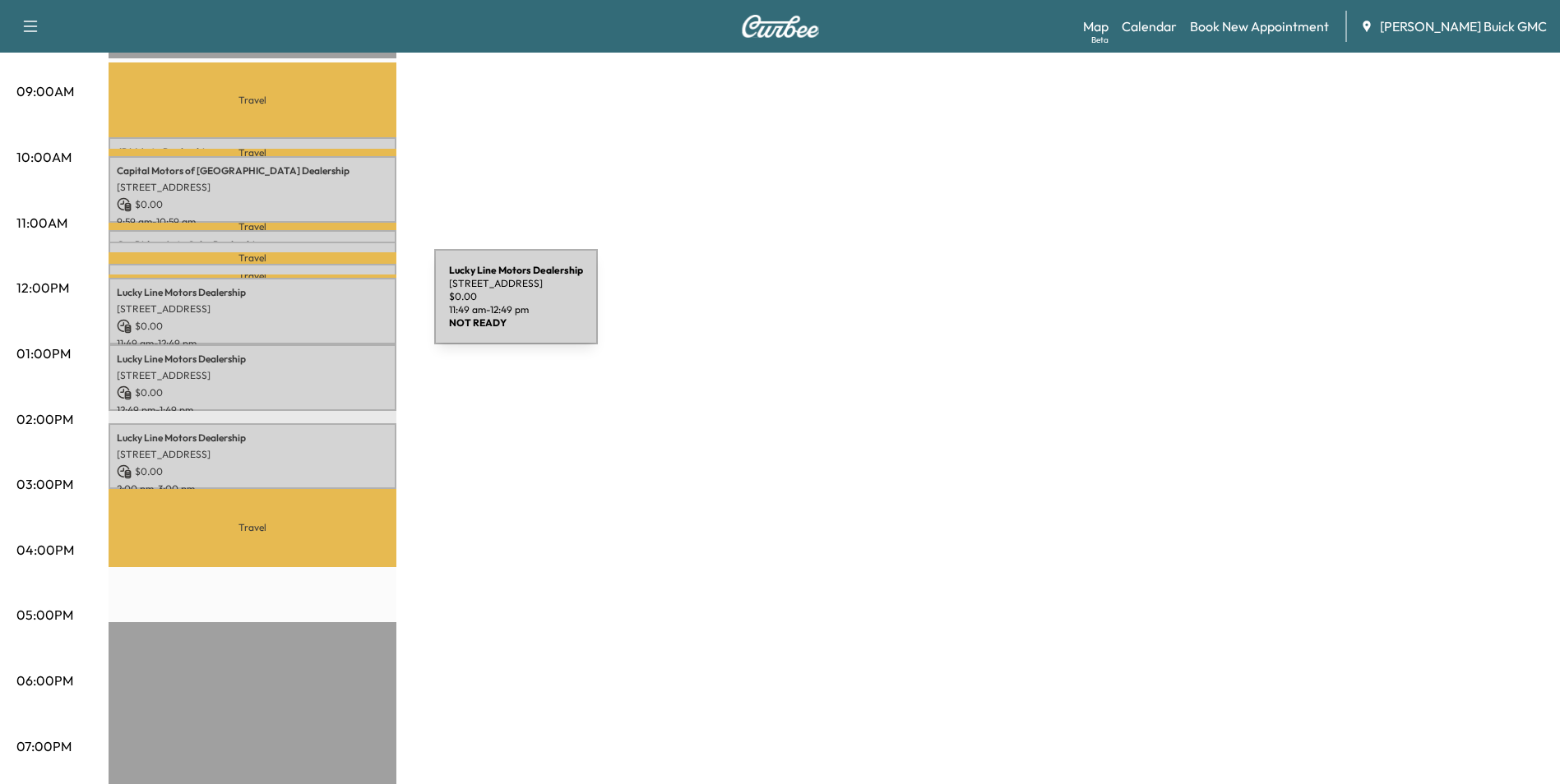
click at [311, 306] on p "[STREET_ADDRESS]" at bounding box center [252, 309] width 272 height 13
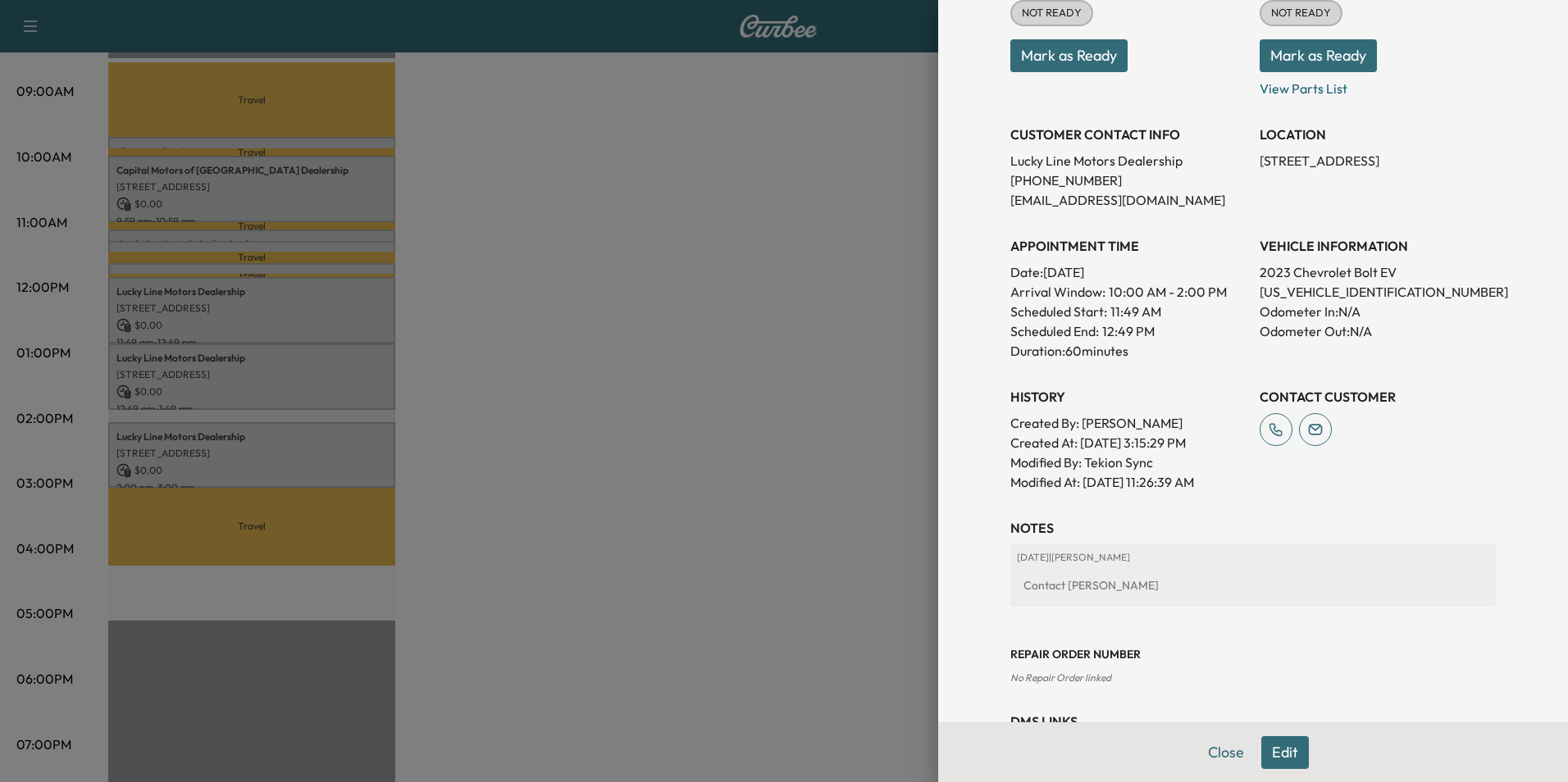
scroll to position [246, 0]
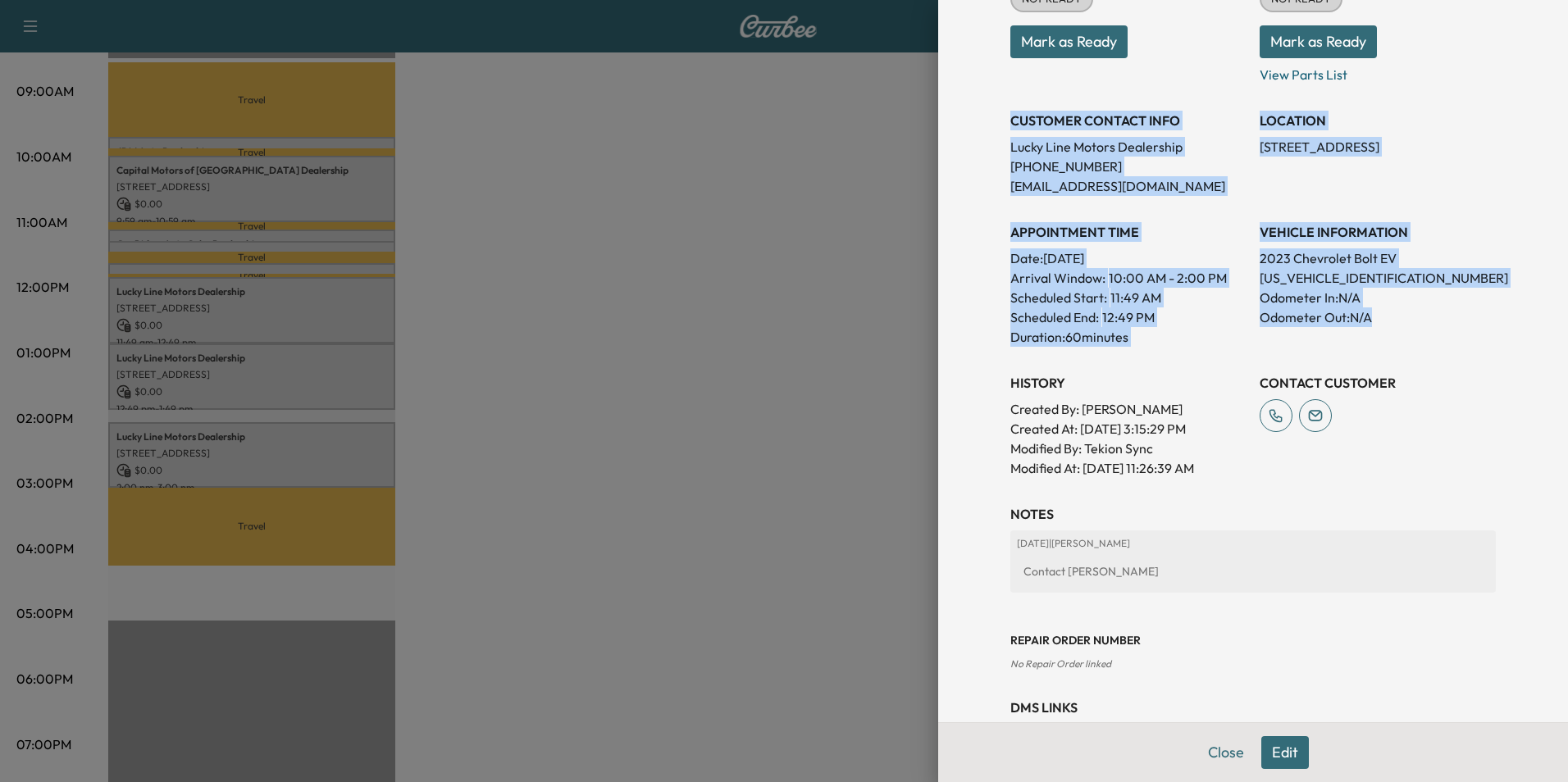
drag, startPoint x: 999, startPoint y: 119, endPoint x: 1392, endPoint y: 331, distance: 446.5
click at [1392, 331] on div "Appointment Status NOT READY Mark as Ready Parts Status NOT READY Mark as Ready…" at bounding box center [1254, 212] width 486 height 532
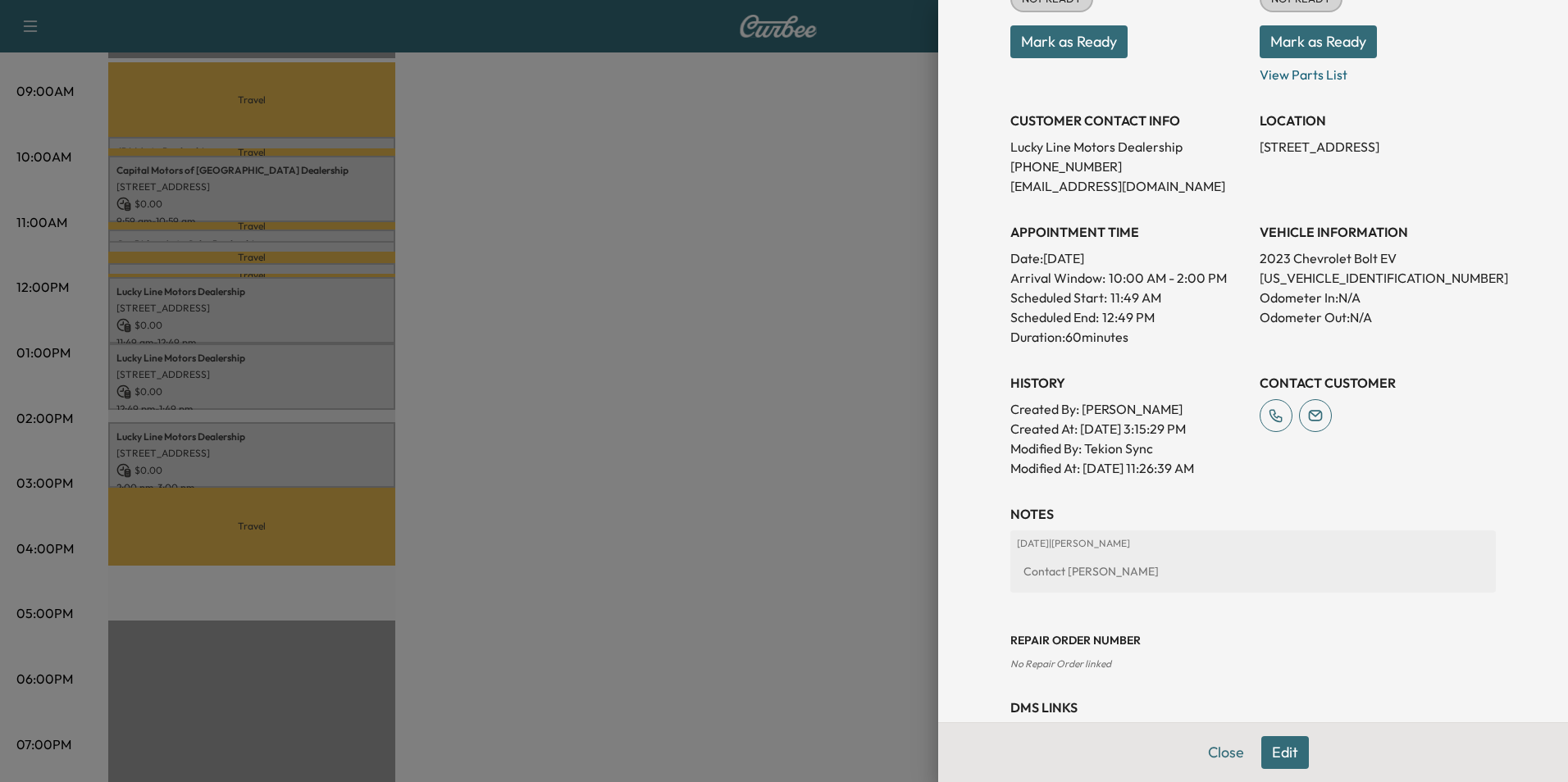
click at [730, 551] on div at bounding box center [784, 391] width 1568 height 782
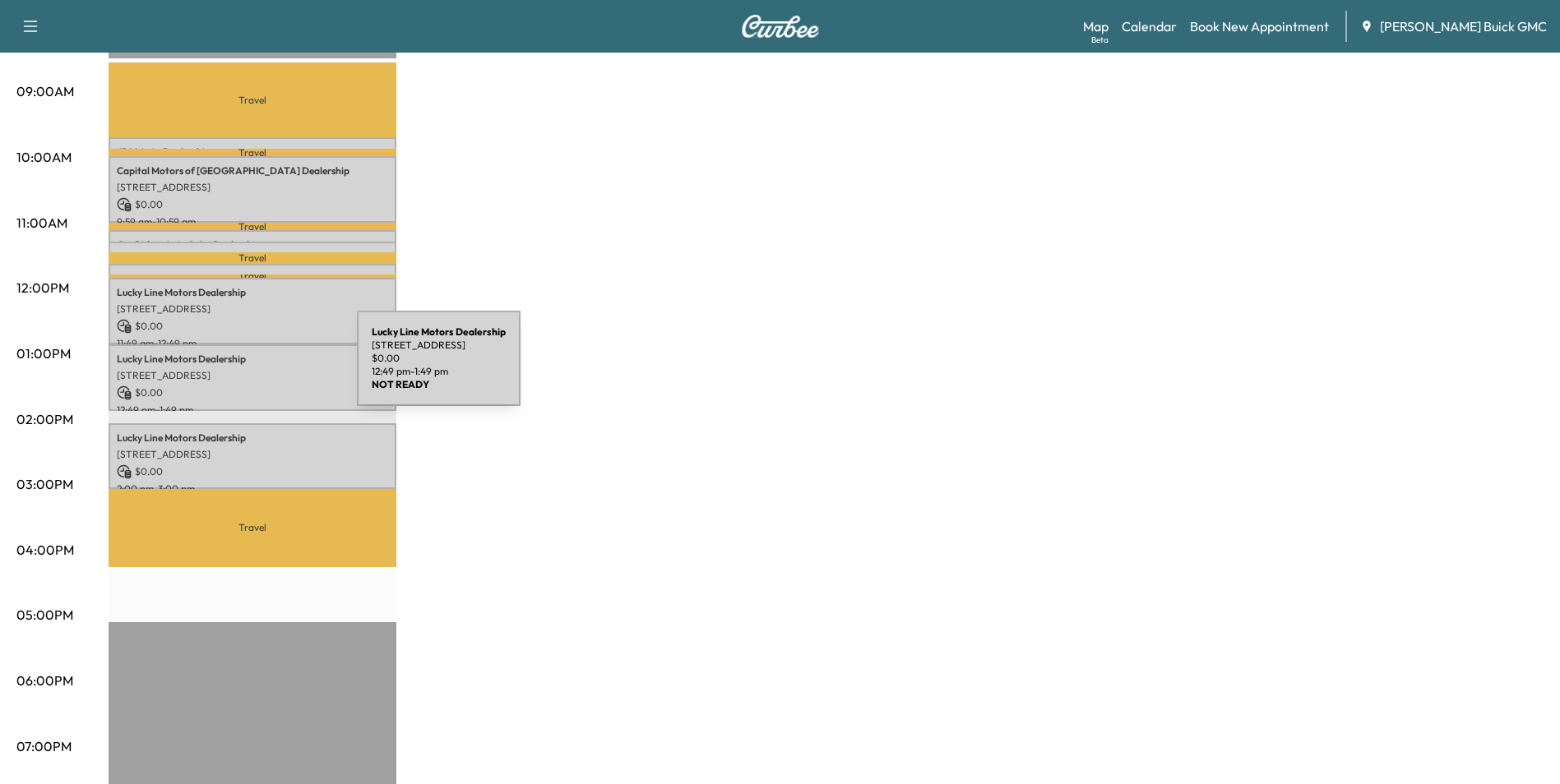
click at [233, 369] on p "[STREET_ADDRESS]" at bounding box center [252, 376] width 272 height 13
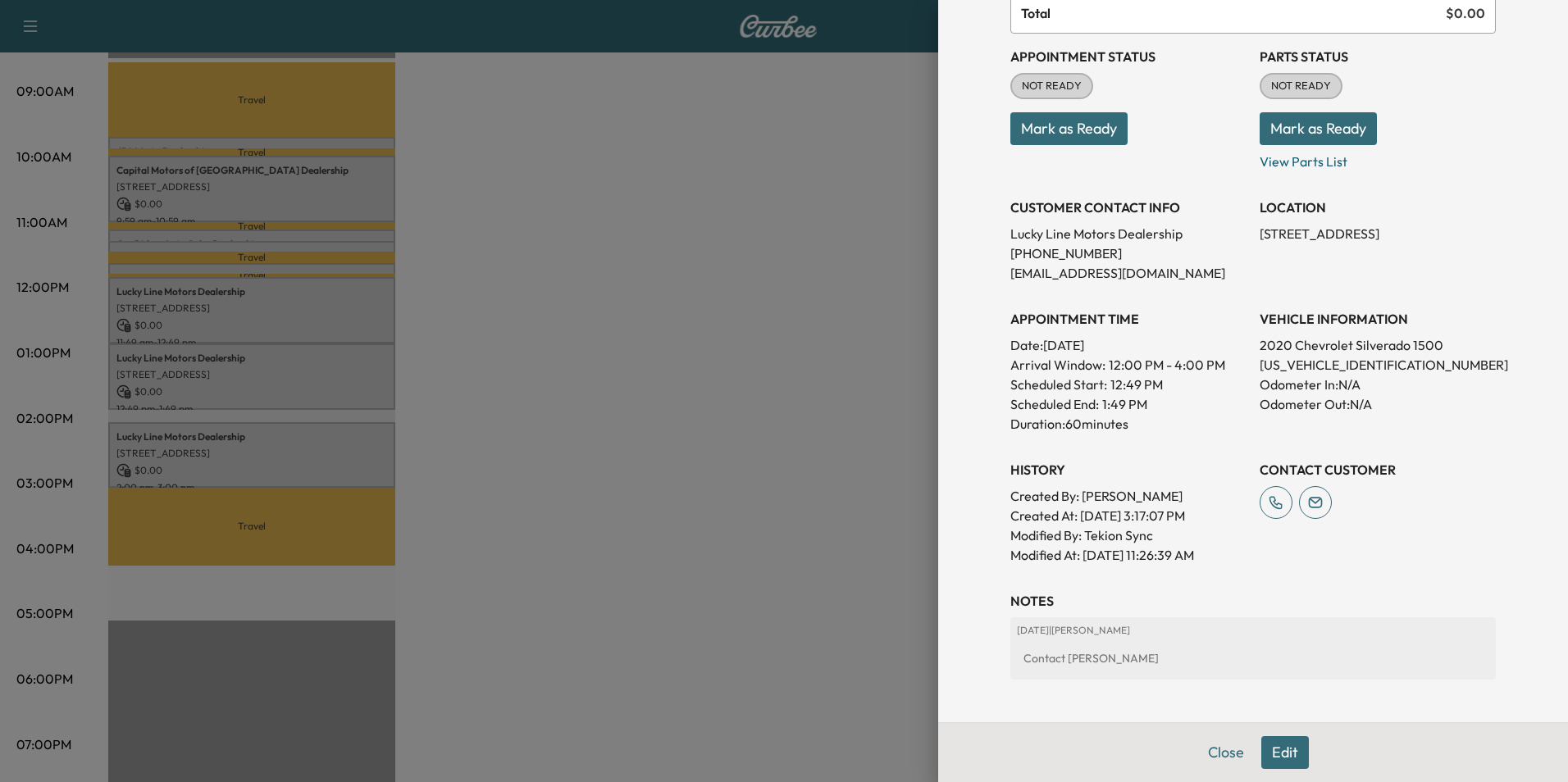
scroll to position [164, 0]
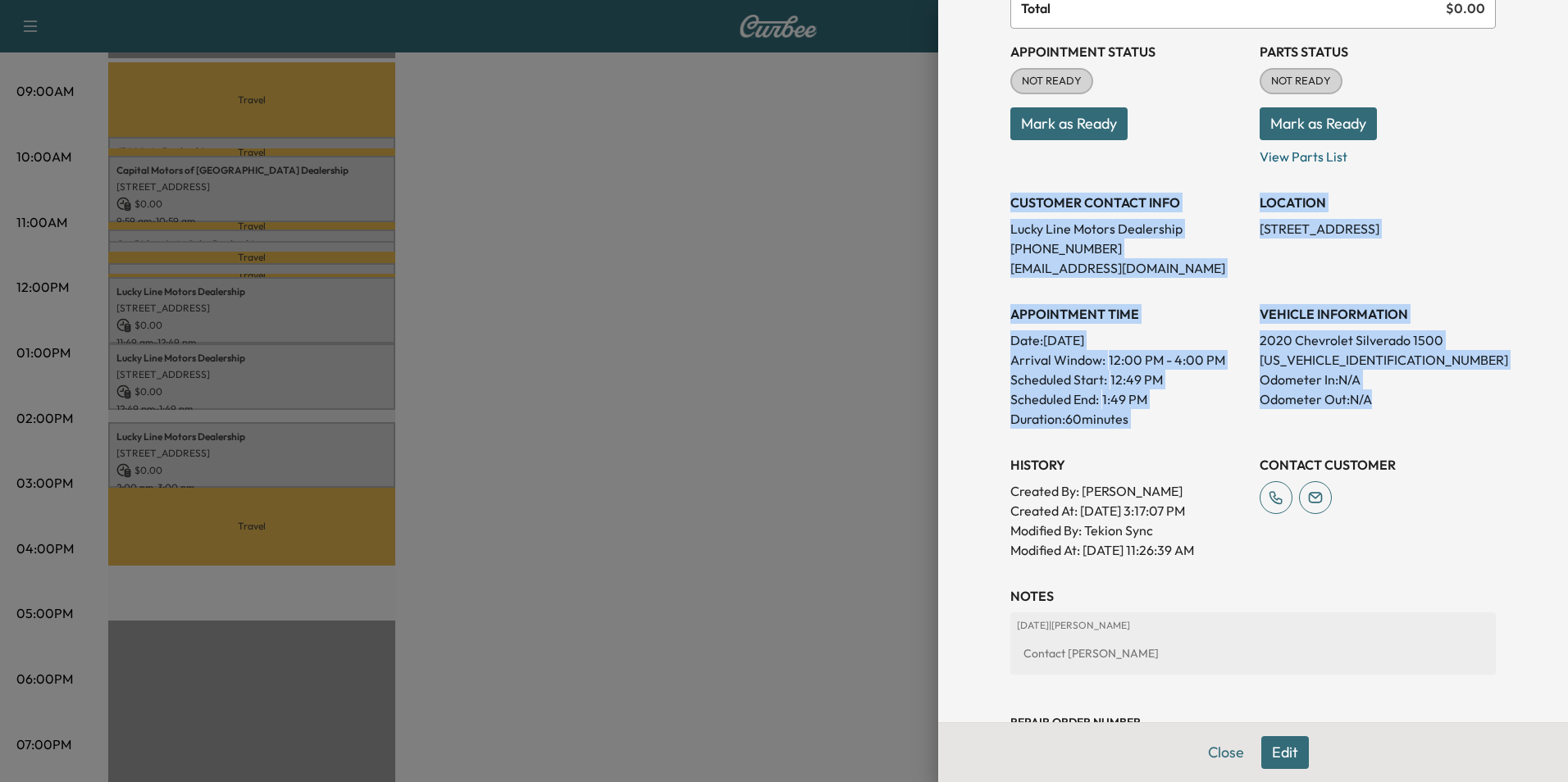
drag, startPoint x: 999, startPoint y: 198, endPoint x: 1381, endPoint y: 407, distance: 435.4
click at [1381, 407] on div "Appointment Status NOT READY Mark as Ready Parts Status NOT READY Mark as Ready…" at bounding box center [1254, 294] width 486 height 532
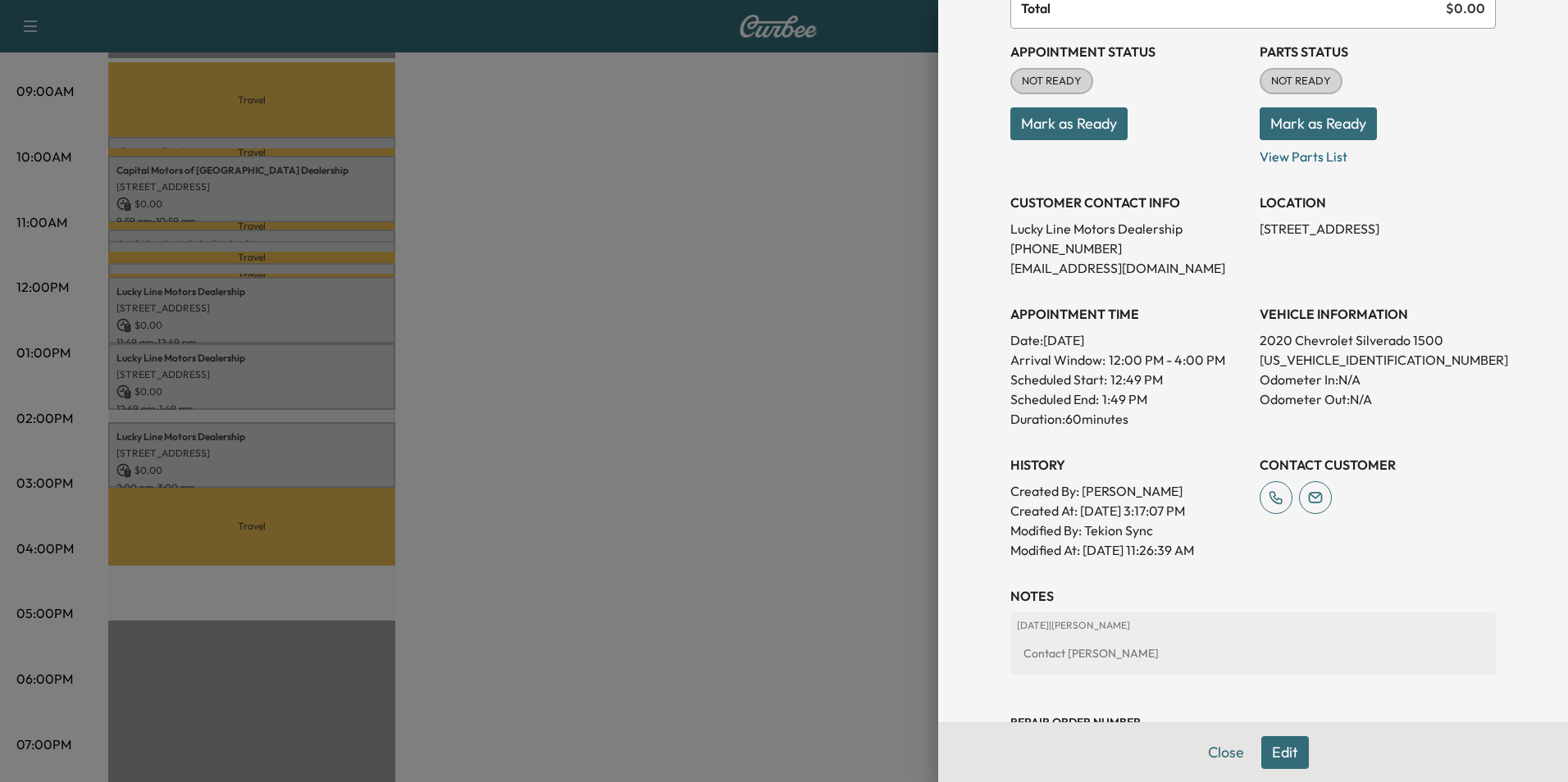
click at [496, 499] on div at bounding box center [784, 391] width 1568 height 782
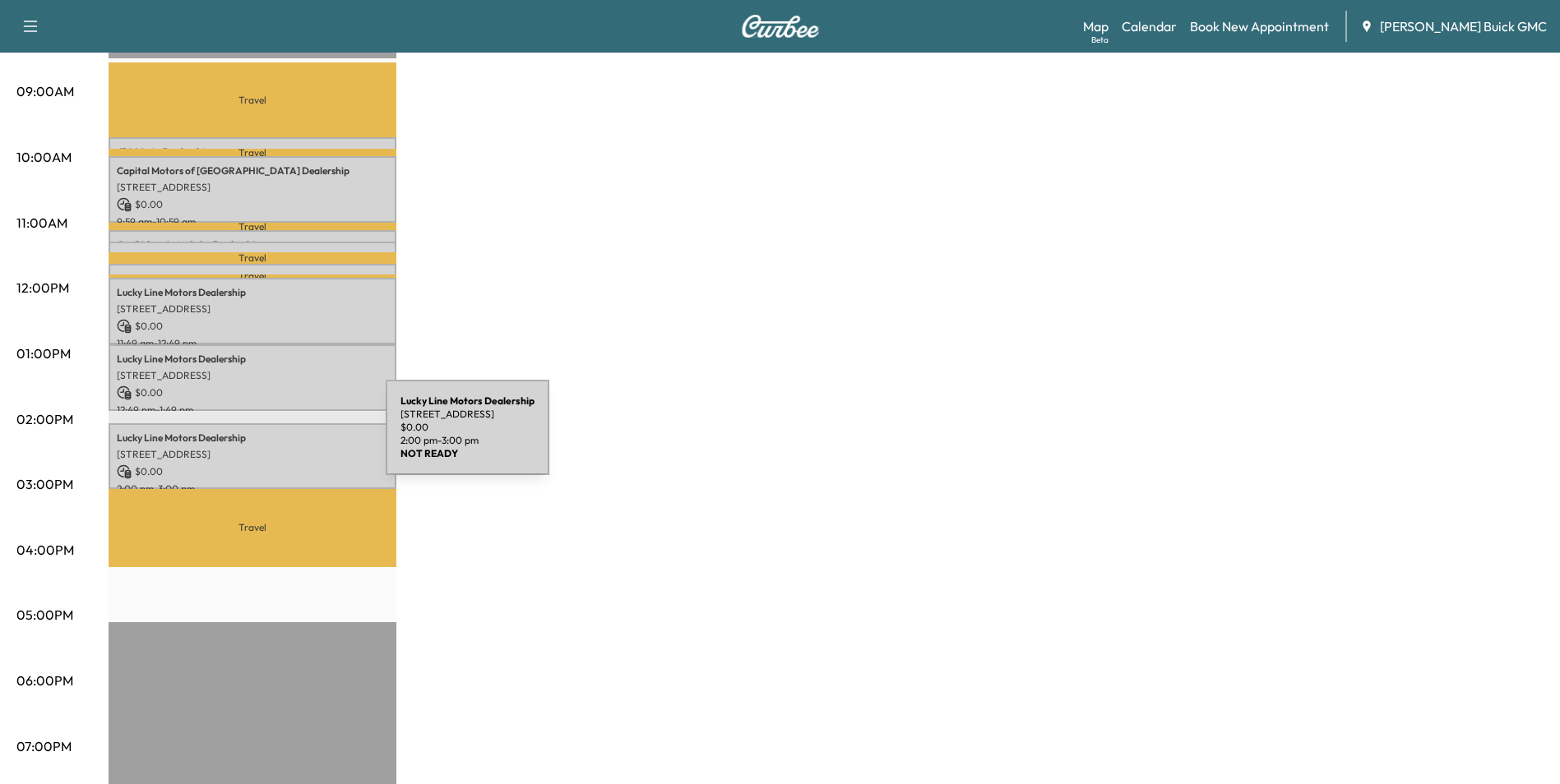
click at [262, 437] on p "Lucky Line Motors Dealership" at bounding box center [252, 438] width 272 height 13
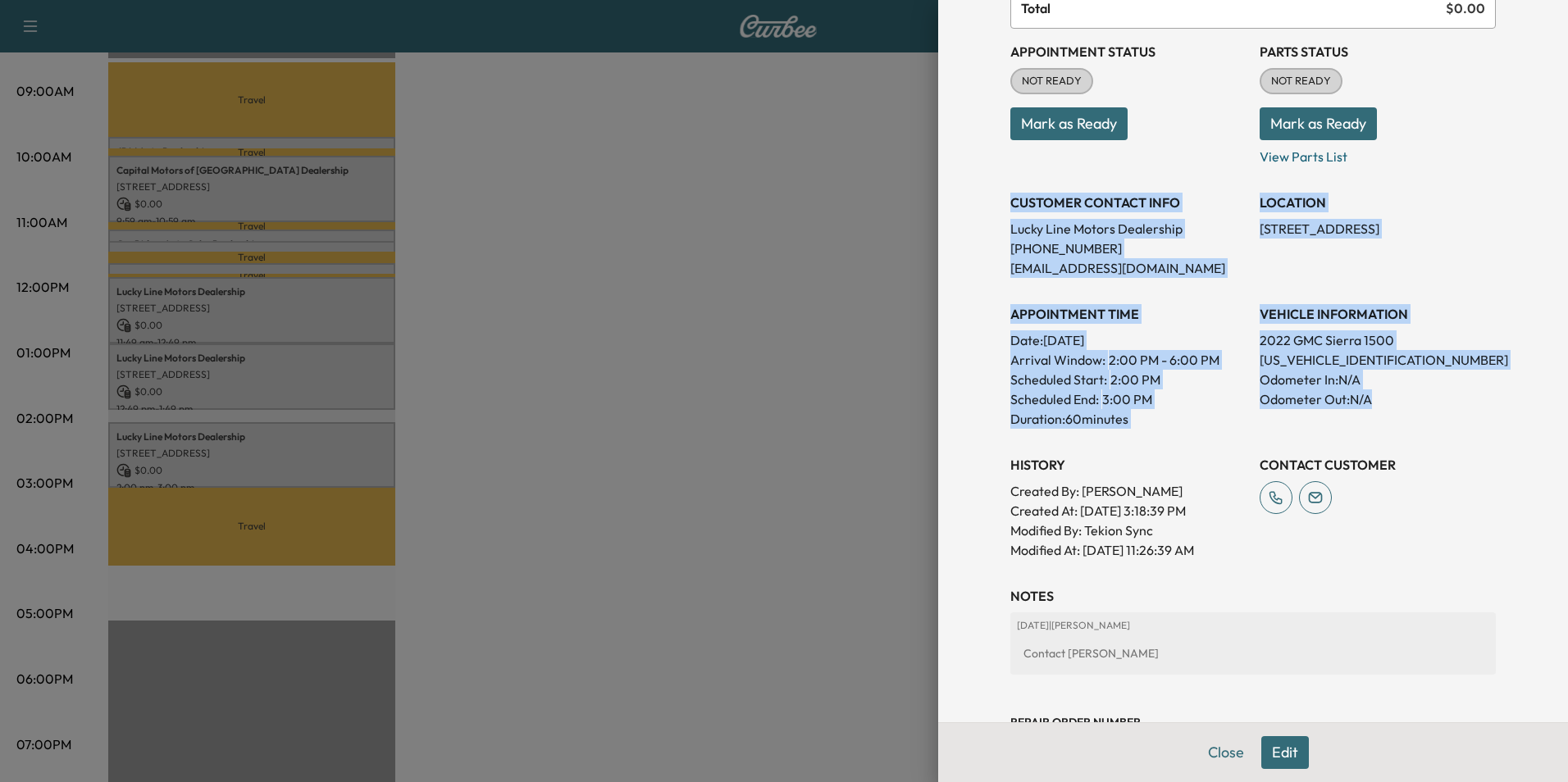
drag, startPoint x: 998, startPoint y: 200, endPoint x: 1426, endPoint y: 408, distance: 475.9
click at [1426, 408] on div "Appointment Details Services RECALL - Perform Recall. Verified Open Recall $ 0.…" at bounding box center [1254, 349] width 525 height 1026
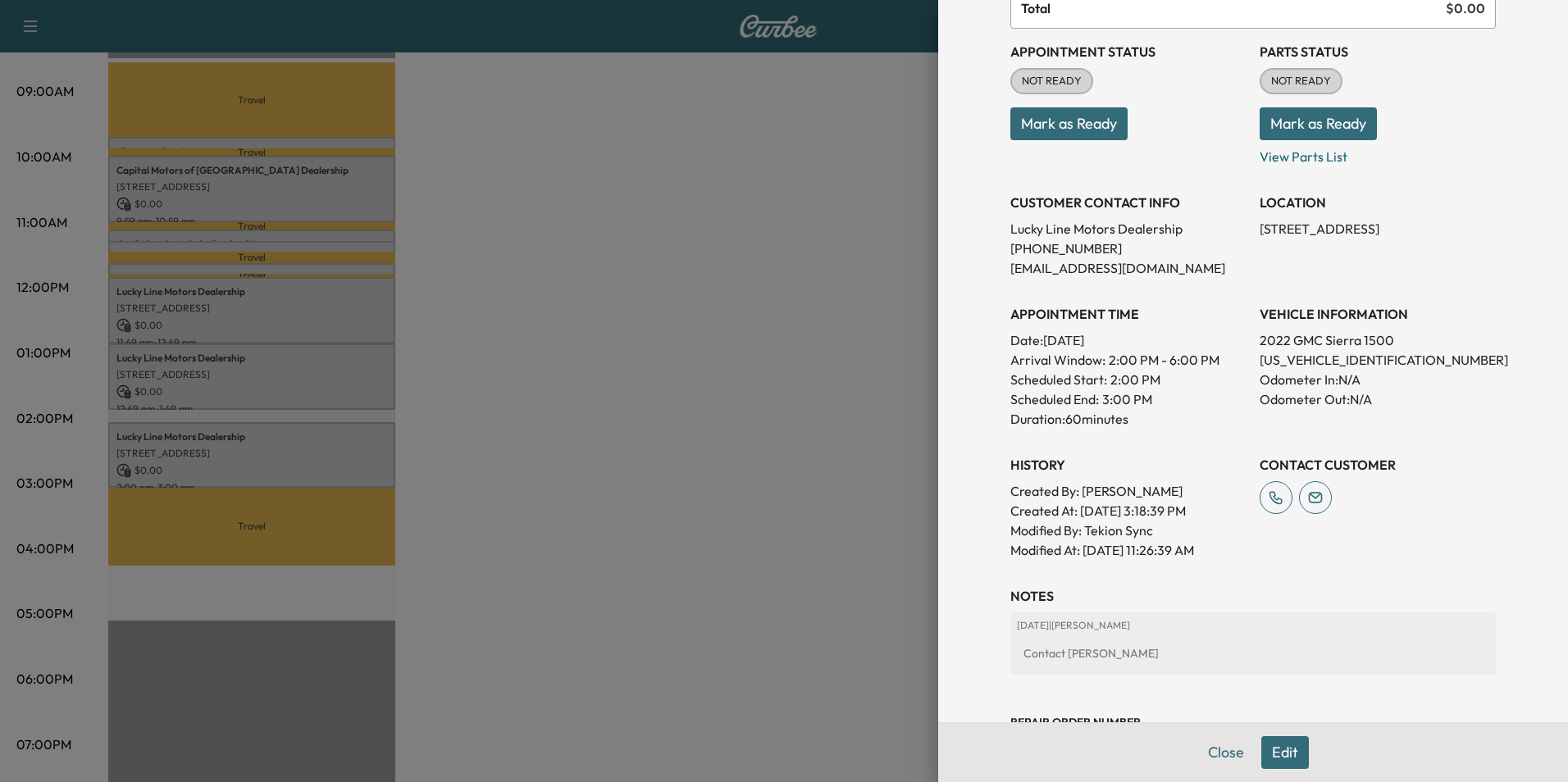
click at [698, 391] on div at bounding box center [784, 391] width 1568 height 782
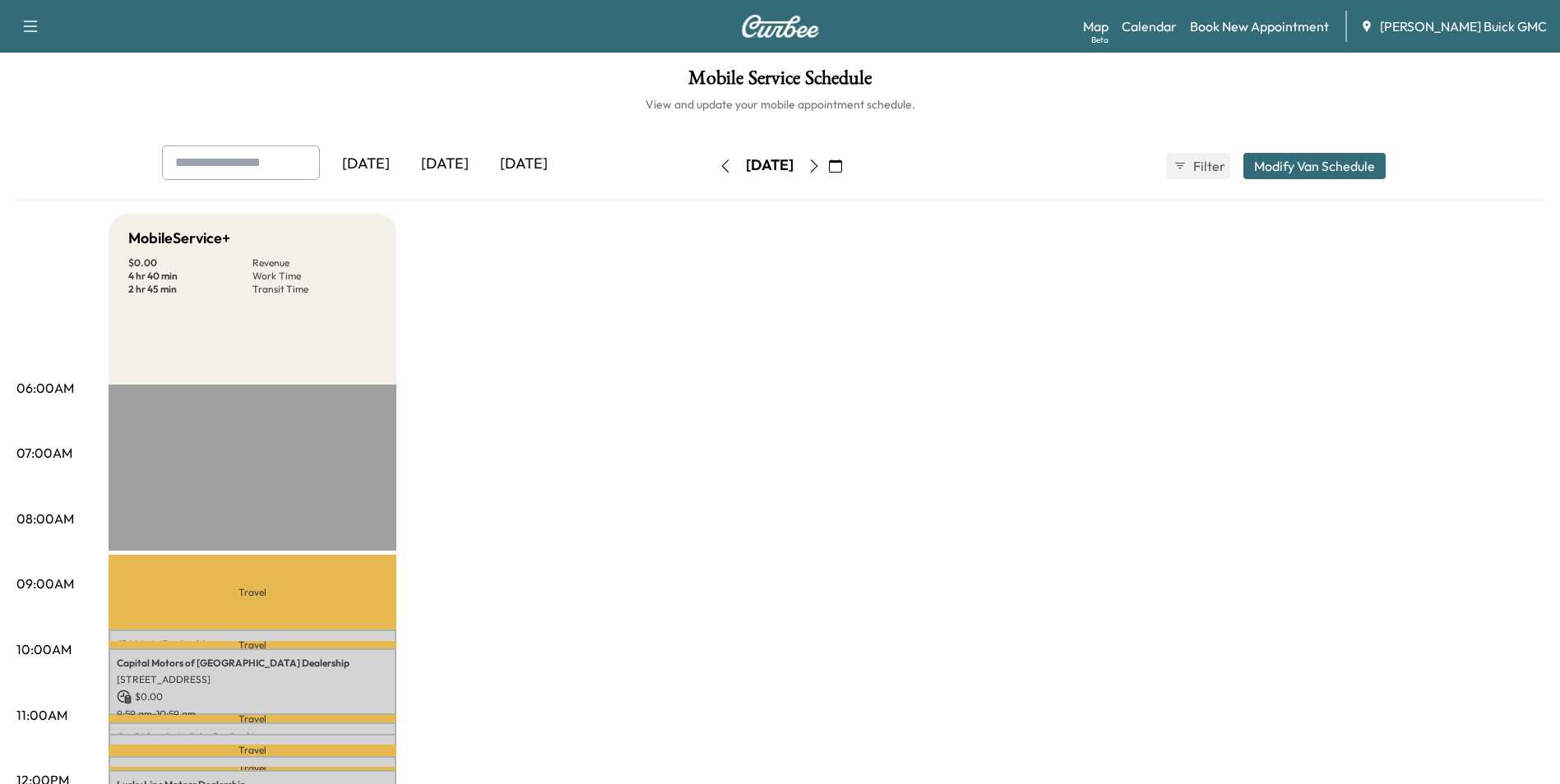
scroll to position [0, 0]
